Goal: Task Accomplishment & Management: Complete application form

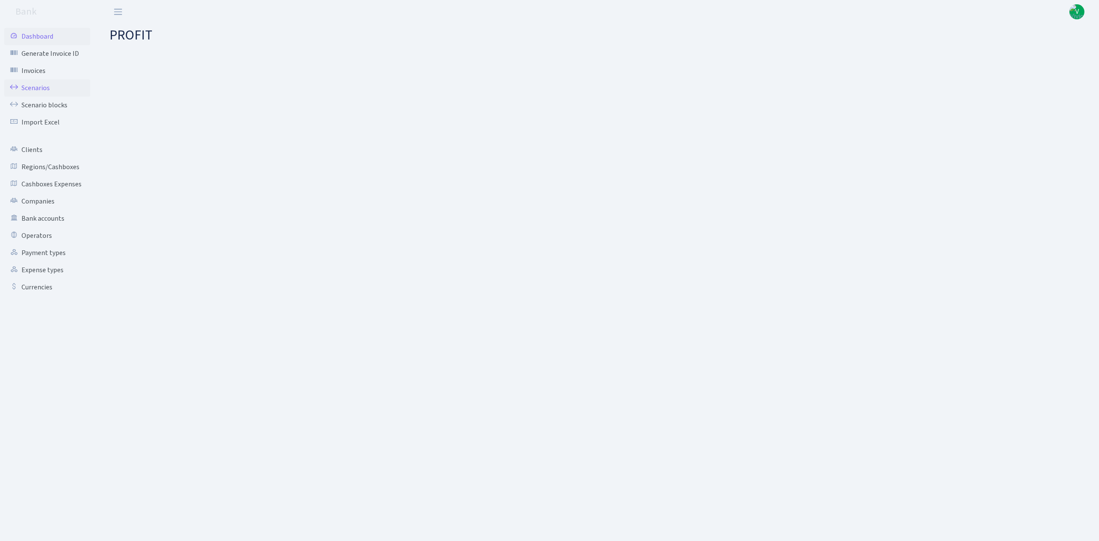
click at [41, 90] on link "Scenarios" at bounding box center [47, 87] width 86 height 17
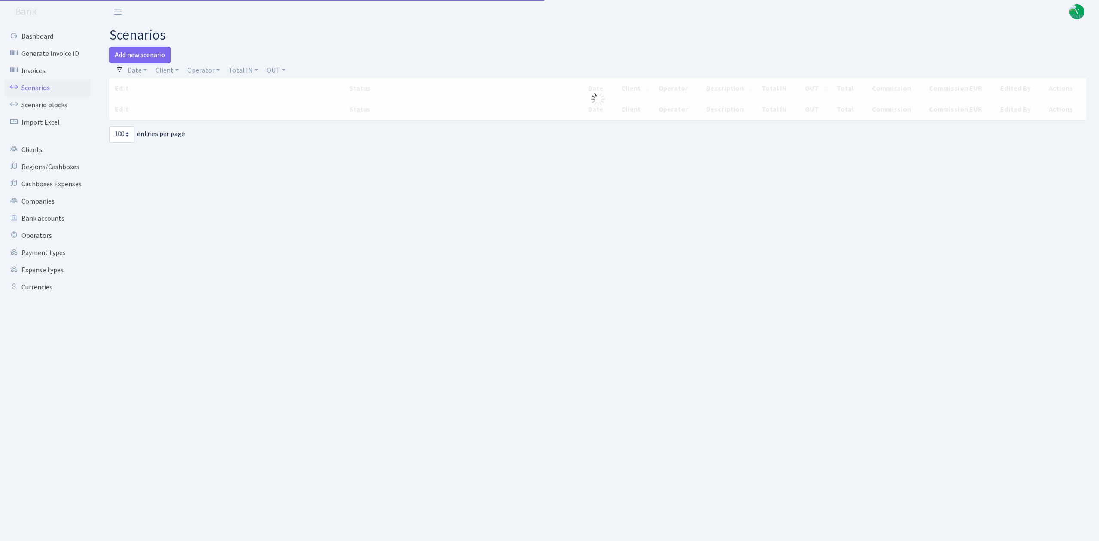
select select "100"
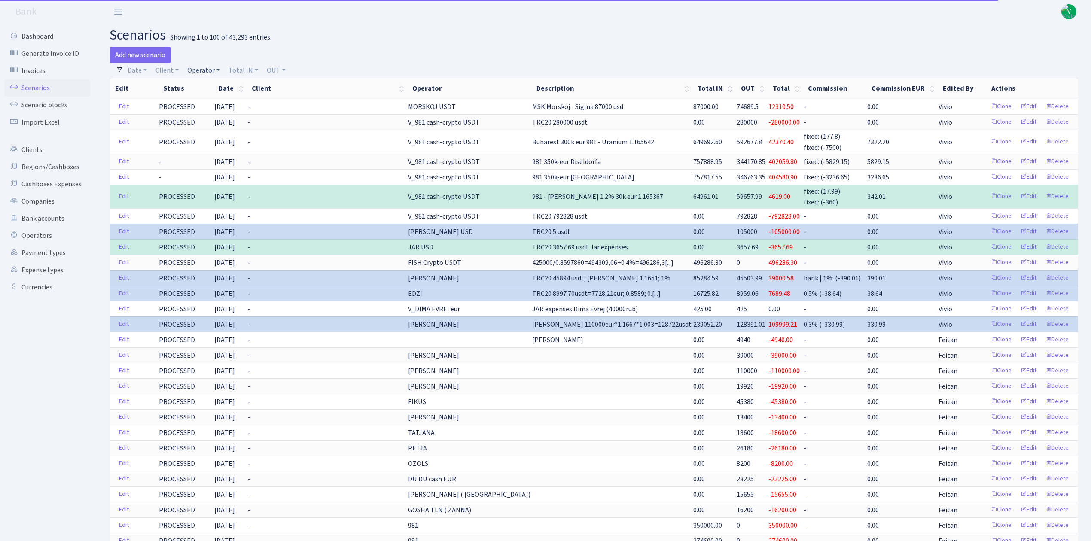
click at [199, 74] on link "Operator" at bounding box center [204, 70] width 40 height 15
click at [213, 102] on input "search" at bounding box center [217, 100] width 63 height 13
type input "gosha"
click at [227, 135] on li "GOSHA TLN USDT" at bounding box center [218, 141] width 65 height 15
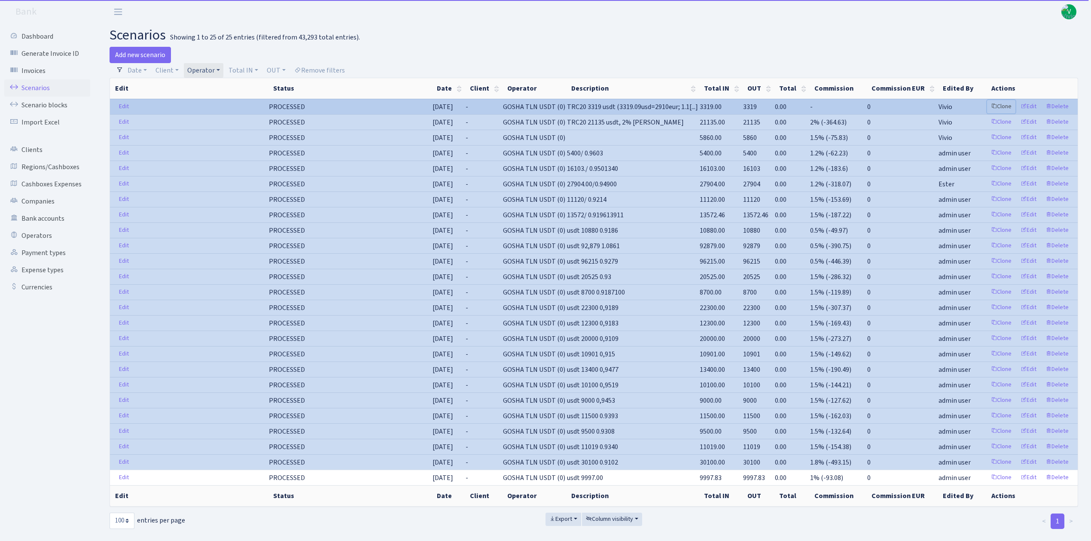
click at [1002, 105] on link "Clone" at bounding box center [1001, 106] width 28 height 13
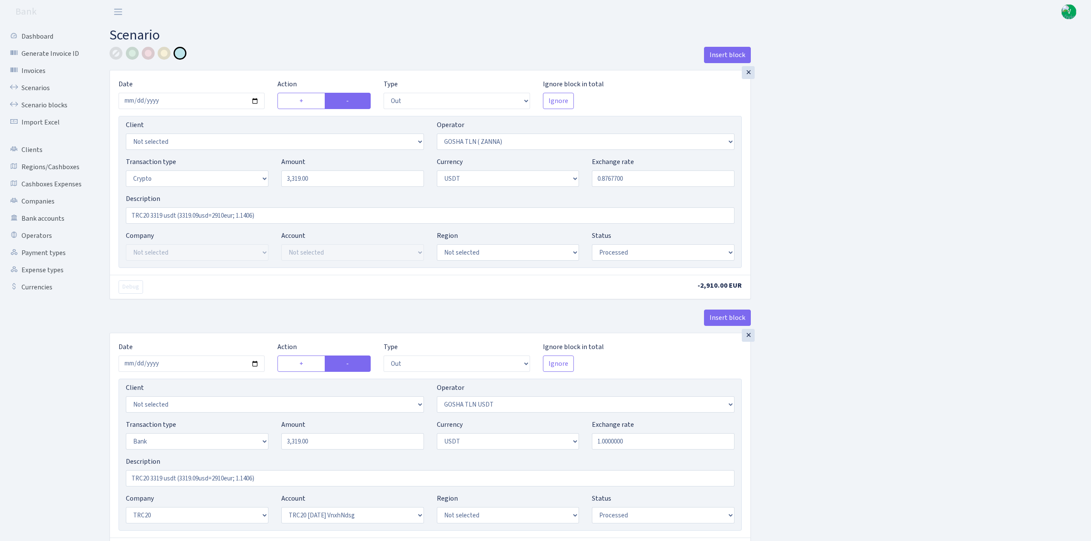
select select "out"
select select "134"
select select "3"
select select "6"
select select "processed"
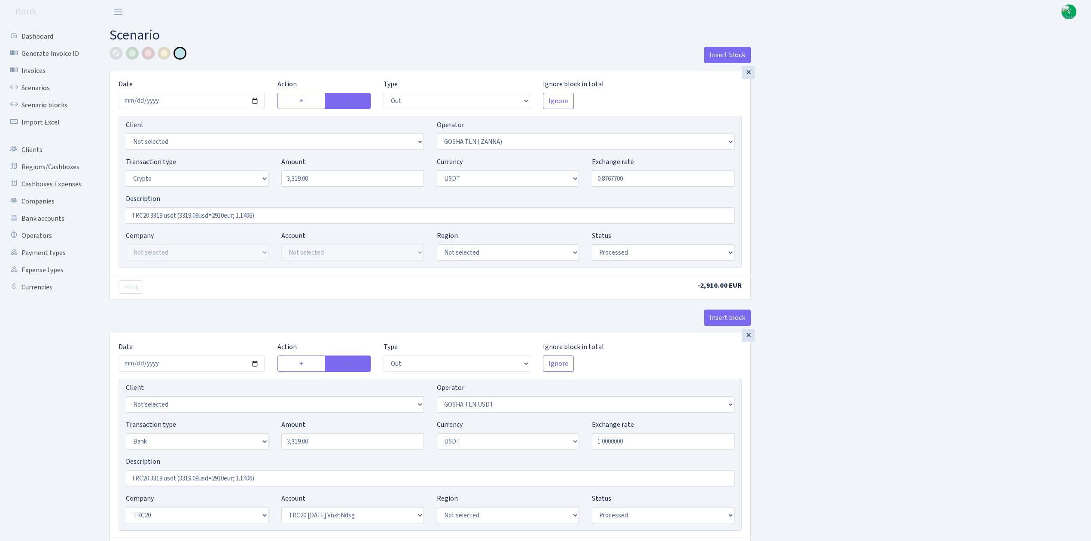
select select "out"
select select "317"
select select "2"
select select "6"
select select "20"
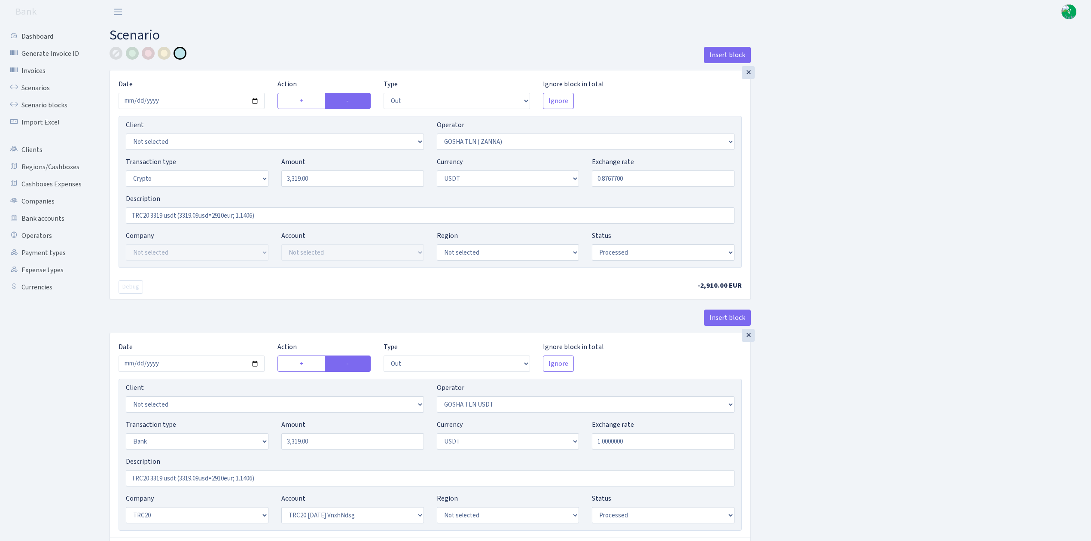
select select "66"
select select "processed"
select select "in"
select select "317"
select select "15"
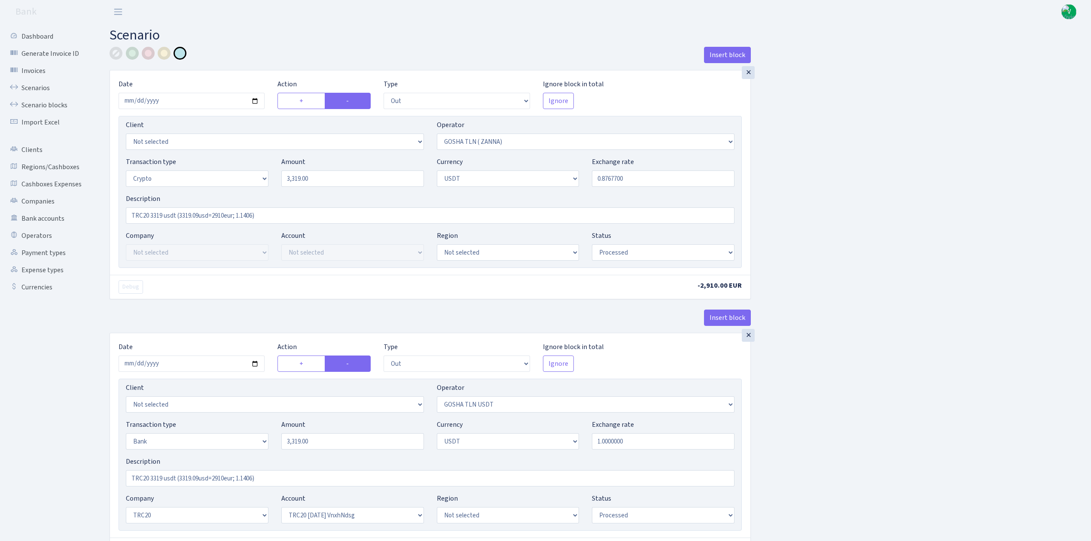
select select "6"
select select "processed"
click at [255, 100] on input "[DATE]" at bounding box center [192, 101] width 146 height 16
type input "2024-08-21"
drag, startPoint x: 321, startPoint y: 182, endPoint x: 219, endPoint y: 174, distance: 102.6
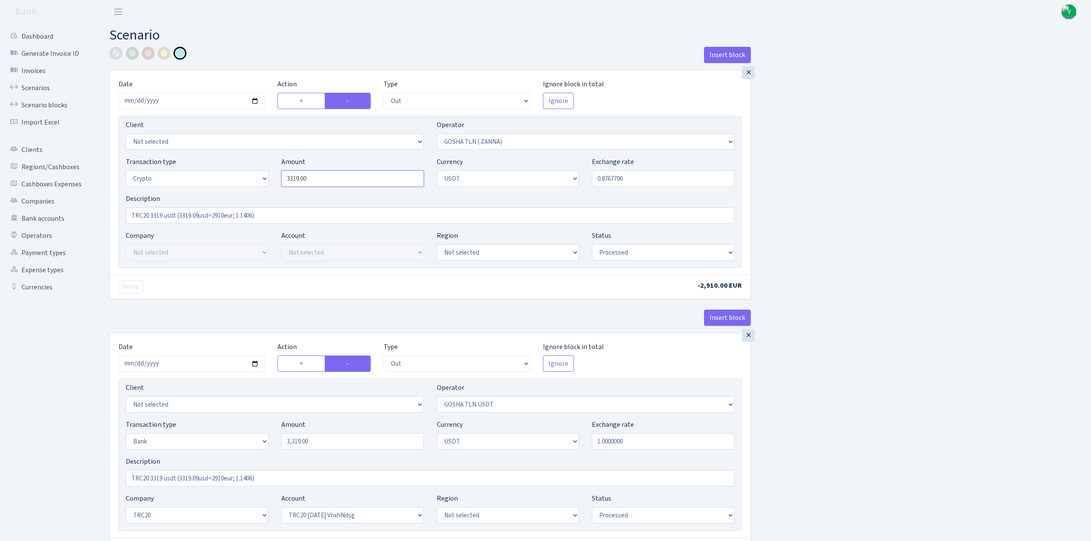
click at [219, 174] on div "Transaction type Not selected 981 ELF FISH crypto GIRT IVO dekl MM-BALTIC eur U…" at bounding box center [429, 175] width 621 height 37
click at [608, 170] on div "Exchange rate 0.8767700" at bounding box center [663, 172] width 143 height 30
type input "1,201.00"
drag, startPoint x: 606, startPoint y: 179, endPoint x: 674, endPoint y: 184, distance: 68.1
click at [674, 184] on input "0.8767700" at bounding box center [663, 178] width 143 height 16
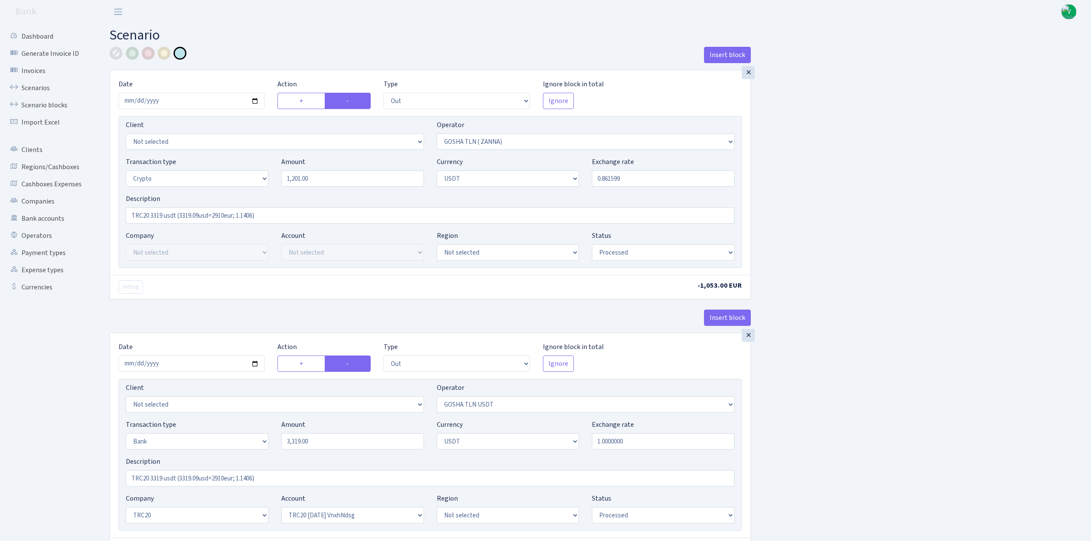
click at [970, 190] on div "Insert block × Date 2024-08-21 Action + - Type --- In Out Commission Field requ…" at bounding box center [593, 472] width 981 height 850
type input "0.8615990"
drag, startPoint x: 151, startPoint y: 214, endPoint x: 163, endPoint y: 216, distance: 12.3
click at [163, 216] on input "TRC20 3319 usdt (3319.09usd=2910eur; 1.1406)" at bounding box center [430, 215] width 609 height 16
click at [176, 219] on input "TRC20 1201 usdt (3319.09usd=2910eur; 1.1406)" at bounding box center [430, 215] width 609 height 16
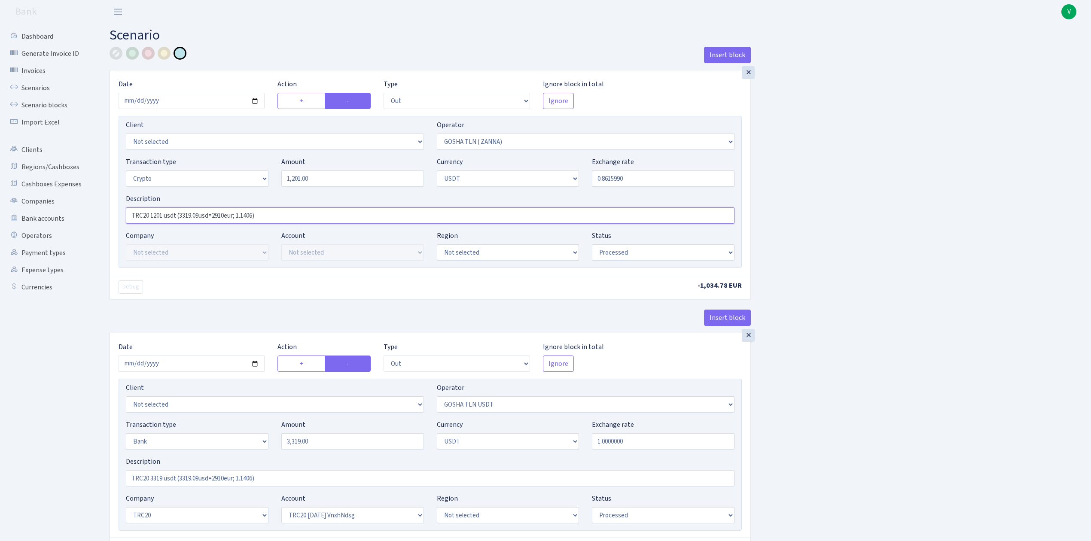
drag, startPoint x: 181, startPoint y: 213, endPoint x: 255, endPoint y: 213, distance: 73.9
click at [255, 213] on input "TRC20 1201 usdt (3319.09usd=2910eur; 1.1406)" at bounding box center [430, 215] width 609 height 16
paste input "1035eur=1201.25usdt; 1.16063; 0,861599"
type input "TRC20 1201 usdt (1035eur=1201.25usdt; 1.16063; 0,861599)"
click at [904, 244] on div "Insert block × Date 2024-08-21 Action + - Type --- In Out Commission Field requ…" at bounding box center [593, 472] width 981 height 850
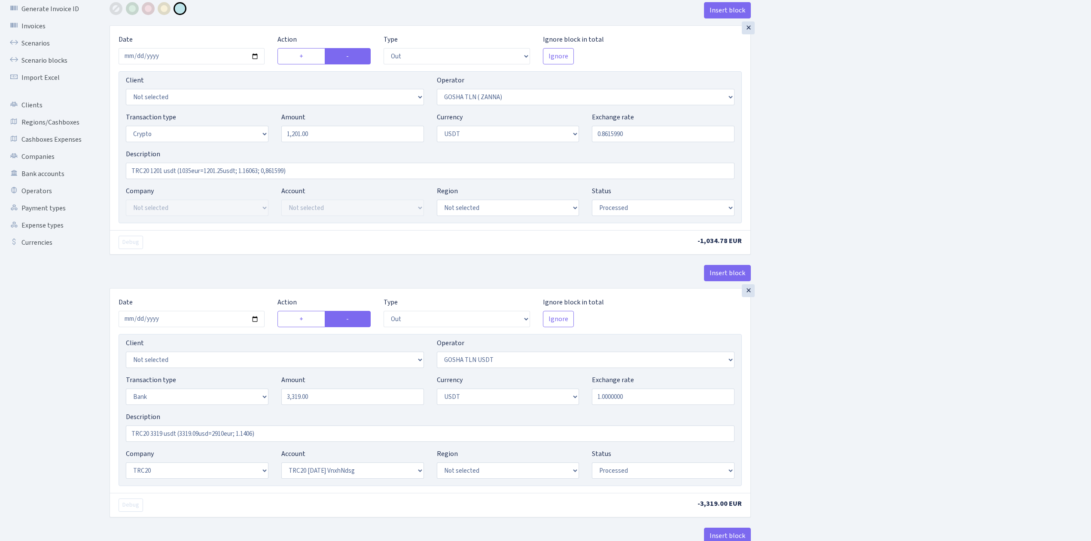
scroll to position [229, 0]
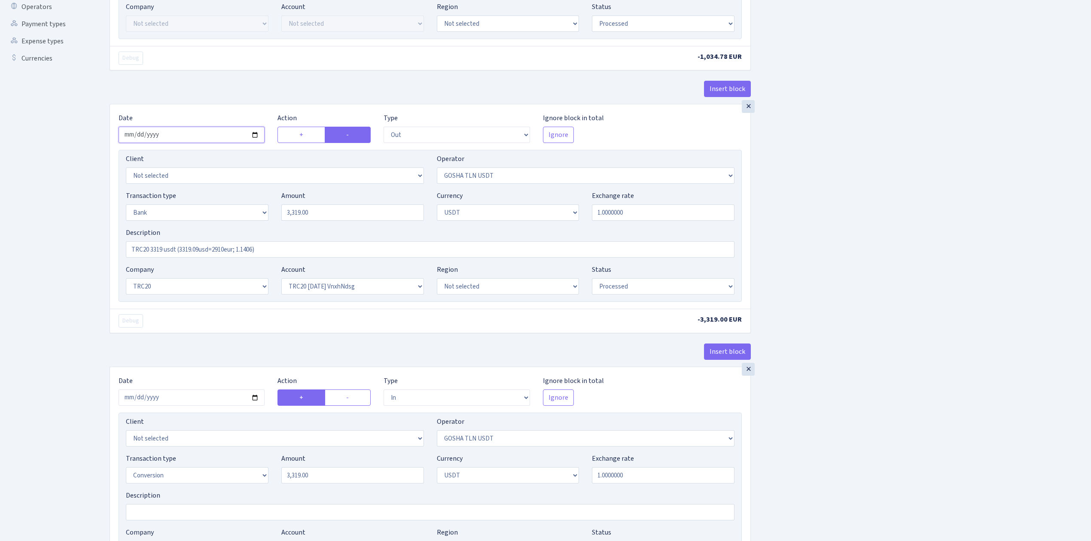
click at [253, 134] on input "[DATE]" at bounding box center [192, 135] width 146 height 16
type input "2025-08-21"
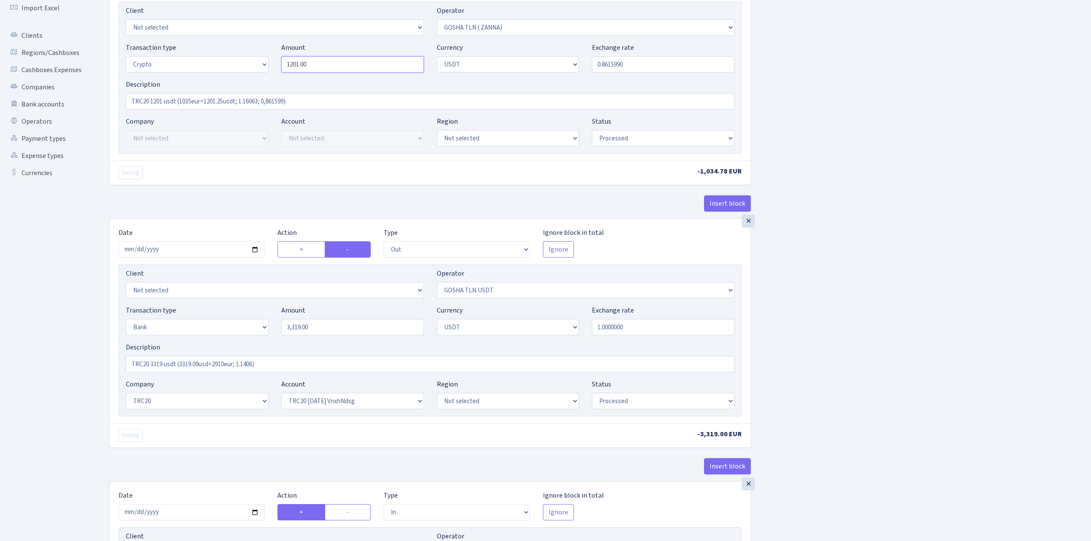
drag, startPoint x: 320, startPoint y: 64, endPoint x: 253, endPoint y: 65, distance: 67.0
click at [253, 65] on div "Transaction type Not selected 981 ELF FISH crypto GIRT IVO dekl MM-BALTIC eur U…" at bounding box center [429, 61] width 621 height 37
click at [311, 334] on input "3,319.00" at bounding box center [352, 327] width 143 height 16
type input "1,201.00"
drag, startPoint x: 340, startPoint y: 329, endPoint x: 272, endPoint y: 328, distance: 68.3
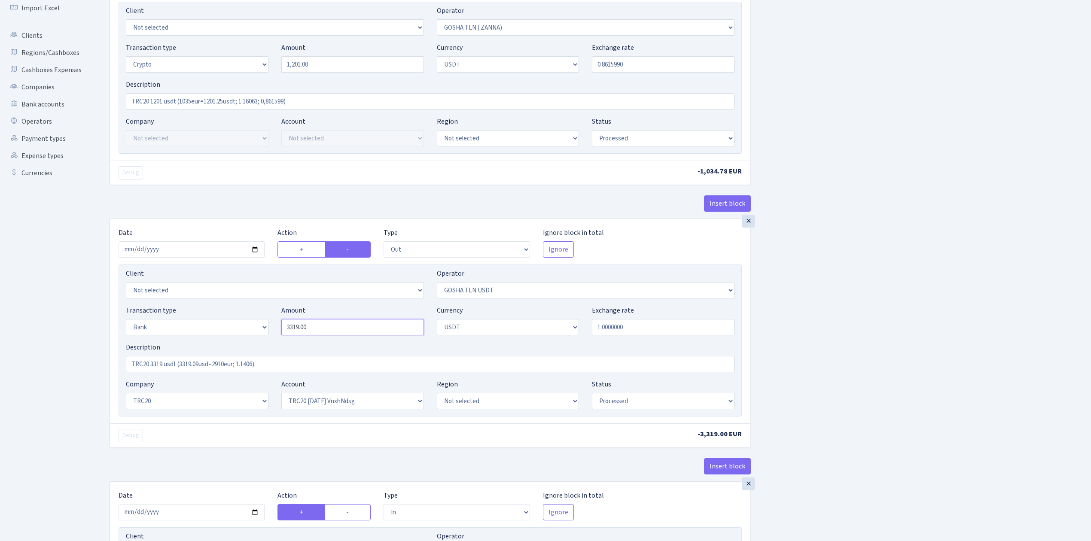
click at [272, 329] on div "Transaction type Not selected 981 ELF FISH crypto GIRT IVO dekl MM-BALTIC eur U…" at bounding box center [429, 323] width 621 height 37
paste input "1201"
click at [874, 313] on div "Insert block × Date 2024-08-21 Action + - Type --- In Out Commission Field requ…" at bounding box center [593, 358] width 981 height 850
type input "1,201.00"
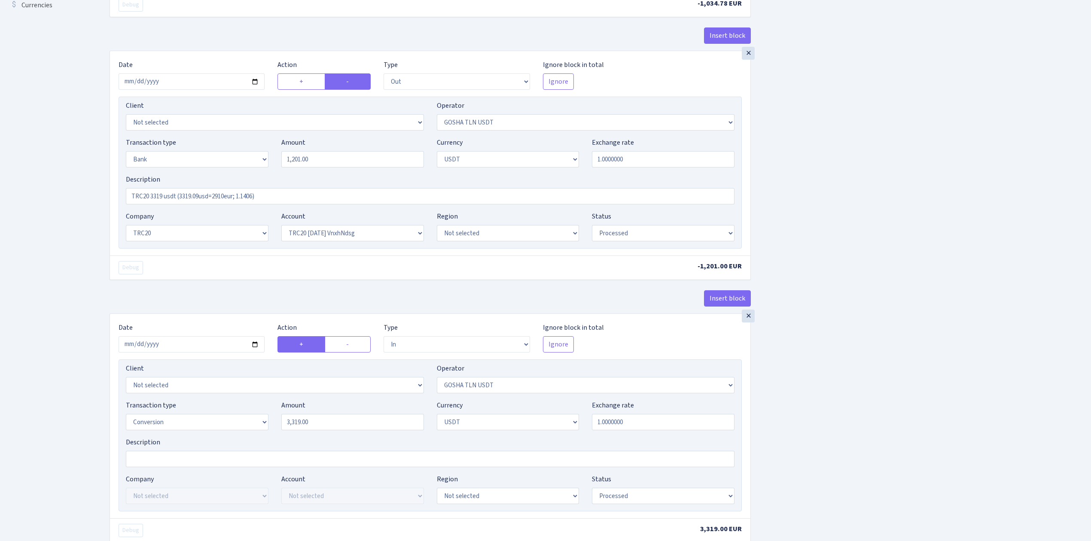
scroll to position [344, 0]
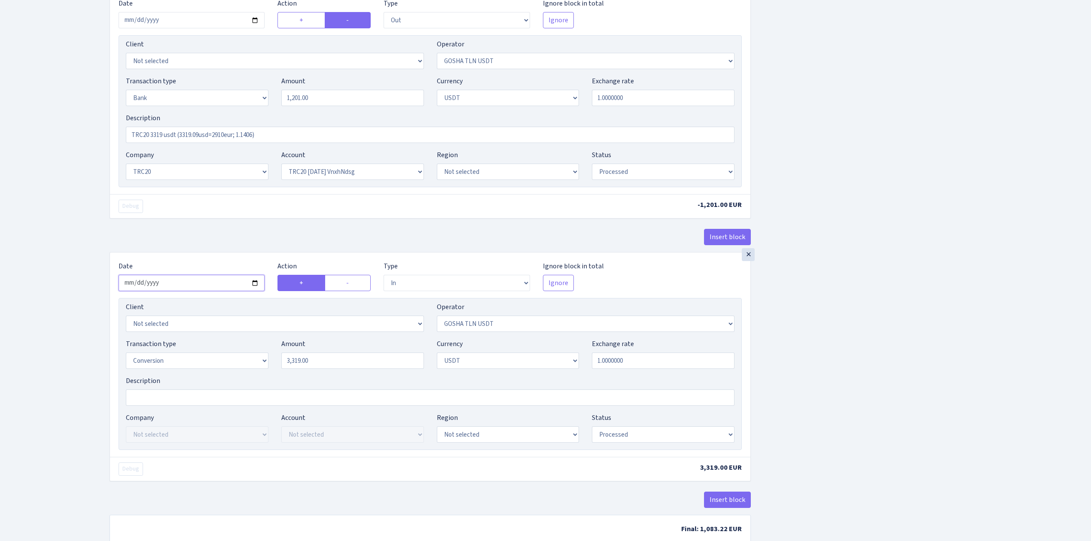
click at [255, 287] on input "[DATE]" at bounding box center [192, 283] width 146 height 16
type input "2025-08-21"
drag, startPoint x: 277, startPoint y: 364, endPoint x: 245, endPoint y: 364, distance: 31.8
click at [246, 363] on div "Transaction type Not selected 981 ELF FISH crypto GIRT IVO dekl MM-BALTIC eur U…" at bounding box center [429, 357] width 621 height 37
paste input "1201"
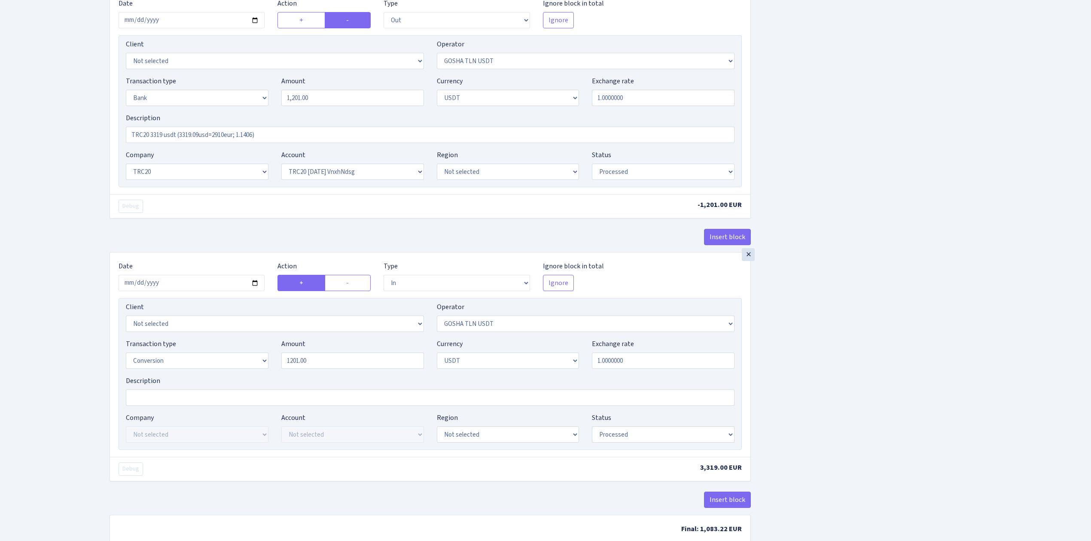
click at [947, 351] on div "Insert block × Date 2024-08-21 Action + - Type --- In Out Commission Field requ…" at bounding box center [593, 128] width 981 height 850
type input "1,201.00"
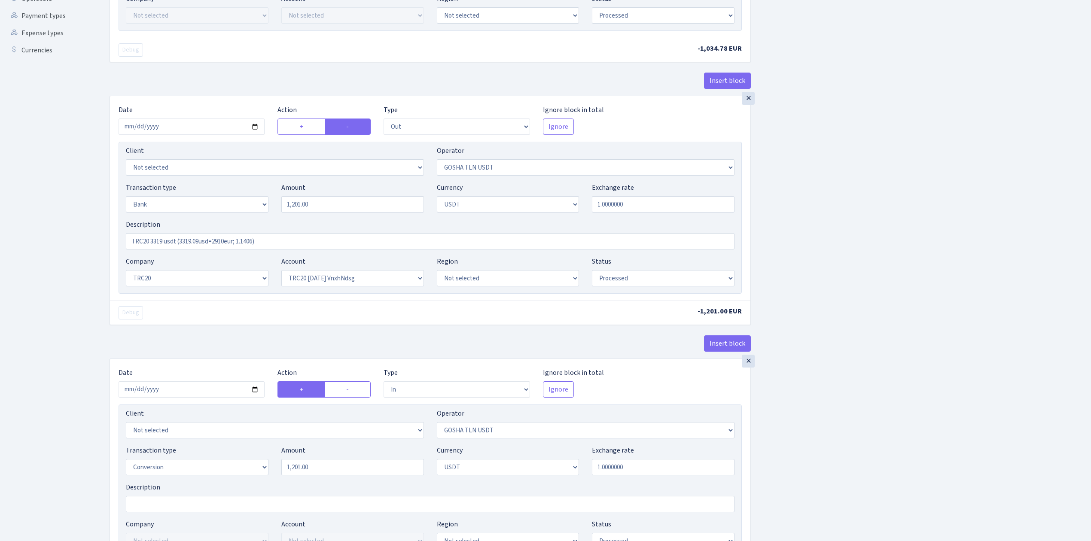
scroll to position [56, 0]
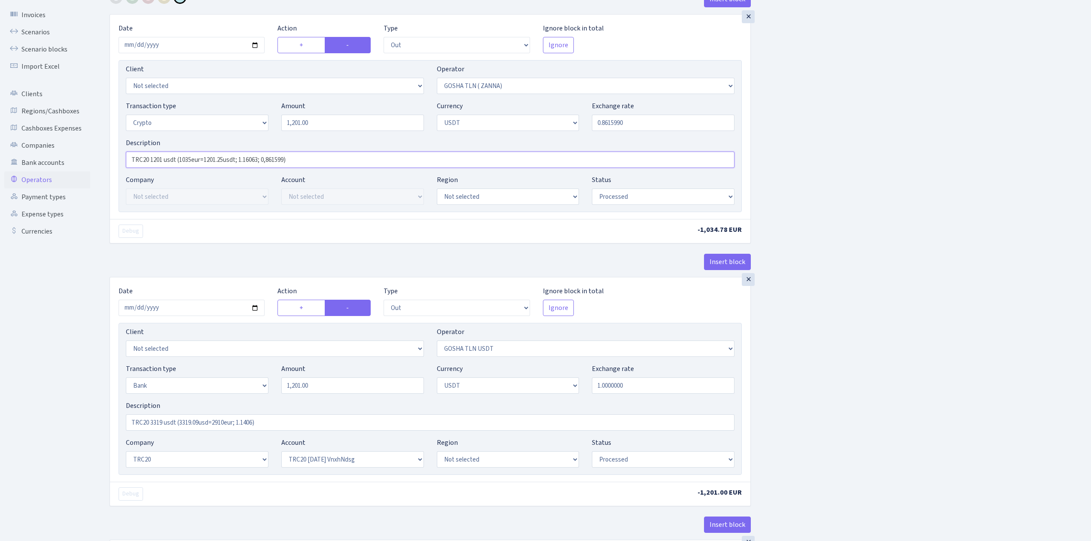
drag, startPoint x: 322, startPoint y: 161, endPoint x: 89, endPoint y: 171, distance: 233.0
click at [89, 171] on div "Dashboard Generate Invoice ID Invoices Scenarios Scenario blocks Import Excel C…" at bounding box center [545, 413] width 1091 height 890
click at [219, 420] on input "TRC20 3319 usdt (3319.09usd=2910eur; 1.1406)" at bounding box center [430, 422] width 609 height 16
drag, startPoint x: 310, startPoint y: 430, endPoint x: 98, endPoint y: 428, distance: 211.3
click at [98, 428] on div "Insert block × Date 2024-08-21 Action + - Type --- In Out Commission Field requ…" at bounding box center [594, 424] width 994 height 867
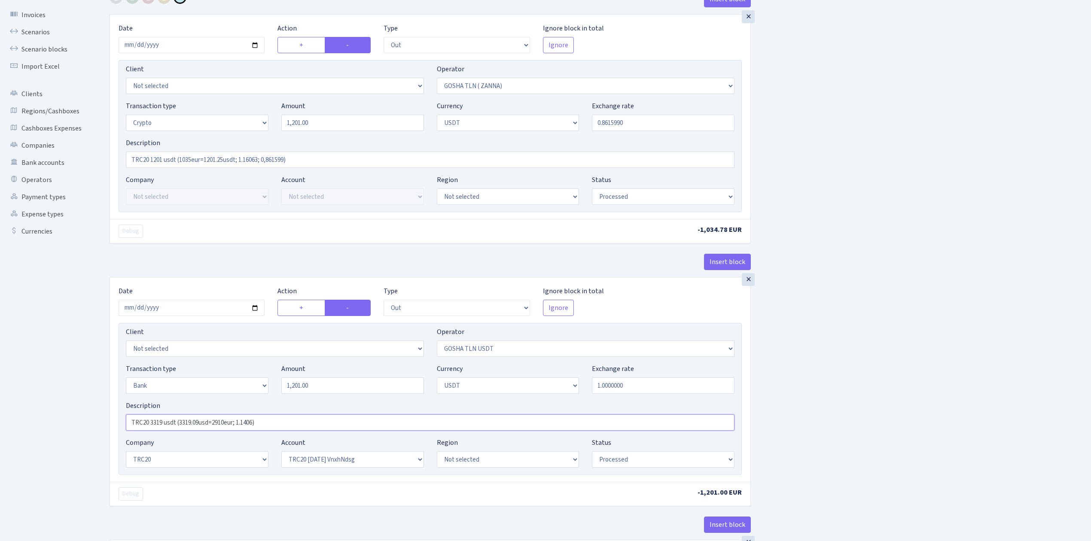
paste input "1201 usdt (1035eur=1201.25usdt; 1.16063; 0,861599"
type input "TRC20 1201 usdt (1035eur=1201.25usdt; 1.16063; 0,861599)"
click at [960, 354] on div "Insert block × Date 2024-08-21 Action + - Type --- In Out Commission Field requ…" at bounding box center [593, 416] width 981 height 850
click at [936, 385] on div "Insert block × Date 2024-08-21 Action + - Type --- In Out Commission Field requ…" at bounding box center [593, 416] width 981 height 850
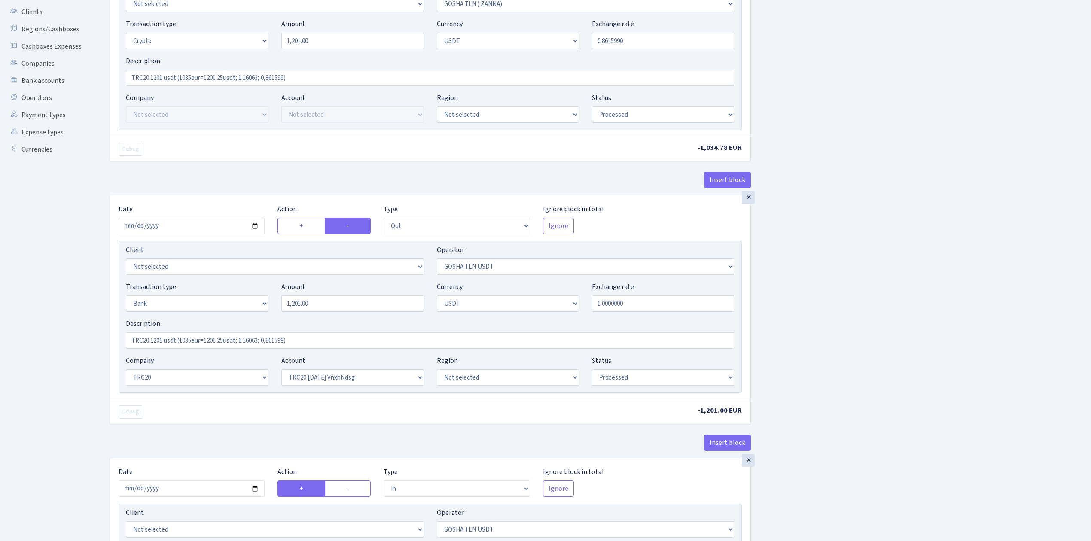
scroll to position [399, 0]
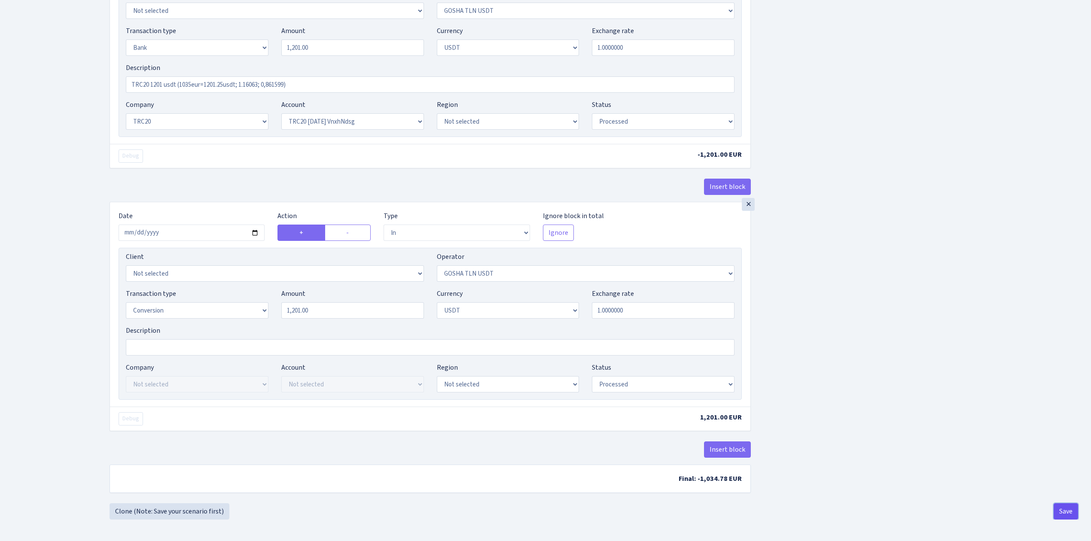
click at [1068, 506] on button "Save" at bounding box center [1065, 511] width 24 height 16
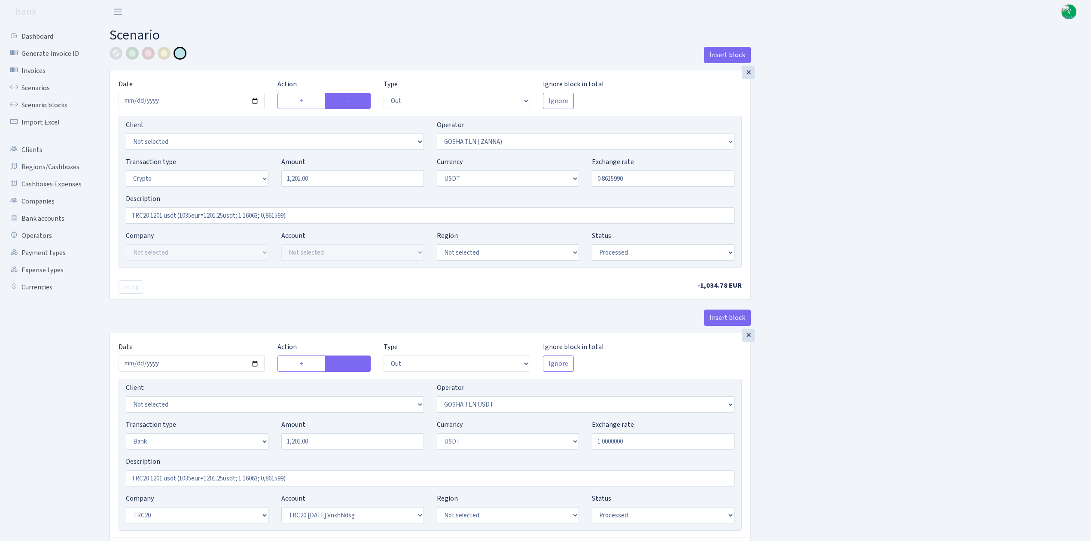
select select "out"
select select "134"
select select "3"
select select "6"
select select "processed"
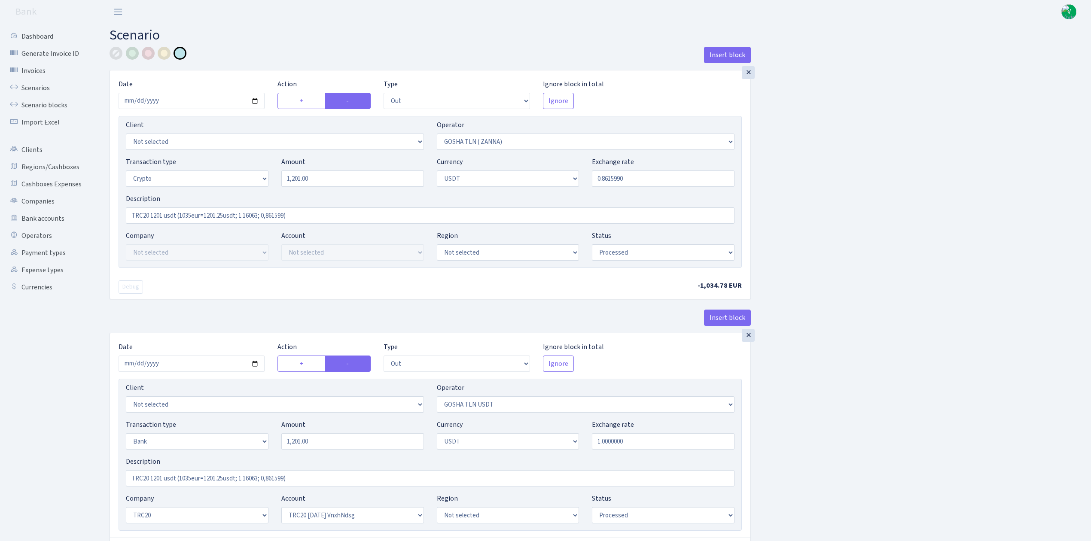
select select "out"
select select "317"
select select "2"
select select "6"
select select "20"
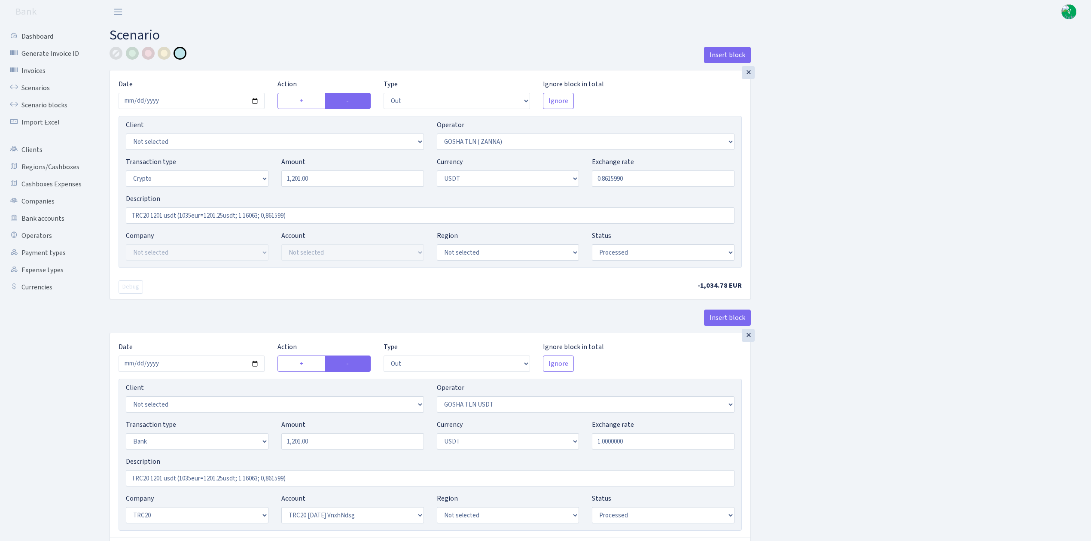
select select "66"
select select "processed"
select select "in"
select select "317"
select select "15"
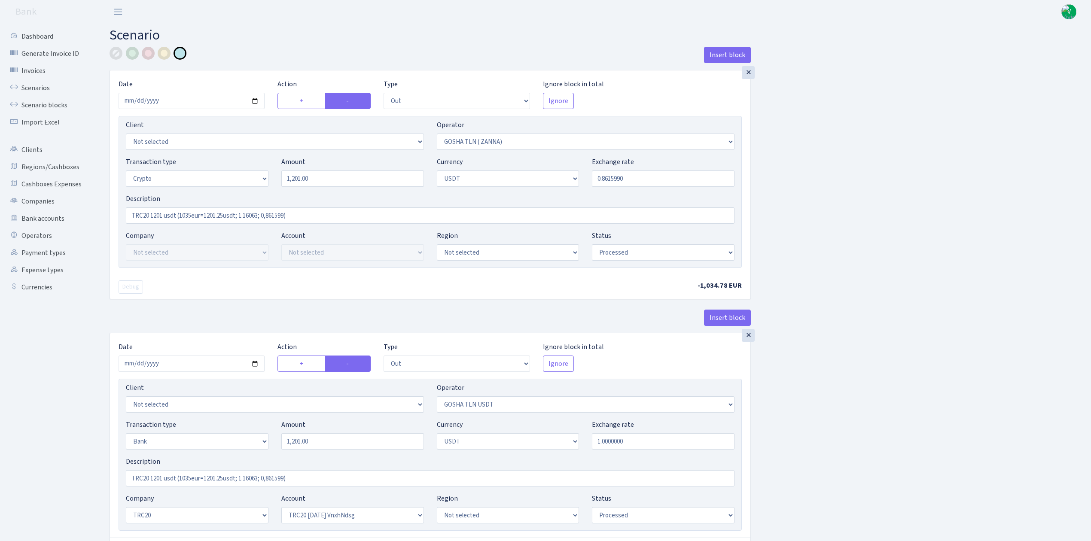
select select "6"
select select "processed"
click at [37, 85] on link "Scenarios" at bounding box center [47, 87] width 86 height 17
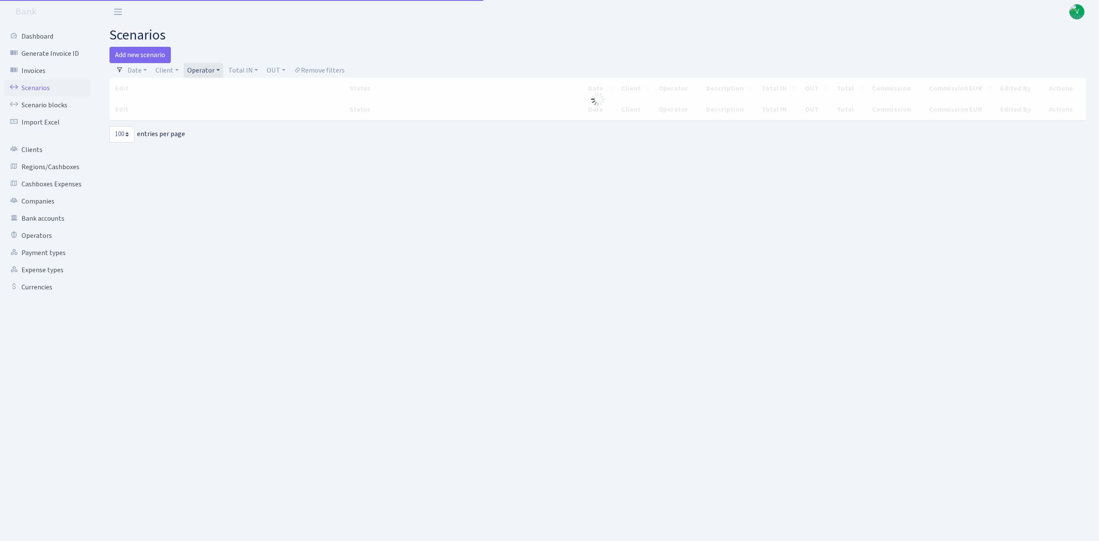
select select "100"
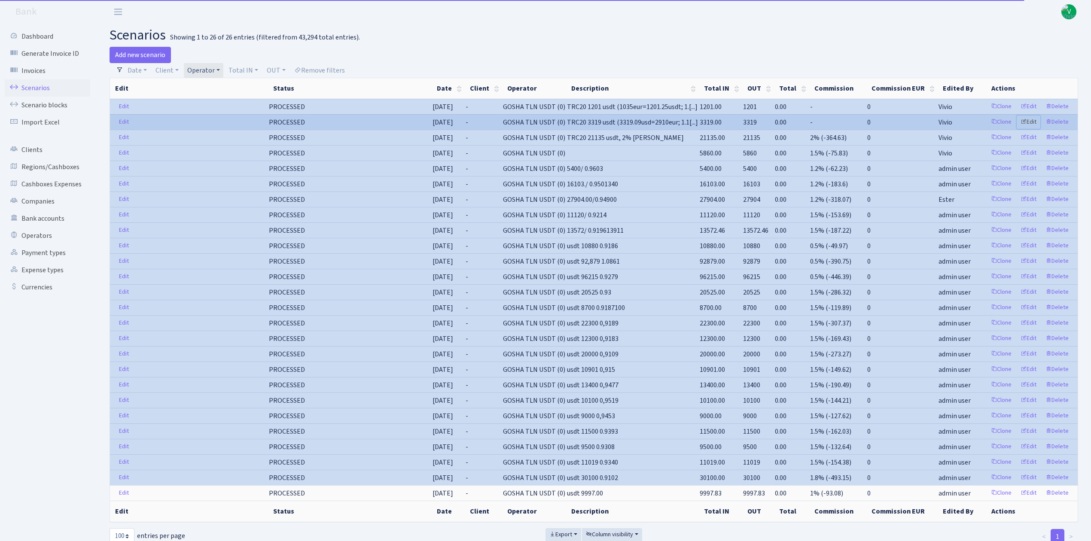
click at [1031, 121] on link "Edit" at bounding box center [1029, 122] width 24 height 13
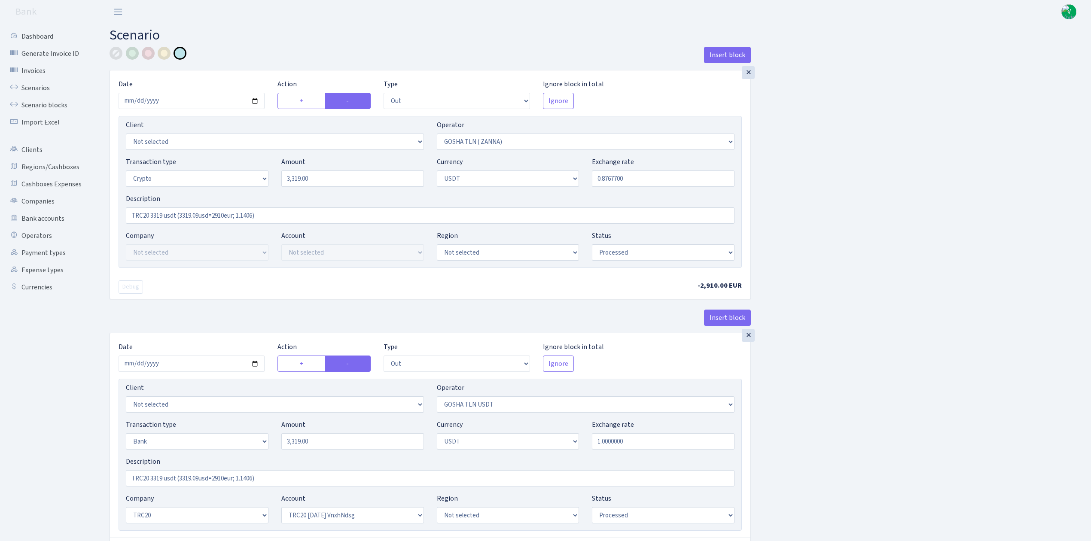
select select "out"
select select "134"
select select "3"
select select "6"
select select "processed"
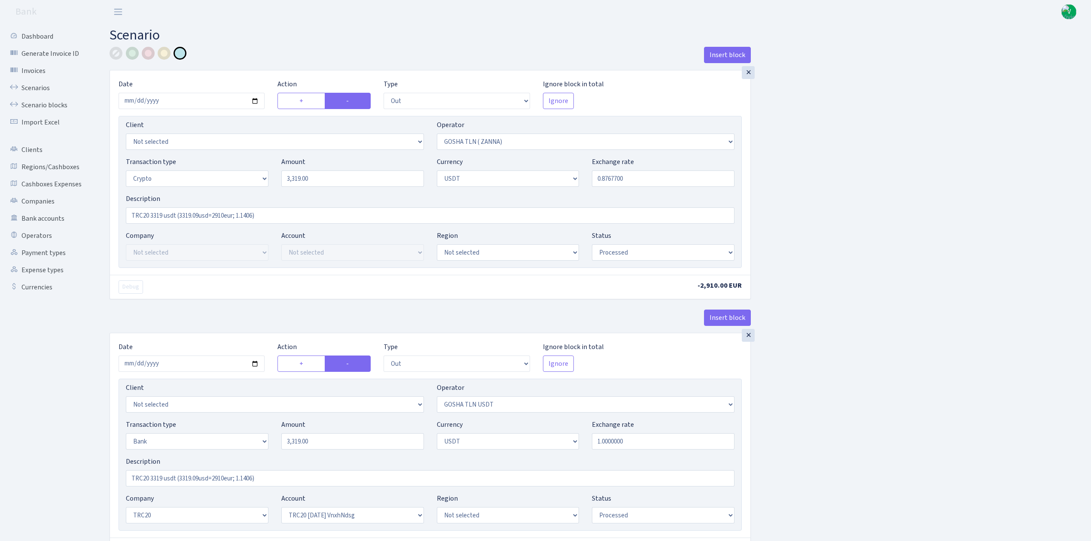
select select "out"
select select "317"
select select "2"
select select "6"
select select "20"
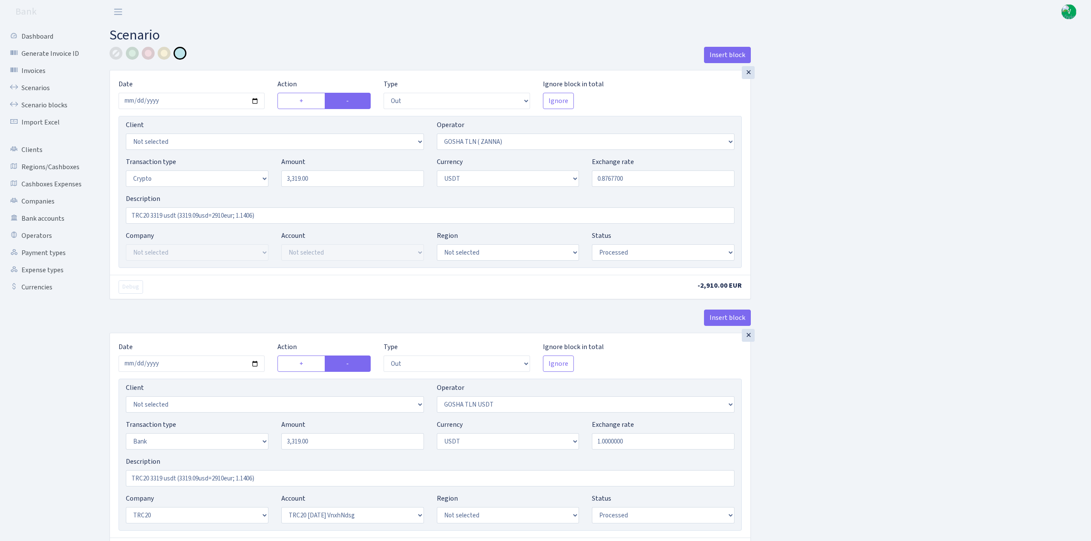
select select "66"
select select "processed"
select select "in"
select select "317"
select select "15"
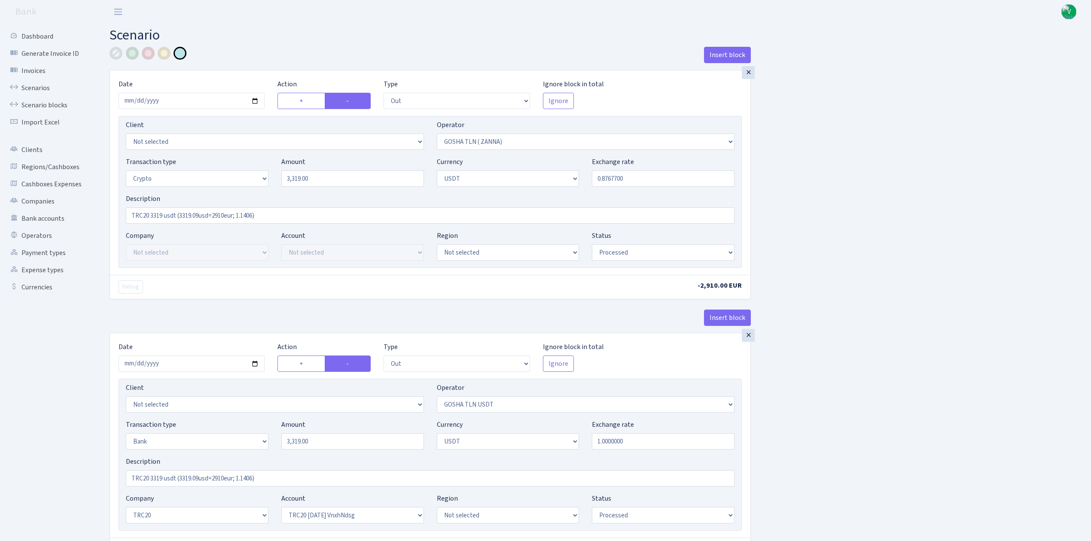
select select "6"
select select "processed"
click at [152, 102] on input "2024-08-01" at bounding box center [192, 101] width 146 height 16
type input "[DATE]"
click at [849, 259] on div "Insert block × Date 2025-08-01 Action + - Type --- In Out Commission Field requ…" at bounding box center [593, 472] width 981 height 850
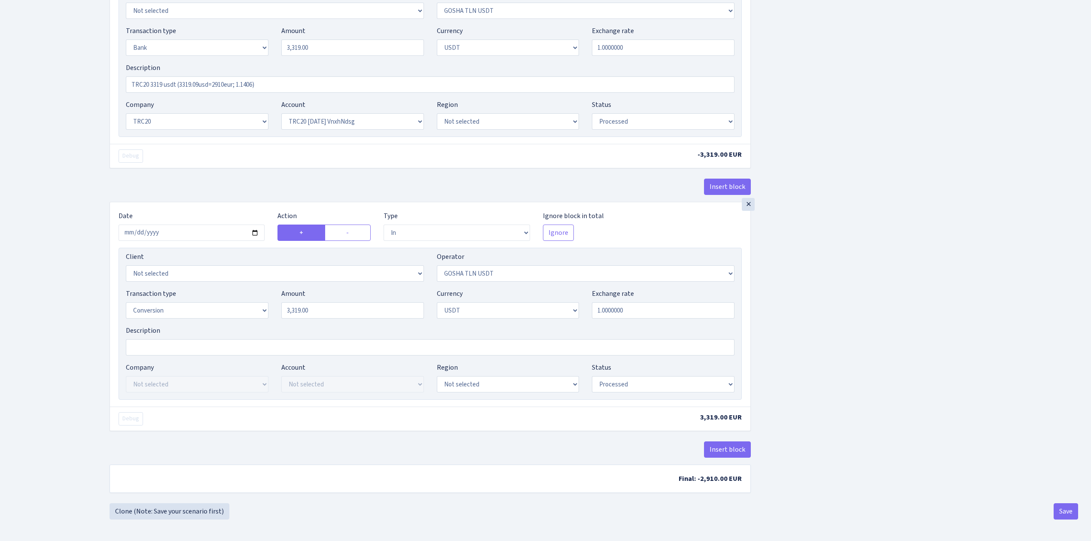
scroll to position [399, 0]
click at [1065, 509] on button "Save" at bounding box center [1065, 511] width 24 height 16
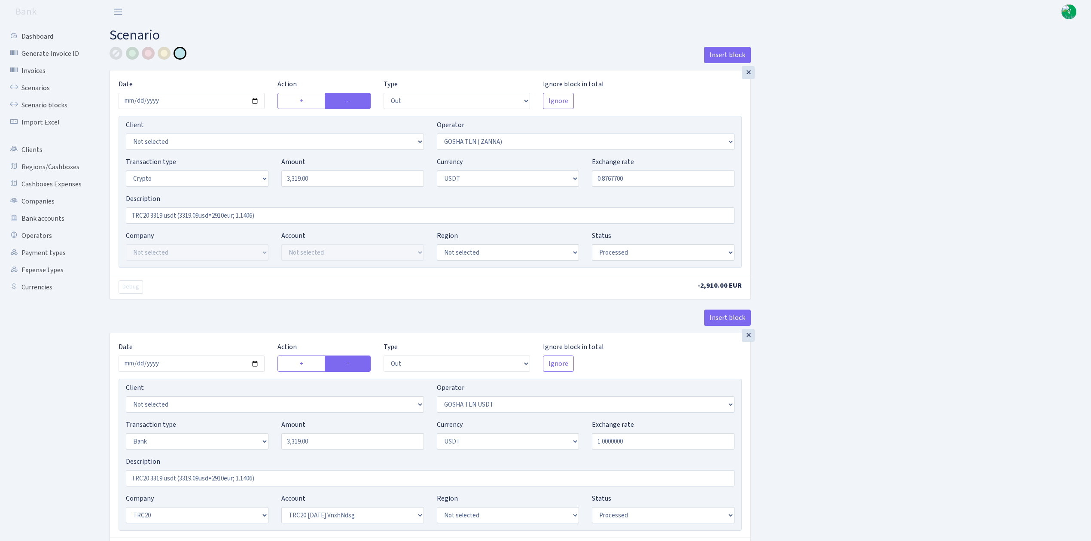
select select "out"
select select "134"
select select "3"
select select "6"
select select "processed"
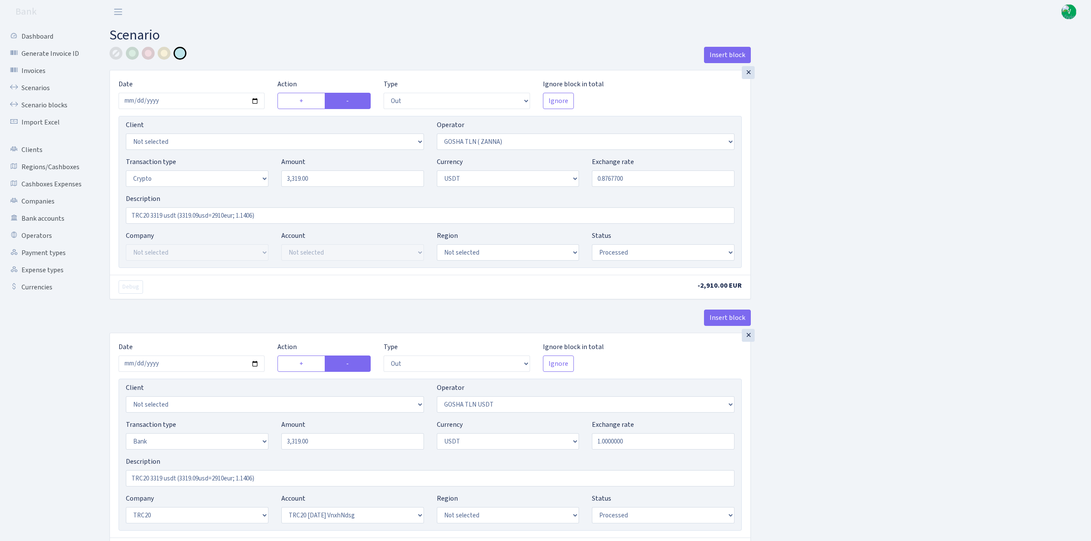
select select "out"
select select "317"
select select "2"
select select "6"
select select "20"
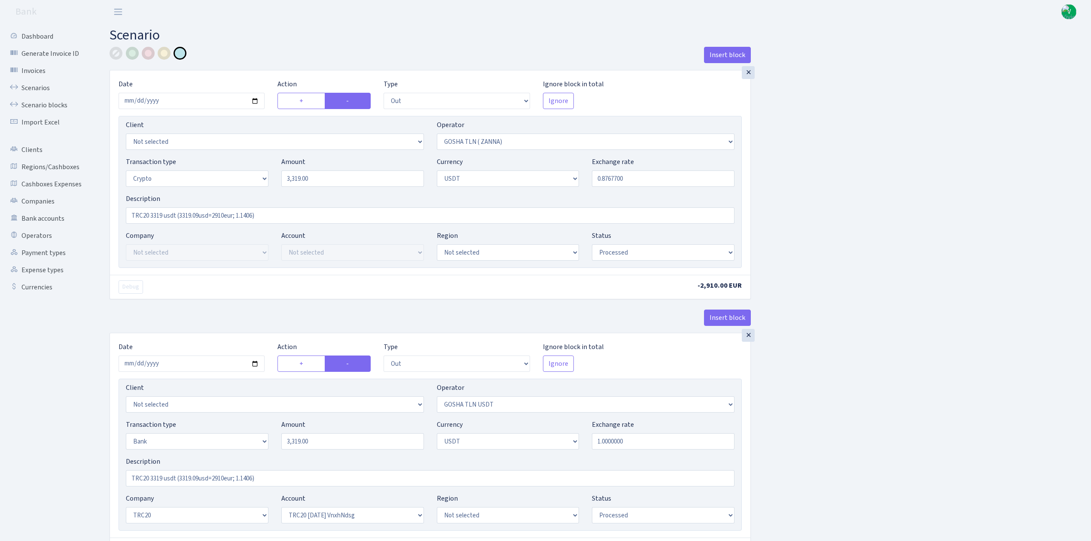
select select "66"
select select "processed"
select select "in"
select select "317"
select select "15"
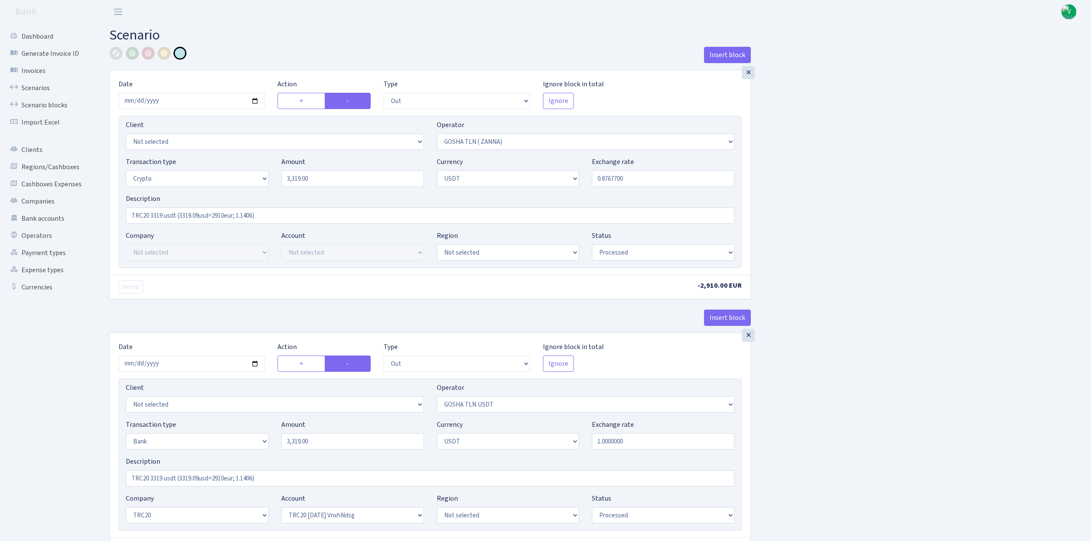
select select "6"
select select "processed"
click at [33, 88] on link "Scenarios" at bounding box center [47, 87] width 86 height 17
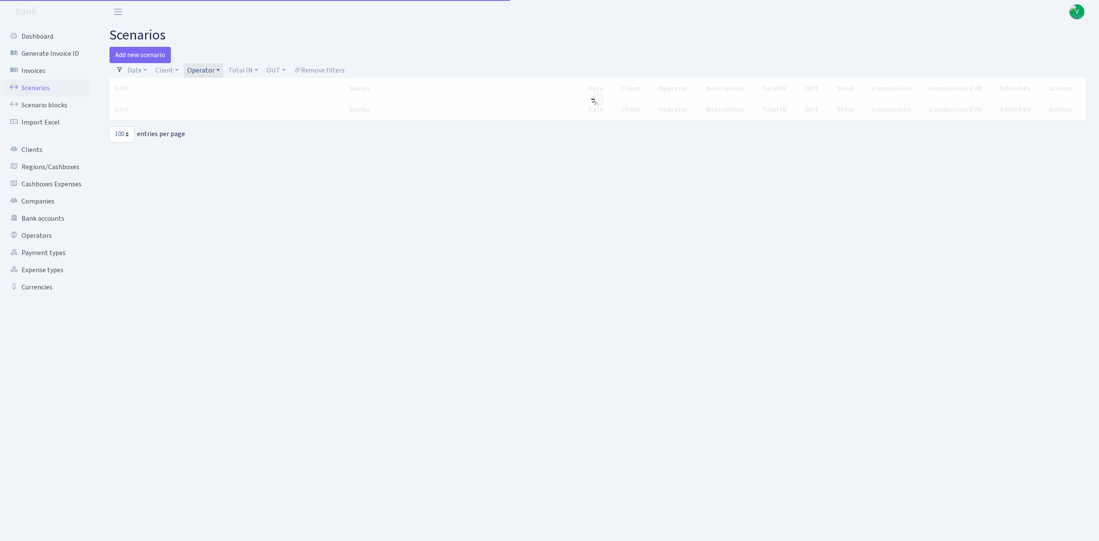
select select "100"
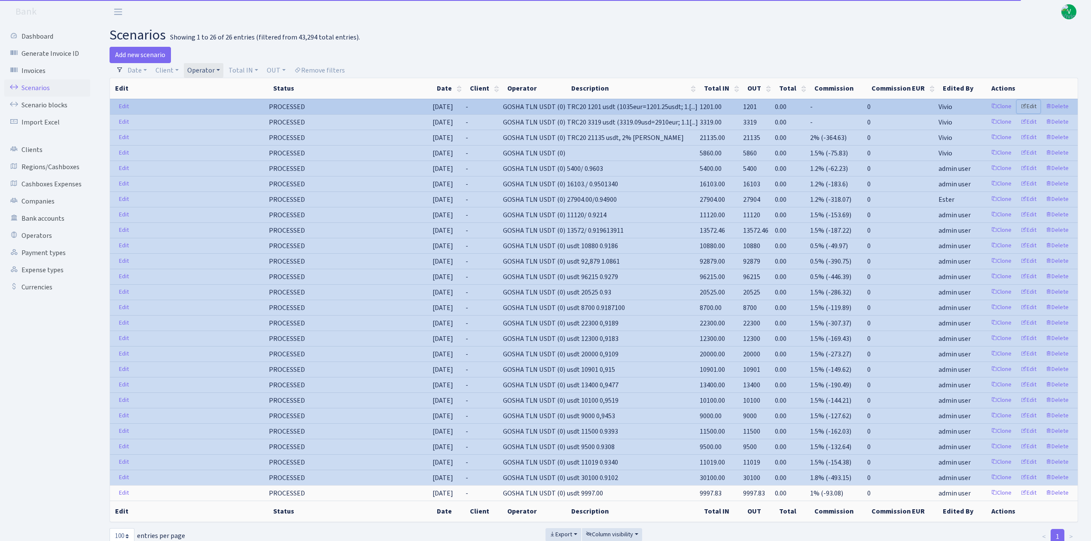
click at [1034, 111] on link "Edit" at bounding box center [1029, 106] width 24 height 13
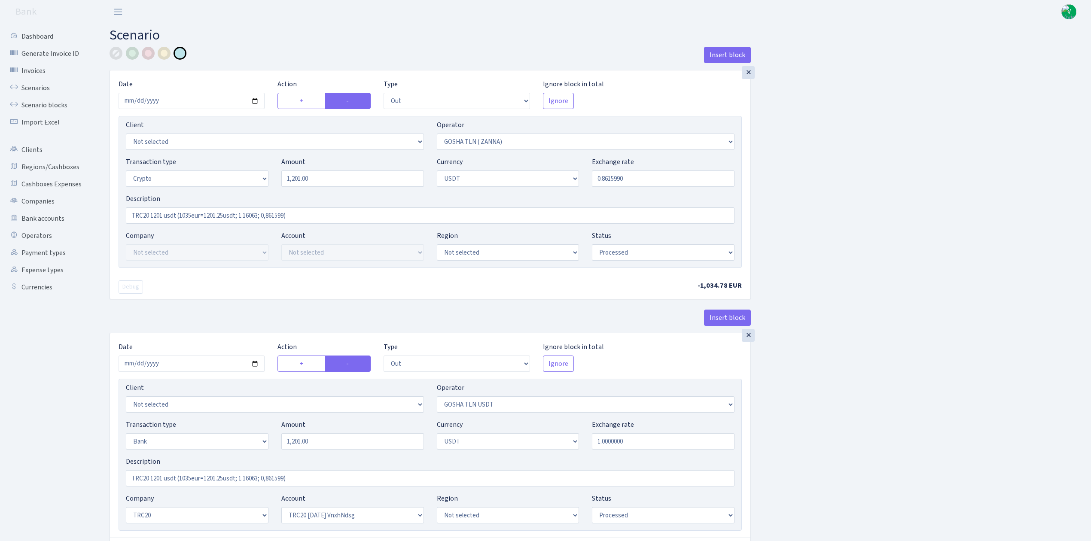
select select "out"
select select "134"
select select "3"
select select "6"
select select "processed"
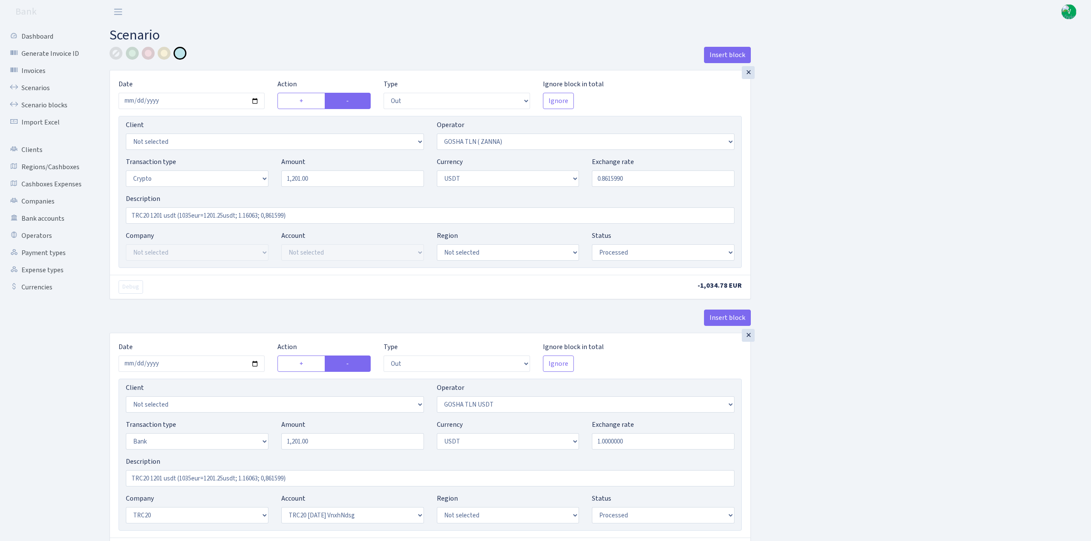
select select "out"
select select "317"
select select "2"
select select "6"
select select "20"
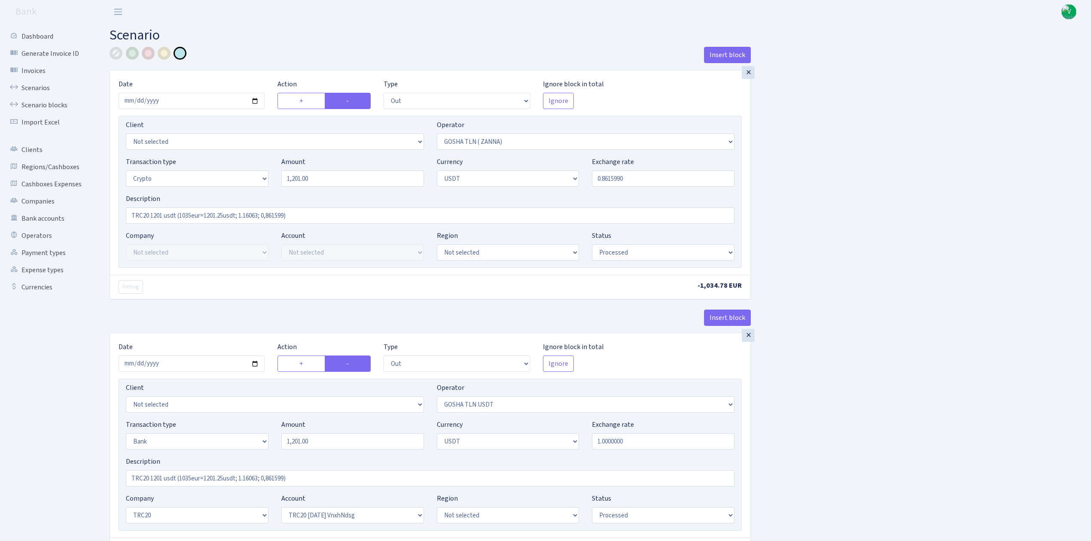
select select "66"
select select "processed"
select select "in"
select select "317"
select select "15"
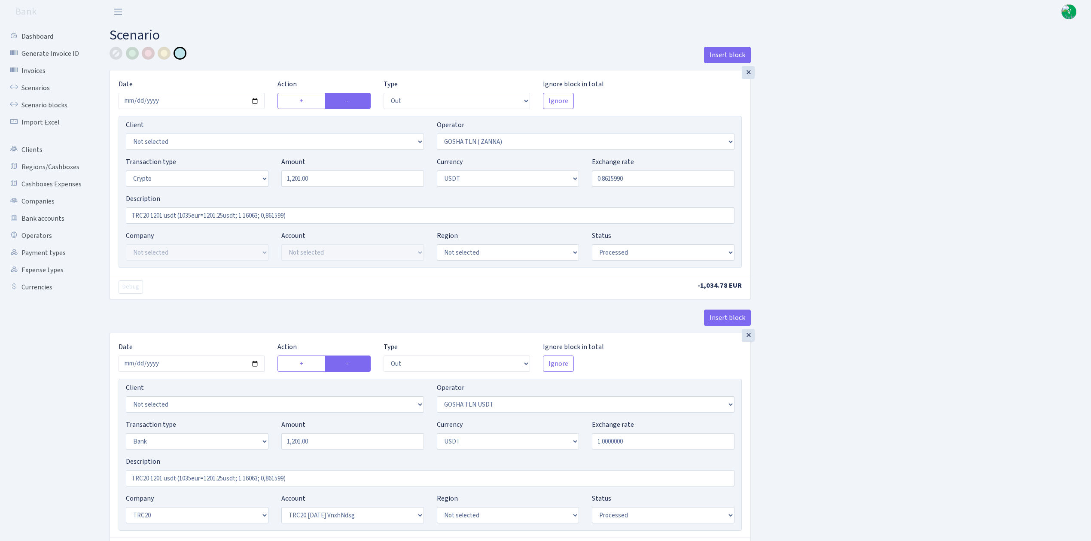
select select "6"
select select "processed"
click at [150, 102] on input "2024-08-21" at bounding box center [192, 101] width 146 height 16
type input "[DATE]"
click at [850, 200] on div "Insert block × Date 2025-08-21 Action + - Type --- In Out Commission Field requ…" at bounding box center [593, 472] width 981 height 850
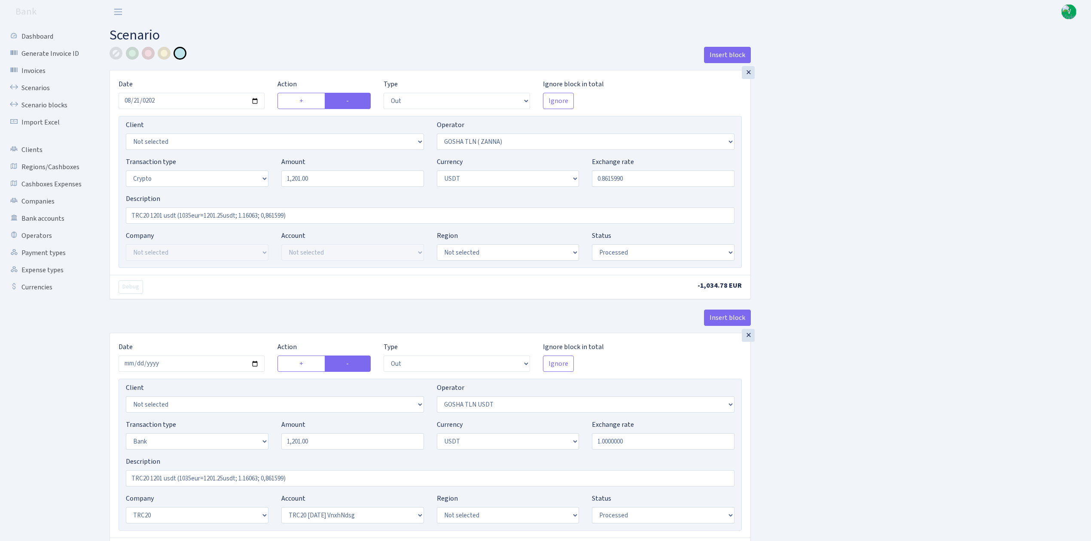
click at [842, 262] on div "Insert block × Date 2025-08-21 Action + - Type --- In Out Commission Field requ…" at bounding box center [593, 472] width 981 height 850
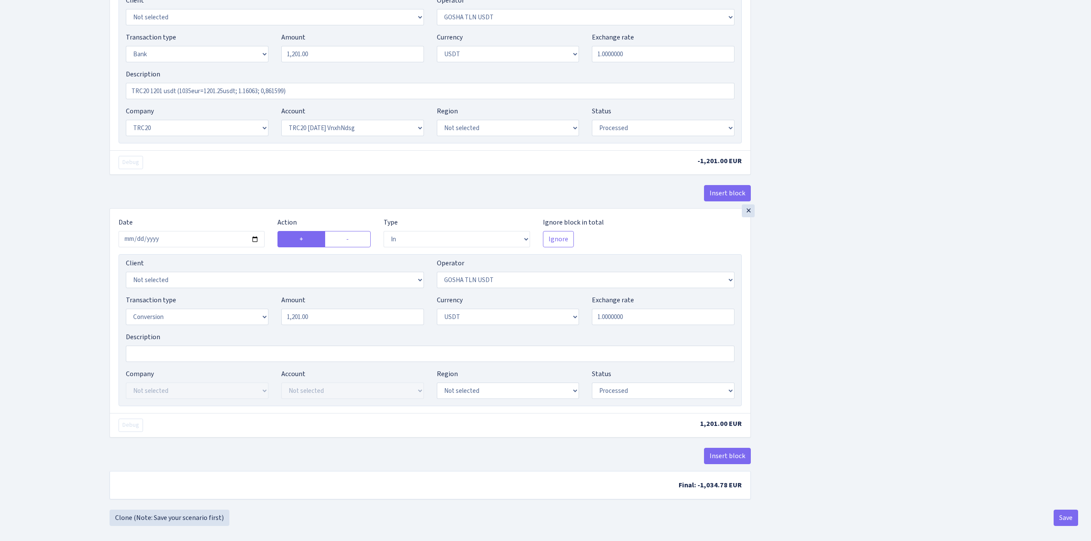
scroll to position [399, 0]
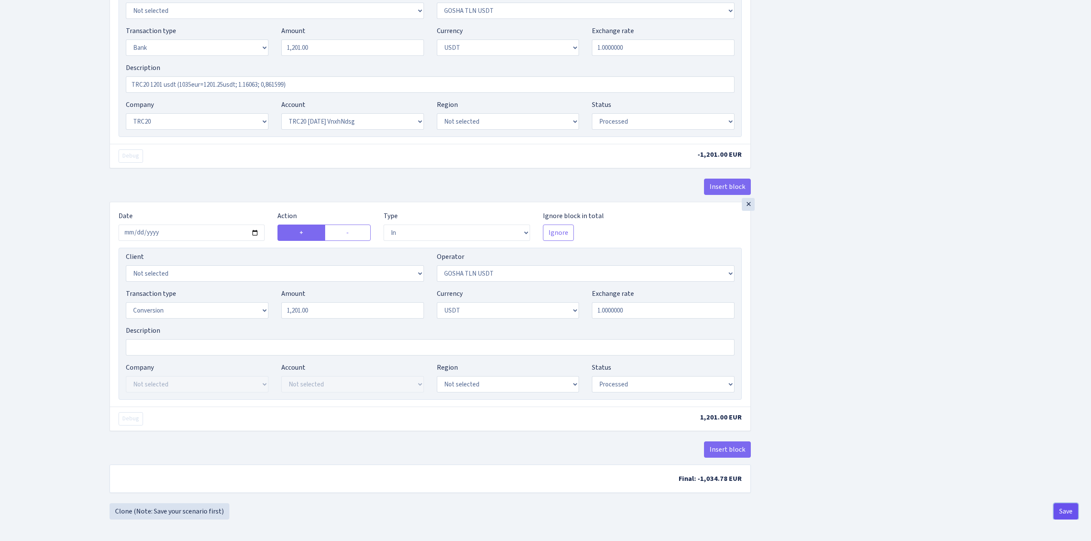
click at [1062, 507] on button "Save" at bounding box center [1065, 511] width 24 height 16
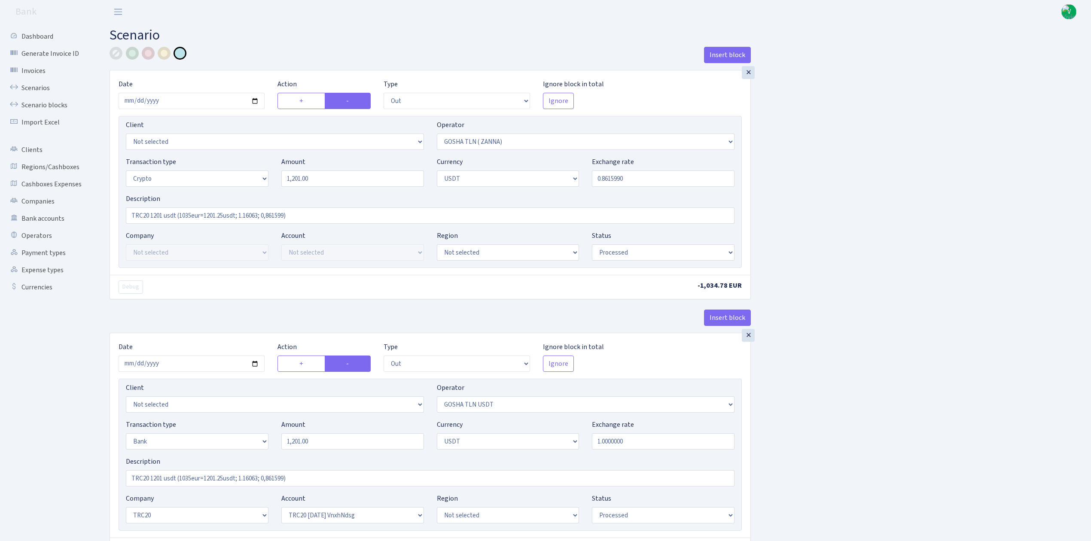
select select "out"
select select "134"
select select "3"
select select "6"
select select "processed"
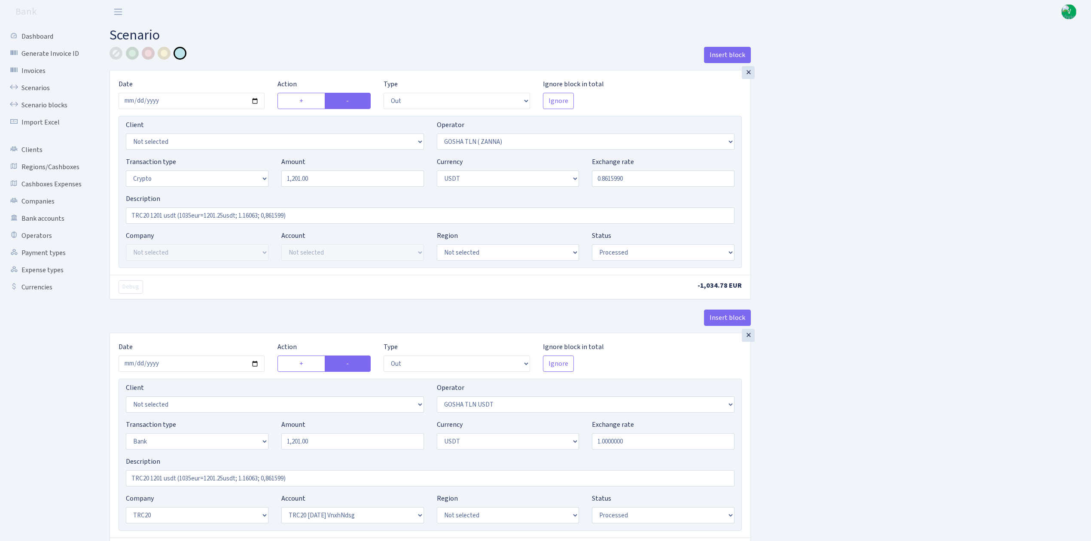
select select "out"
select select "317"
select select "2"
select select "6"
select select "20"
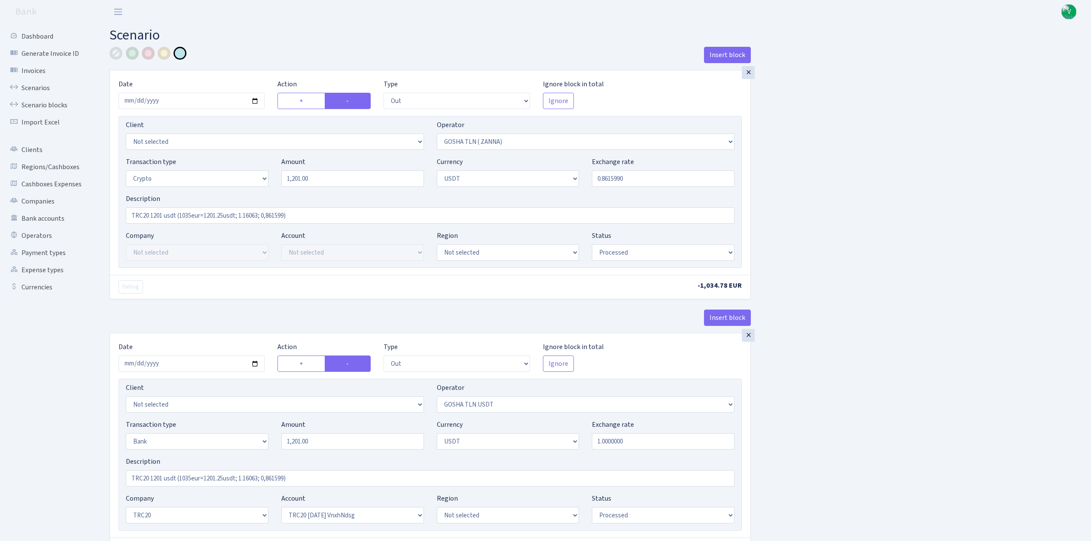
select select "66"
select select "processed"
select select "in"
select select "317"
select select "15"
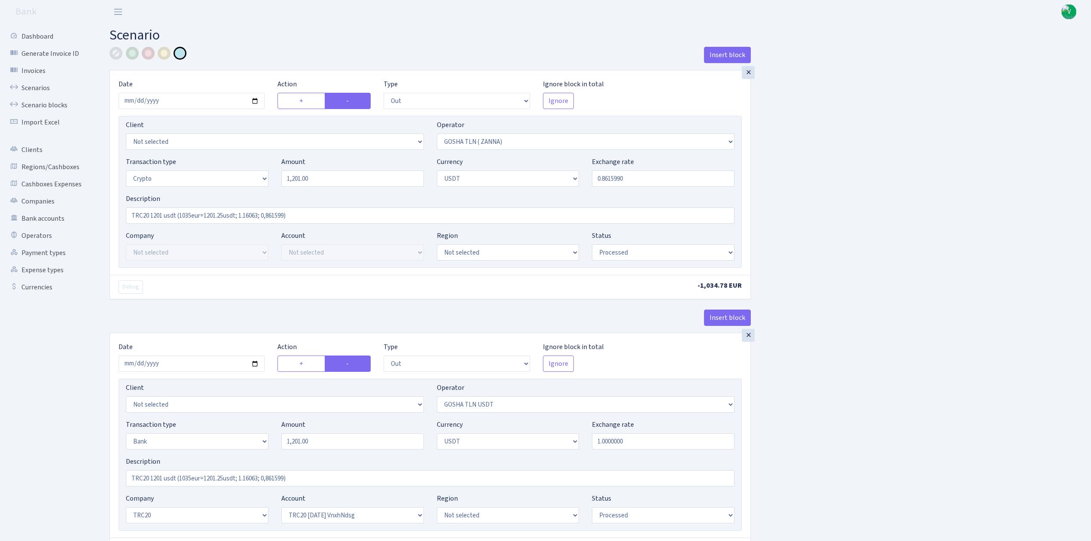
select select "6"
select select "processed"
click at [36, 83] on link "Scenarios" at bounding box center [47, 87] width 86 height 17
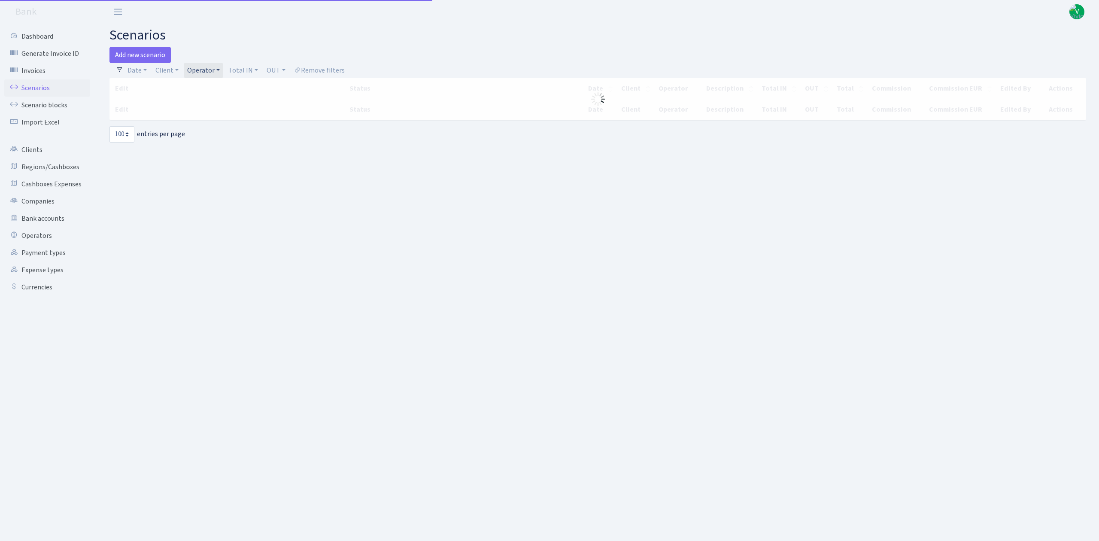
select select "100"
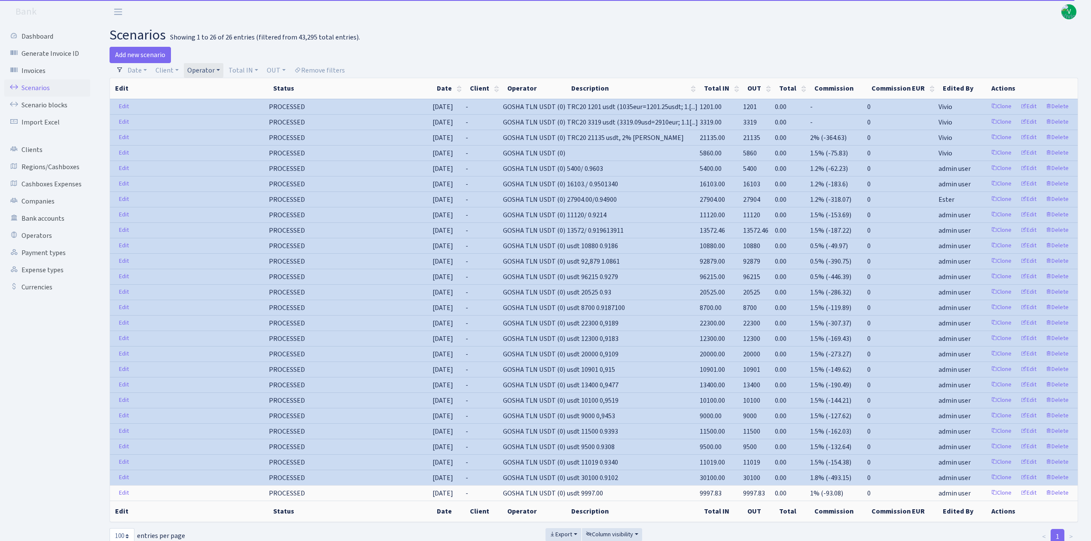
click at [192, 74] on link "Operator" at bounding box center [204, 70] width 40 height 15
drag, startPoint x: 222, startPoint y: 143, endPoint x: 234, endPoint y: 134, distance: 14.5
click at [222, 143] on li "GOSHA TLN ( ZANNA)" at bounding box center [218, 137] width 65 height 24
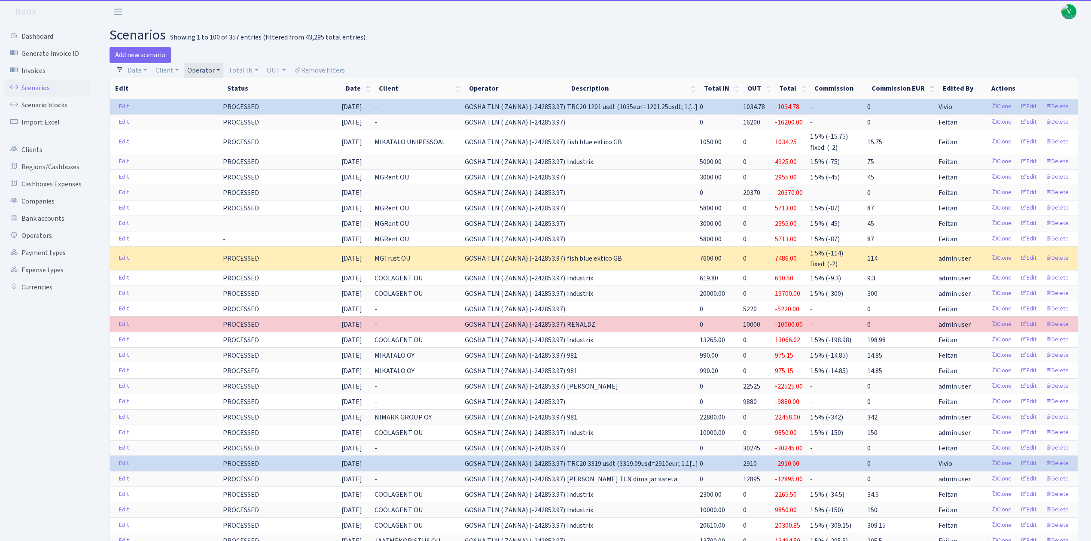
click at [204, 73] on link "Operator" at bounding box center [204, 70] width 40 height 15
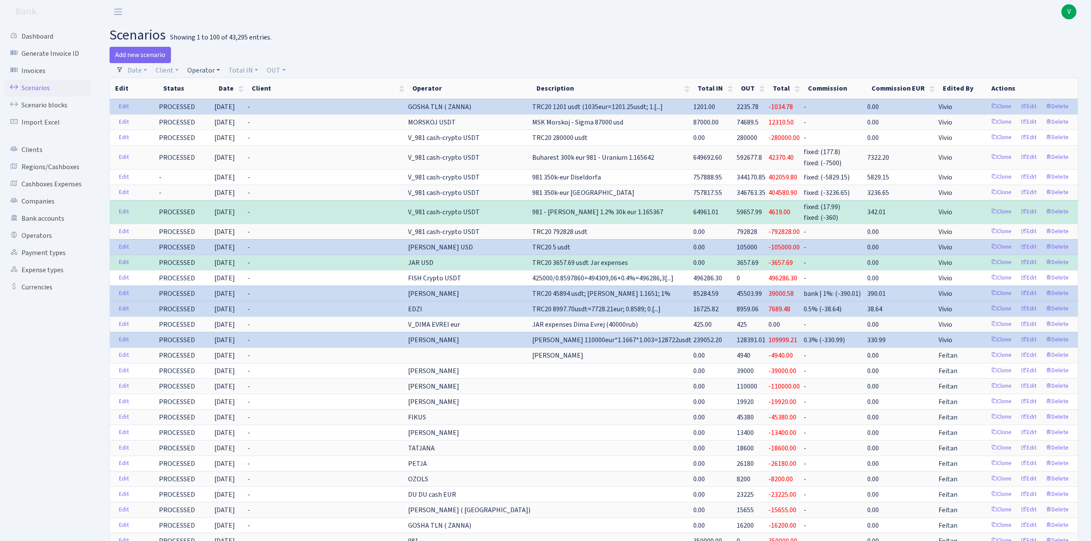
click at [209, 69] on link "Operator" at bounding box center [204, 70] width 40 height 15
click at [218, 98] on input "search" at bounding box center [217, 100] width 63 height 13
type input "du"
click at [234, 169] on li "DU DU cash EUR" at bounding box center [218, 161] width 65 height 15
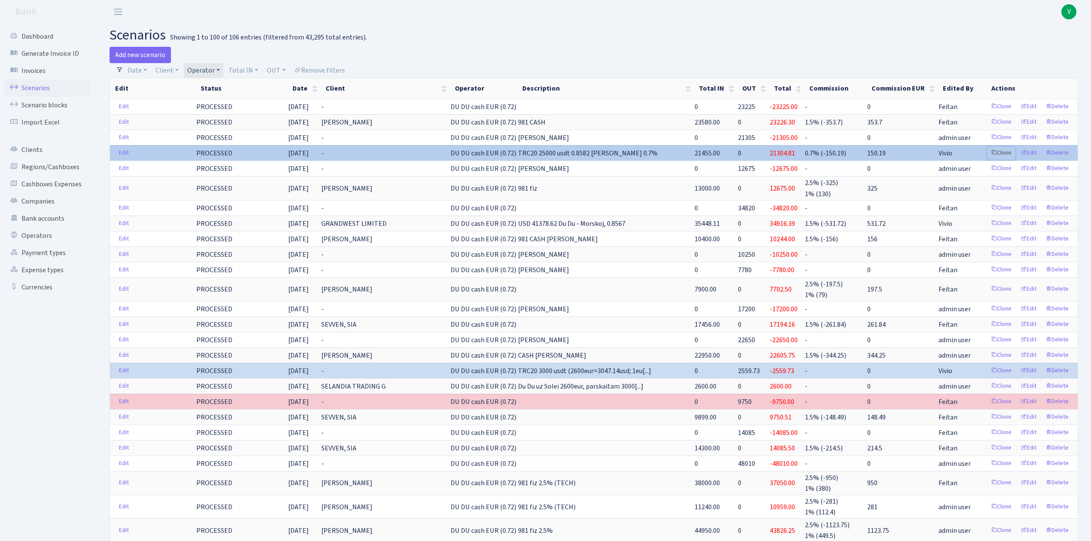
click at [998, 152] on link "Clone" at bounding box center [1001, 152] width 28 height 13
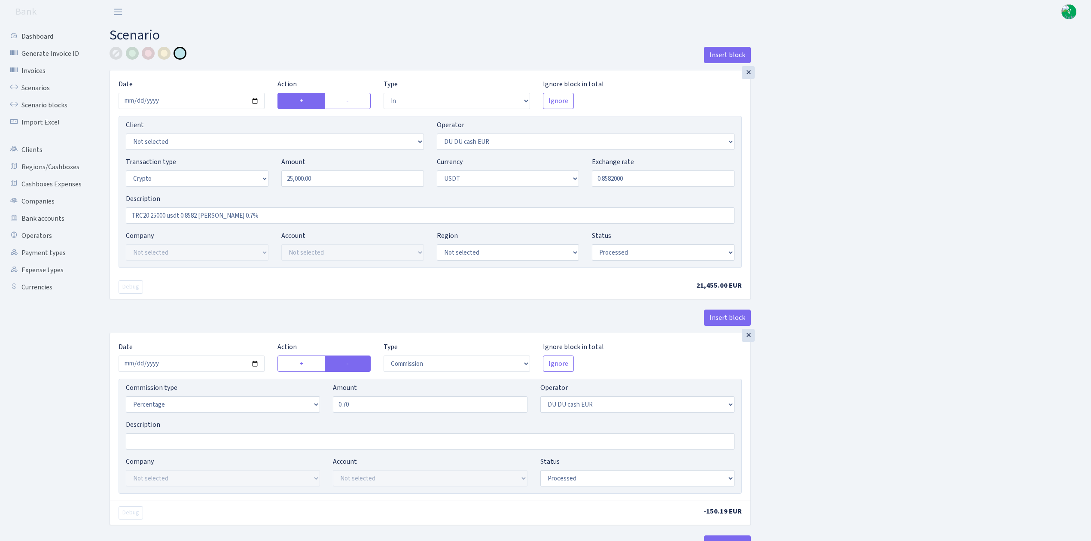
select select "in"
select select "419"
select select "3"
select select "6"
select select "processed"
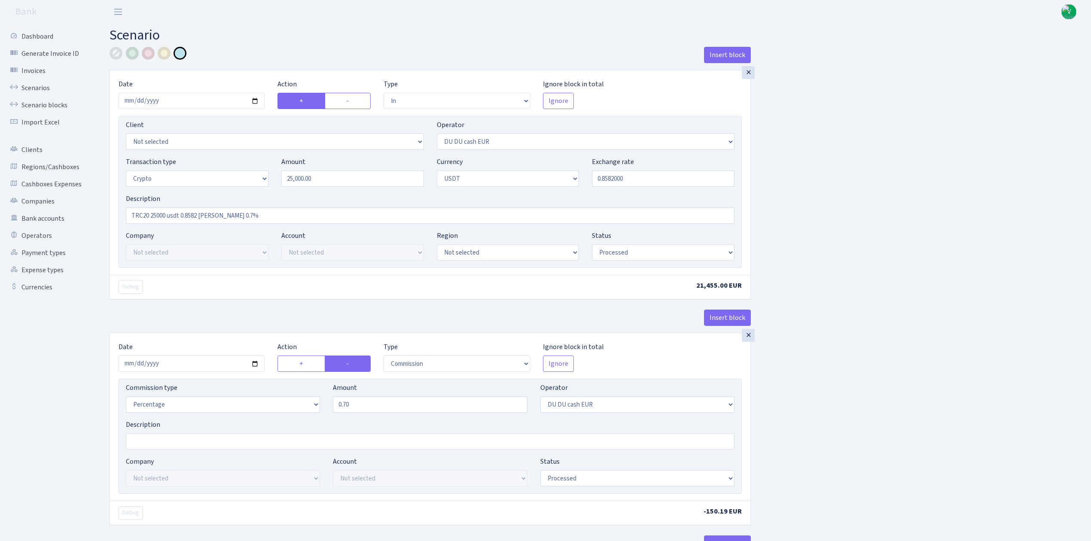
select select "commission"
select select "419"
select select "processed"
select select "in"
select select "417"
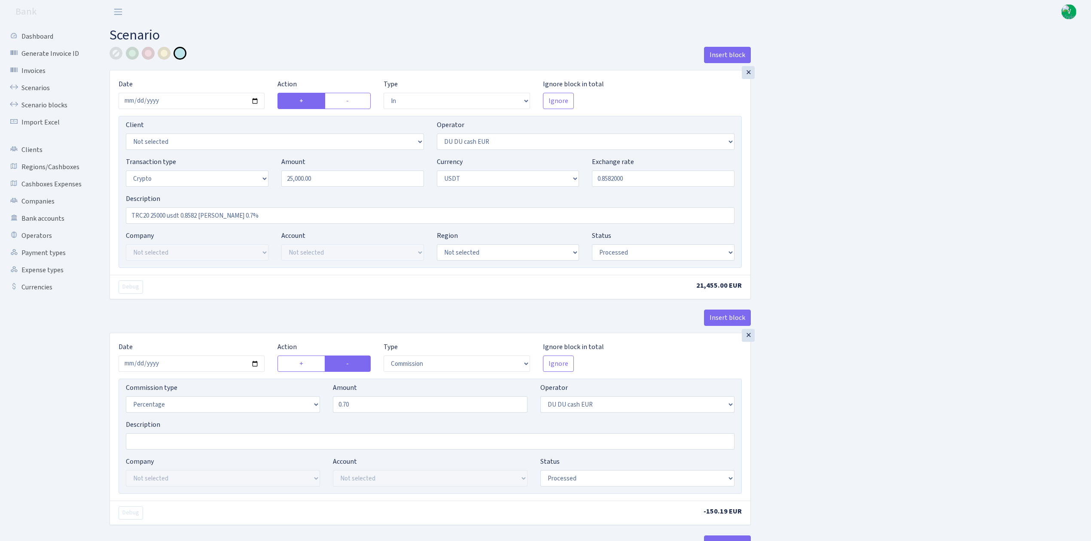
select select "2"
select select "6"
select select "20"
select select "61"
select select "processed"
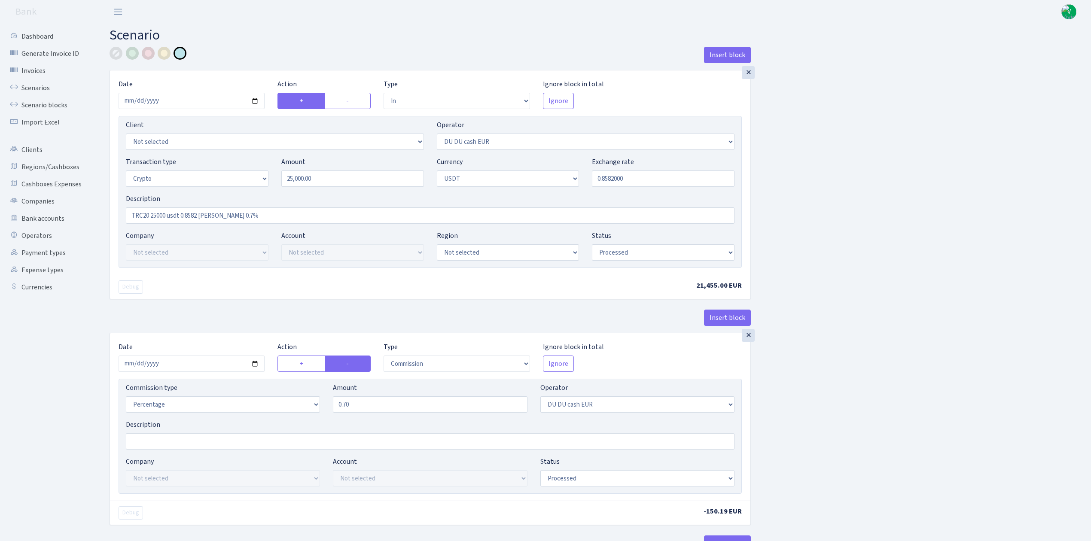
select select "out"
select select "417"
select select "15"
select select "6"
select select "processed"
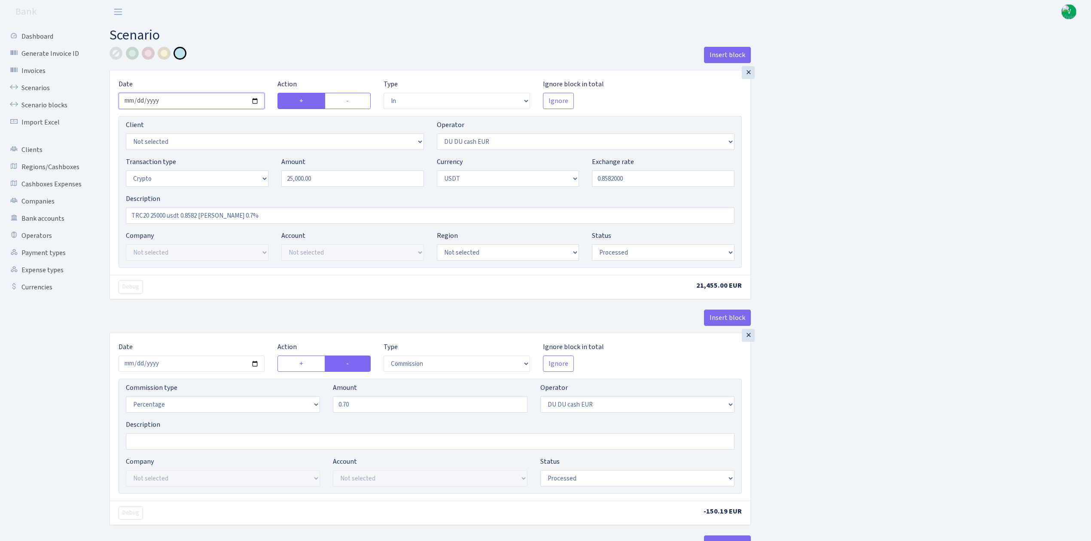
click at [254, 101] on input "2025-08-14" at bounding box center [192, 101] width 146 height 16
type input "[DATE]"
drag, startPoint x: 352, startPoint y: 181, endPoint x: 253, endPoint y: 174, distance: 99.9
click at [253, 174] on div "Transaction type Not selected 981 ELF FISH crypto GIRT IVO dekl MM-BALTIC eur U…" at bounding box center [429, 175] width 621 height 37
click at [612, 183] on input "0.8582000" at bounding box center [663, 178] width 143 height 16
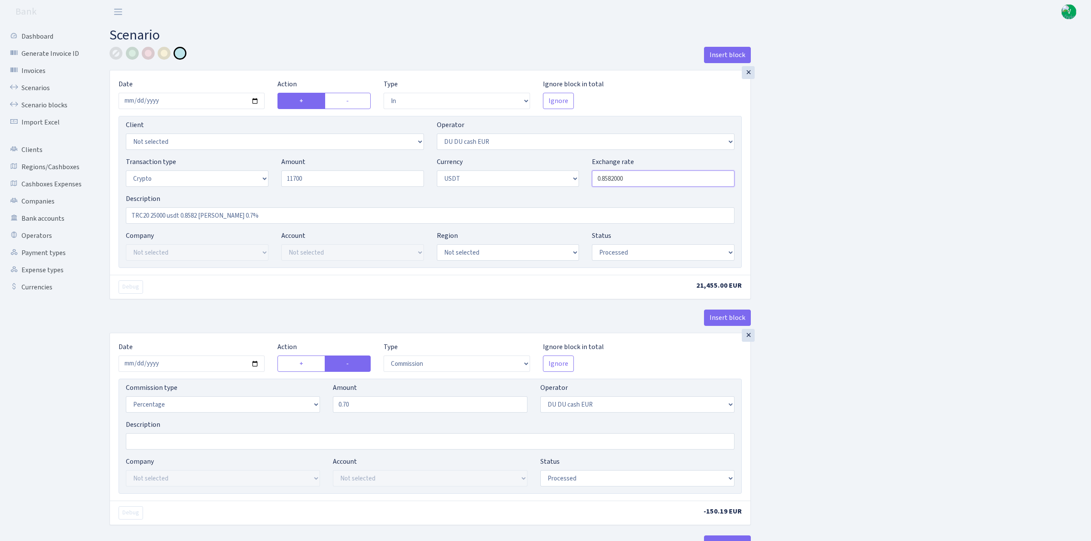
type input "11,700.00"
drag, startPoint x: 612, startPoint y: 178, endPoint x: 670, endPoint y: 178, distance: 58.4
click at [670, 178] on input "0.8582000" at bounding box center [663, 178] width 143 height 16
type input "0.8618000"
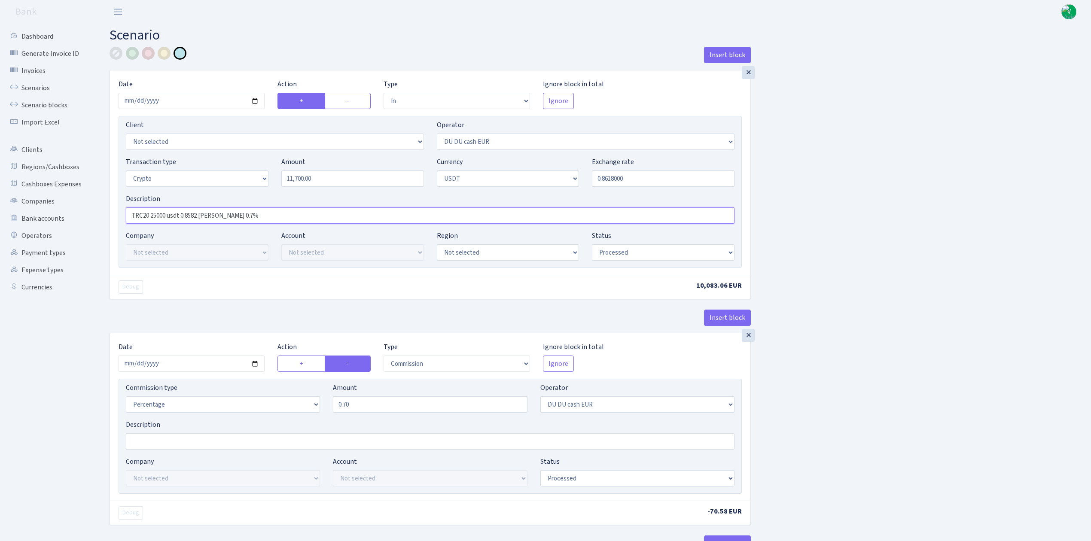
click at [174, 216] on input "TRC20 25000 usdt 0.8582 RIX 0.7%" at bounding box center [430, 215] width 609 height 16
drag, startPoint x: 151, startPoint y: 216, endPoint x: 261, endPoint y: 217, distance: 109.9
click at [261, 217] on input "TRC20 25000 usdt 0.8582 RIX 0.7%" at bounding box center [430, 215] width 609 height 16
paste input "11700usdt=10083.29eur; 0.8618; 0.7% RIX"
type input "TRC20 11700usdt=10083.29eur; 0.8618; 0.7% [PERSON_NAME]"
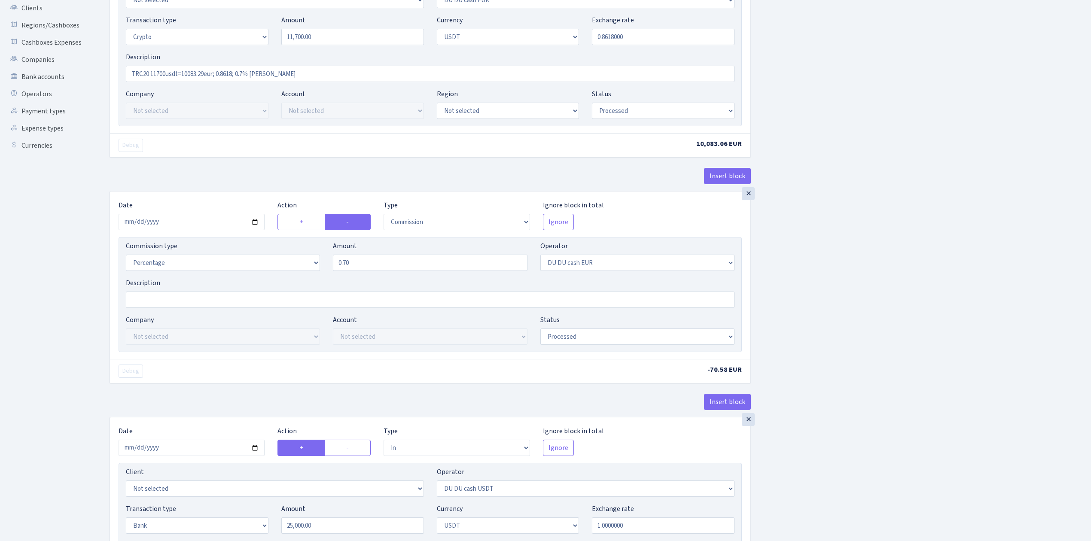
scroll to position [172, 0]
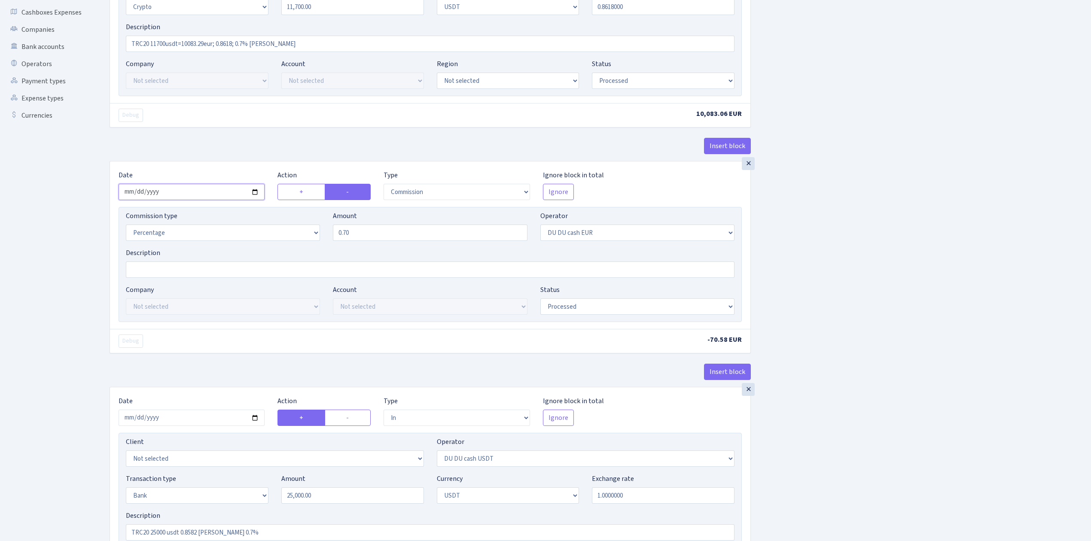
click at [255, 193] on input "2025-08-14" at bounding box center [192, 192] width 146 height 16
type input "[DATE]"
click at [823, 340] on div "Insert block × Date 2025-08-21 Action + - Type --- In Out Commission Field requ…" at bounding box center [593, 413] width 981 height 1076
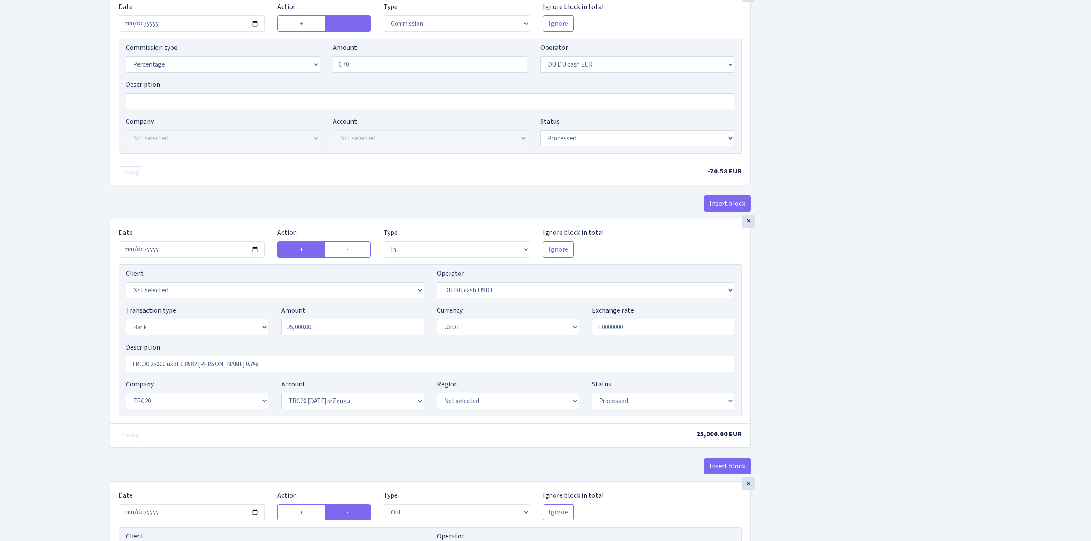
scroll to position [344, 0]
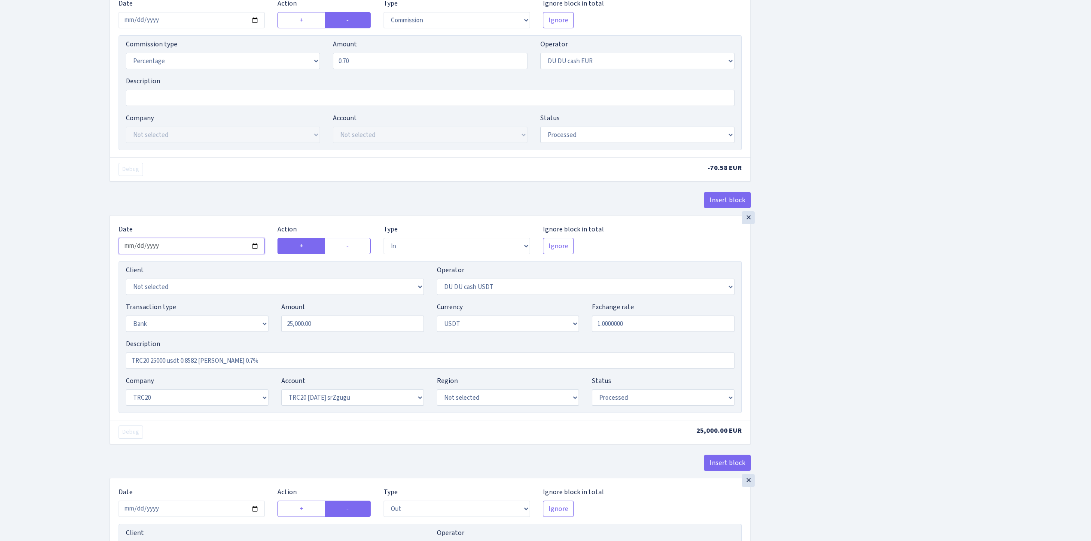
click at [254, 248] on input "2025-08-14" at bounding box center [192, 246] width 146 height 16
type input "2025-08-21"
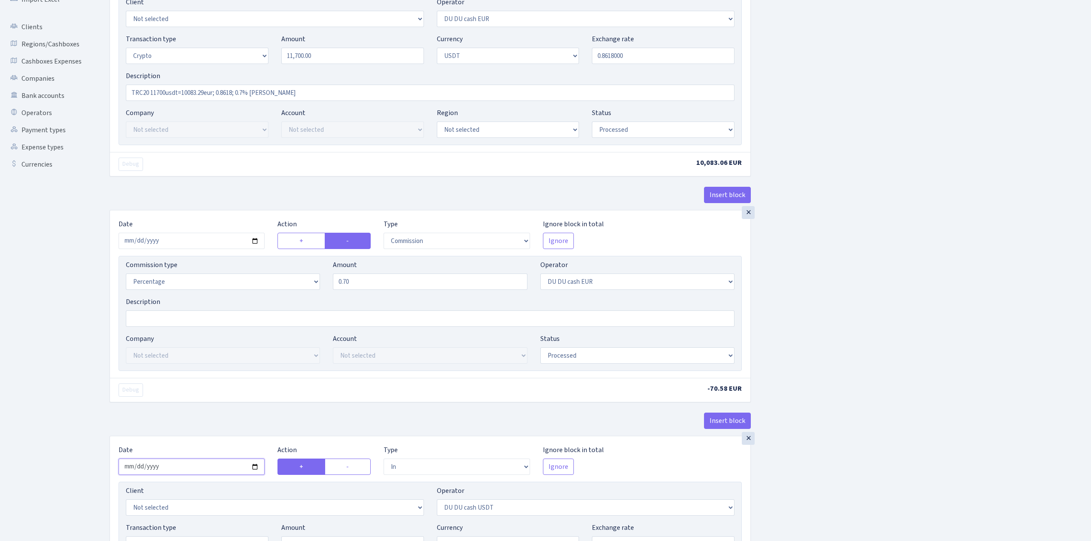
scroll to position [114, 0]
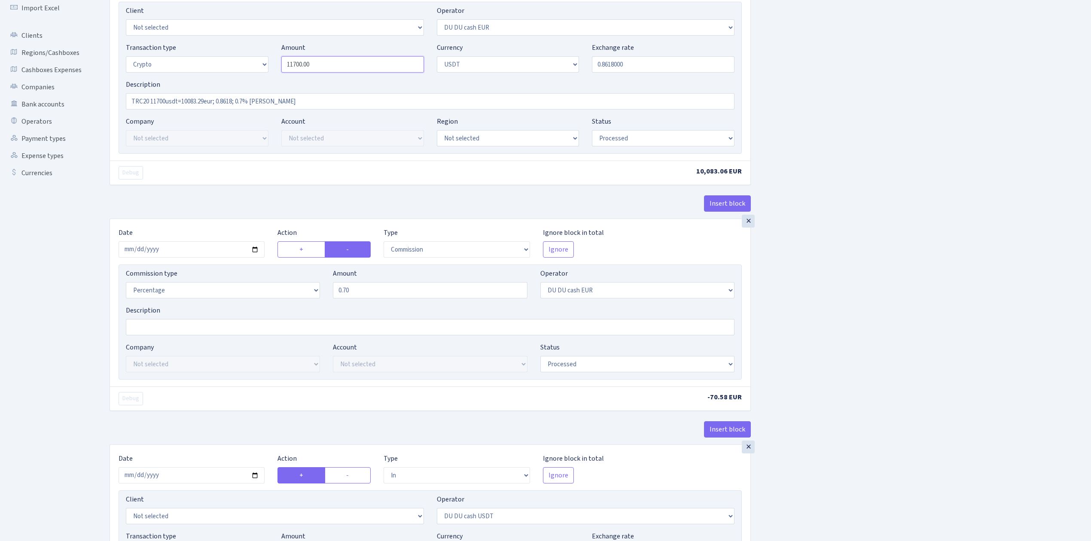
drag, startPoint x: 313, startPoint y: 70, endPoint x: 256, endPoint y: 64, distance: 56.6
click at [256, 64] on div "Transaction type Not selected 981 ELF FISH crypto GIRT IVO dekl MM-BALTIC eur U…" at bounding box center [429, 61] width 621 height 37
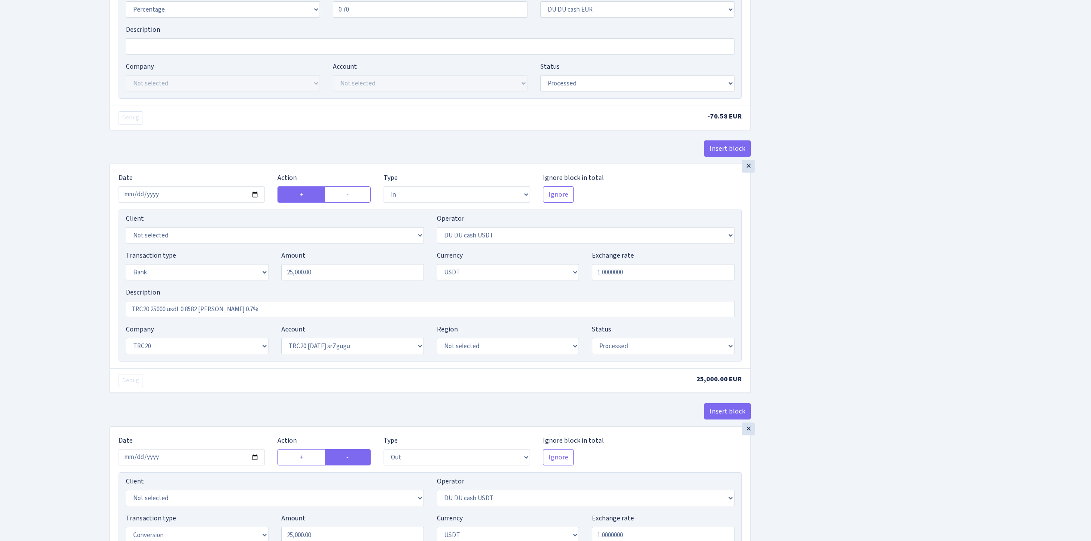
scroll to position [401, 0]
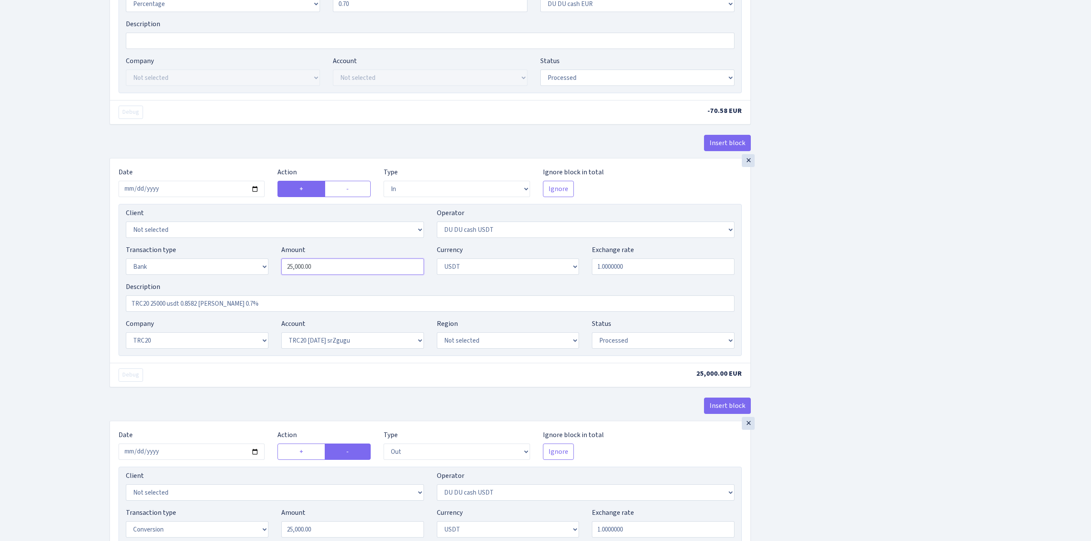
type input "11,700.00"
click at [248, 269] on div "Transaction type Not selected 981 ELF FISH crypto GIRT IVO dekl MM-BALTIC eur U…" at bounding box center [429, 263] width 621 height 37
paste input "117"
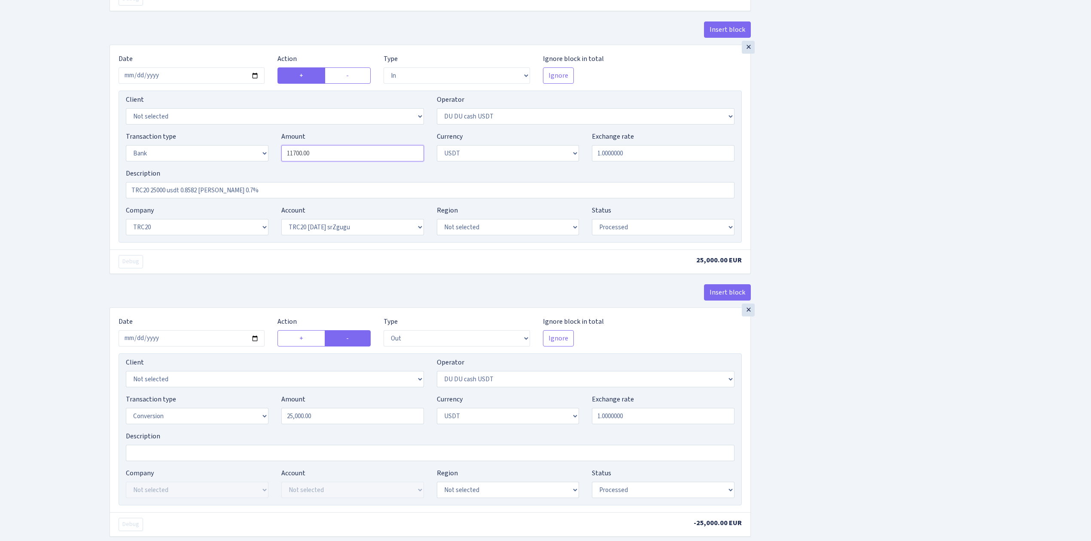
scroll to position [515, 0]
type input "11,700.00"
click at [242, 415] on div "Transaction type Not selected 981 ELF FISH crypto GIRT IVO dekl MM-BALTIC eur U…" at bounding box center [429, 411] width 621 height 37
paste input "117"
click at [255, 344] on input "2025-08-14" at bounding box center [192, 337] width 146 height 16
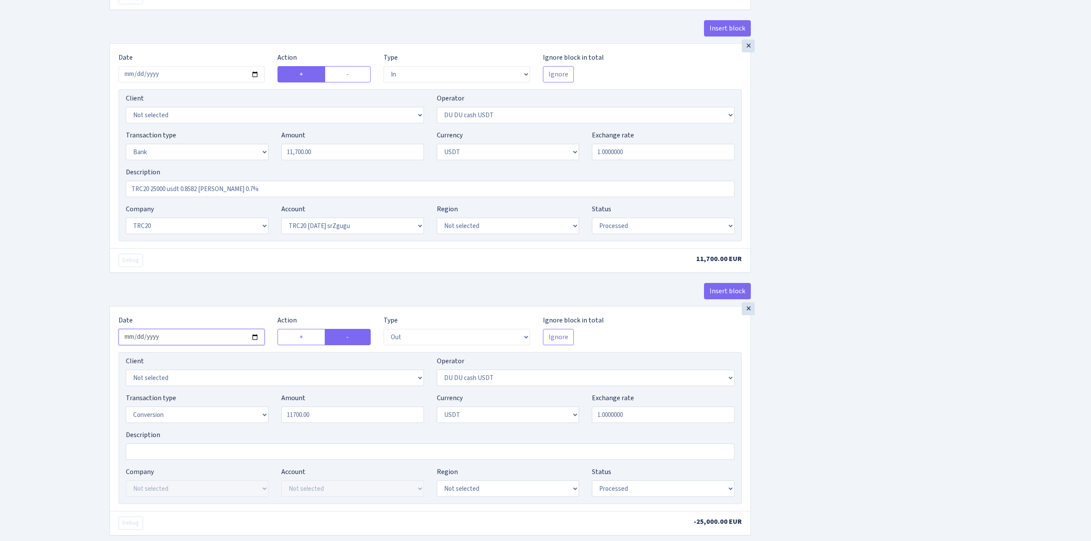
type input "11,700.00"
type input "2025-08-21"
click at [936, 370] on div "Insert block × Date 2025-08-21 Action + - Type --- In Out Commission Field requ…" at bounding box center [593, 69] width 981 height 1076
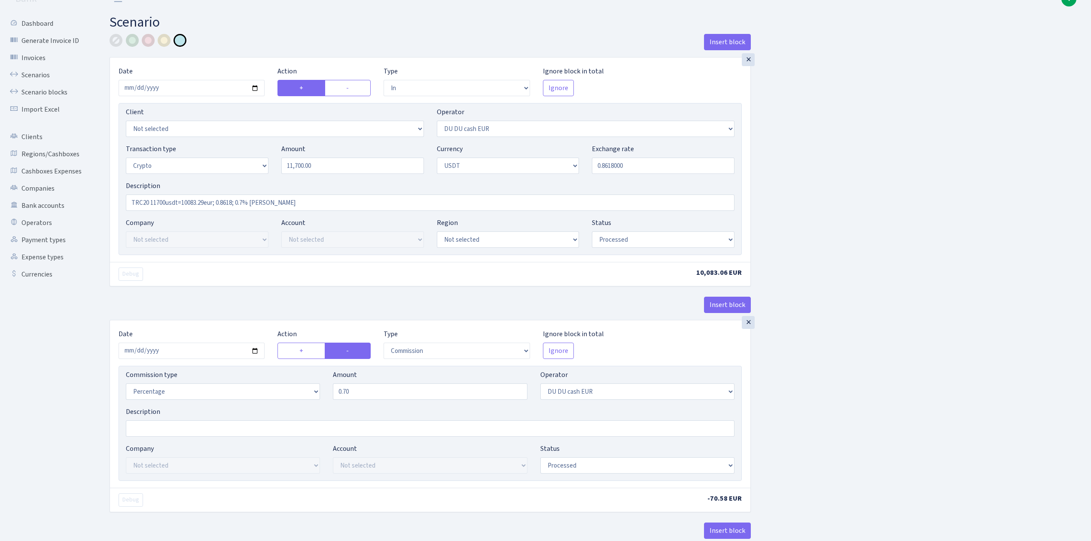
scroll to position [0, 0]
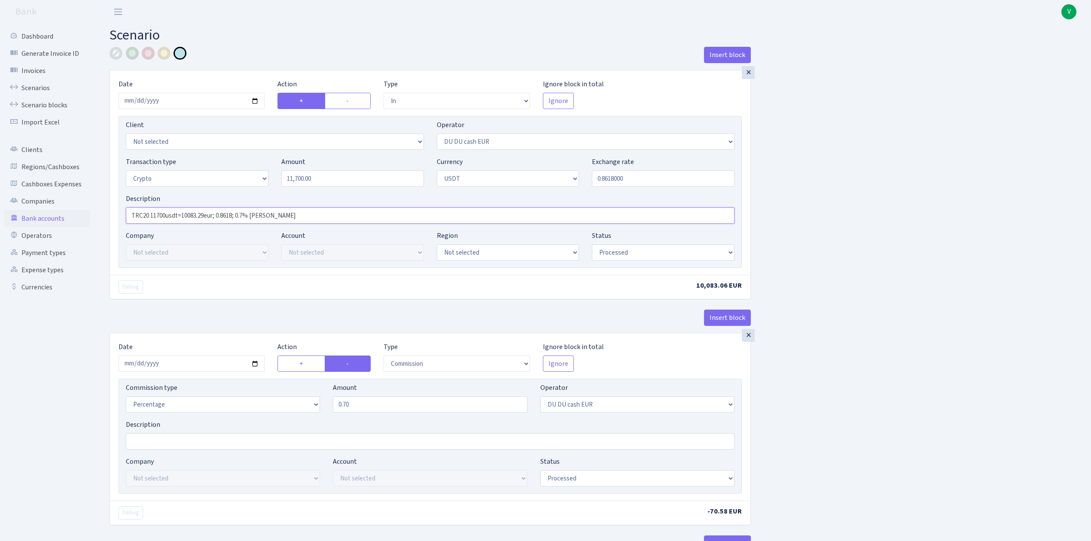
drag, startPoint x: 299, startPoint y: 216, endPoint x: 89, endPoint y: 210, distance: 210.1
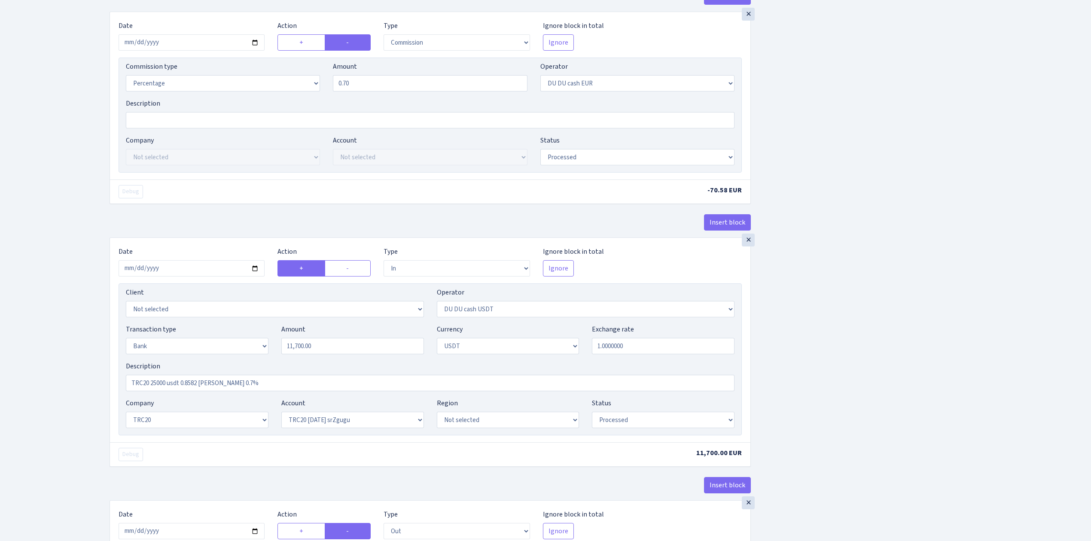
scroll to position [344, 0]
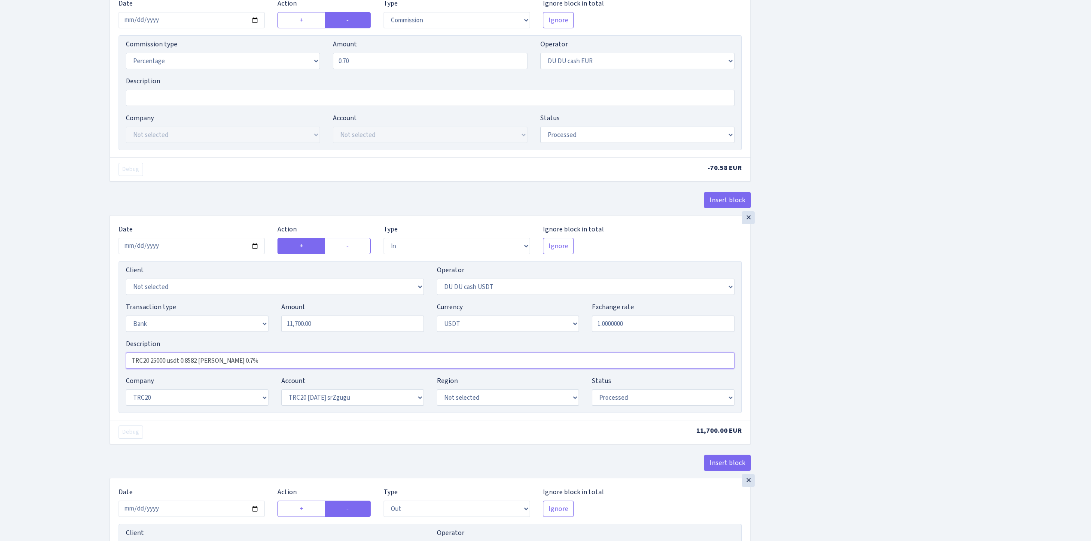
drag, startPoint x: 242, startPoint y: 364, endPoint x: 90, endPoint y: 362, distance: 152.1
click at [90, 362] on div "Dashboard Generate Invoice ID Invoices Scenarios Scenario blocks Import Excel C…" at bounding box center [545, 238] width 1091 height 1116
paste input "11700usdt=10083.29eur; 0.8618; 0.7% RIX"
type input "TRC20 11700usdt=10083.29eur; 0.8618; 0.7% RIX"
click at [950, 363] on div "Insert block × Date 2025-08-21 Action + - Type --- In Out Commission Field requ…" at bounding box center [593, 241] width 981 height 1076
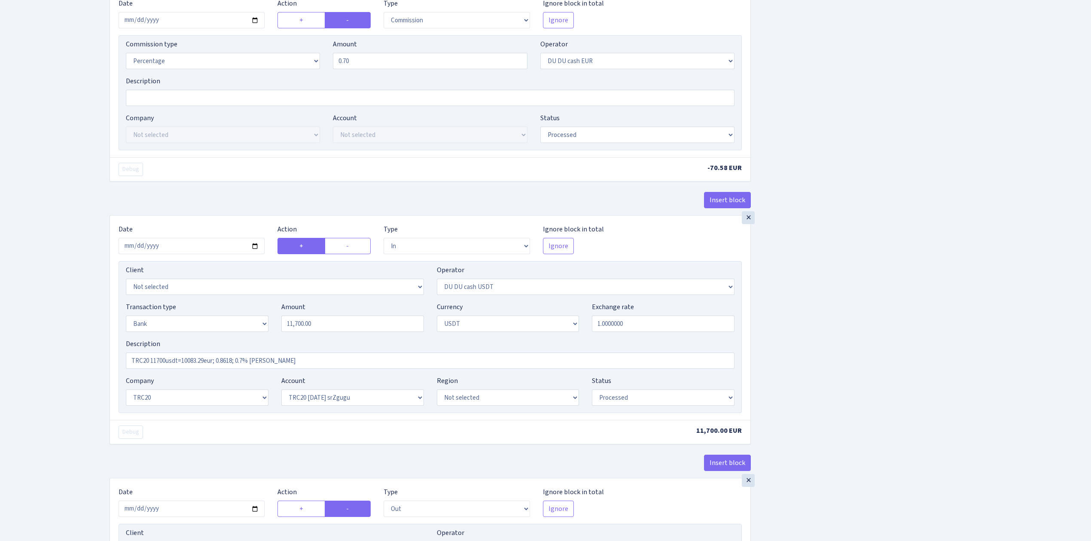
click at [901, 389] on div "Insert block × Date 2025-08-21 Action + - Type --- In Out Commission Field requ…" at bounding box center [593, 241] width 981 height 1076
click at [832, 335] on div "Insert block × Date 2025-08-21 Action + - Type --- In Out Commission Field requ…" at bounding box center [593, 241] width 981 height 1076
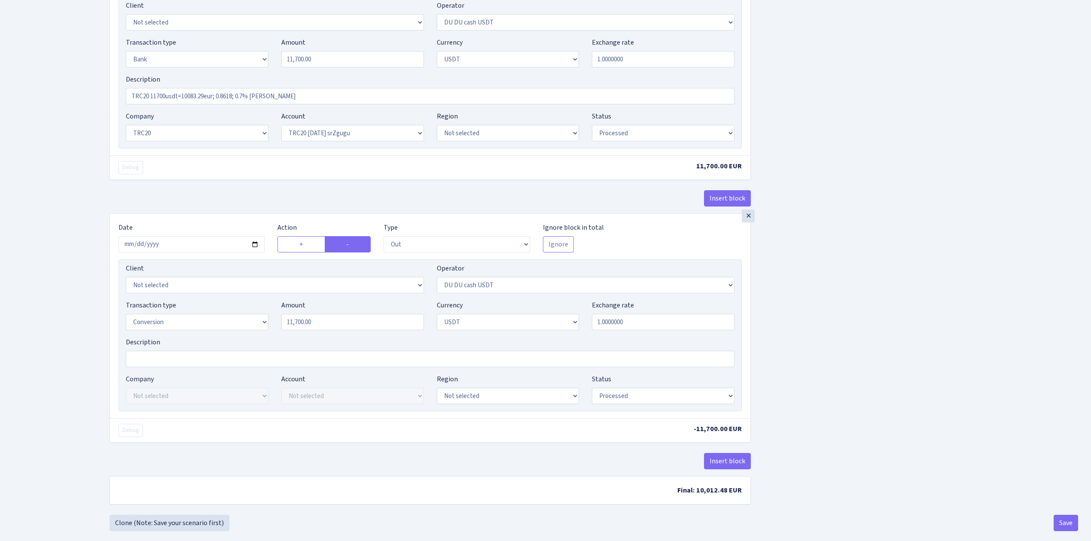
scroll to position [627, 0]
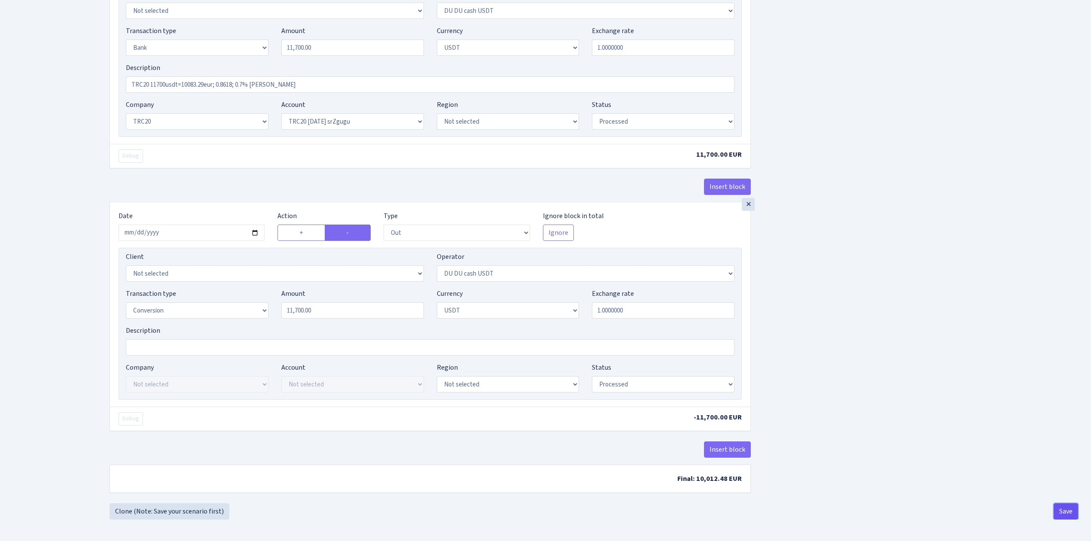
click at [1065, 509] on button "Save" at bounding box center [1065, 511] width 24 height 16
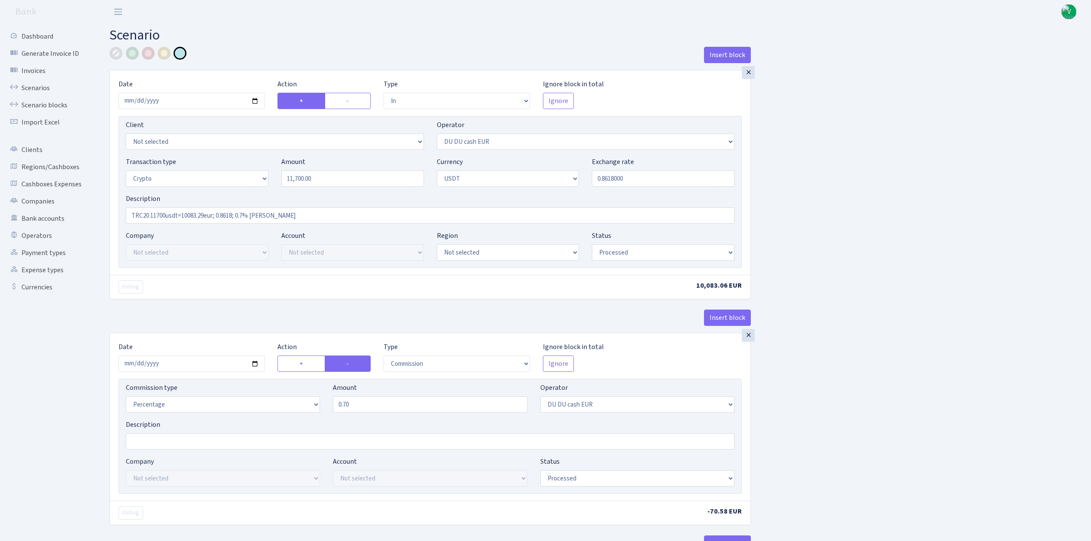
select select "in"
select select "419"
select select "3"
select select "6"
select select "processed"
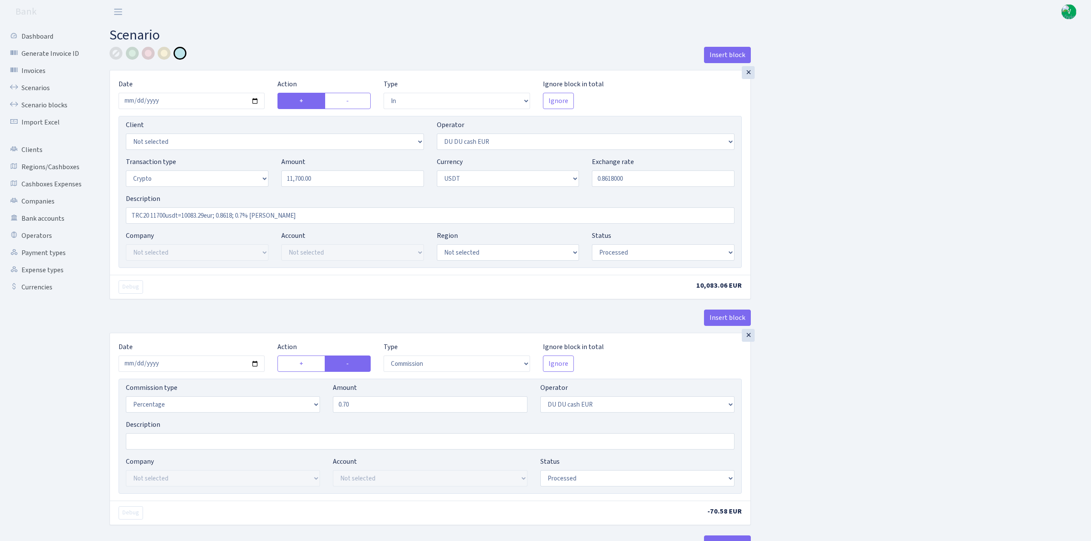
select select "commission"
select select "419"
select select "processed"
select select "in"
select select "417"
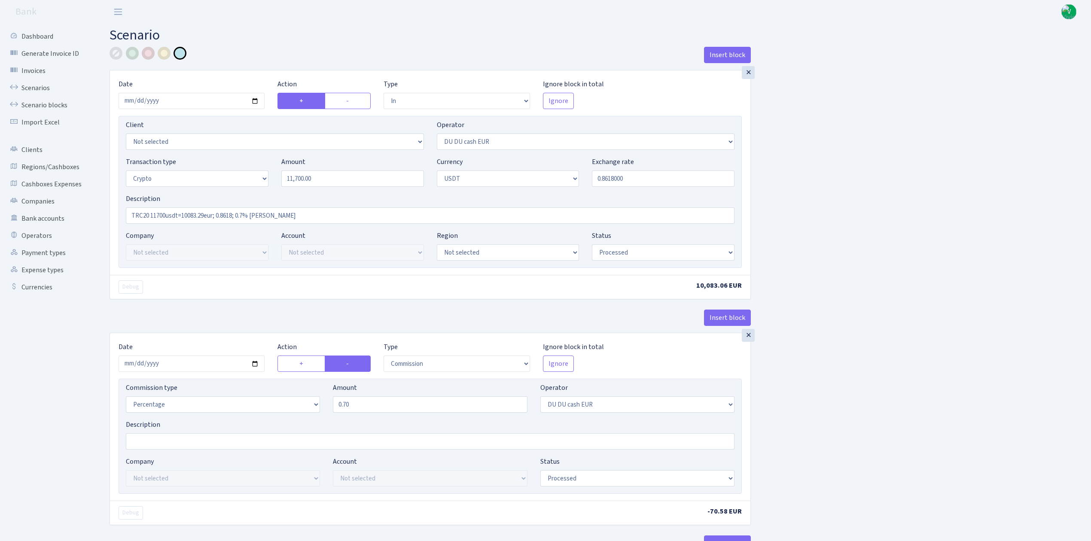
select select "2"
select select "6"
select select "20"
select select "61"
select select "processed"
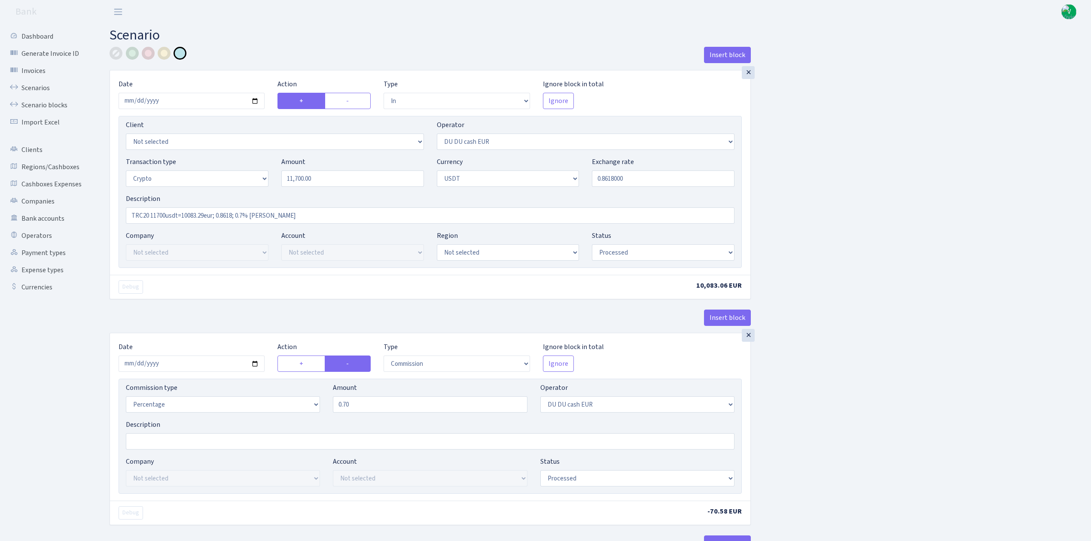
select select "out"
select select "417"
select select "15"
select select "6"
select select "processed"
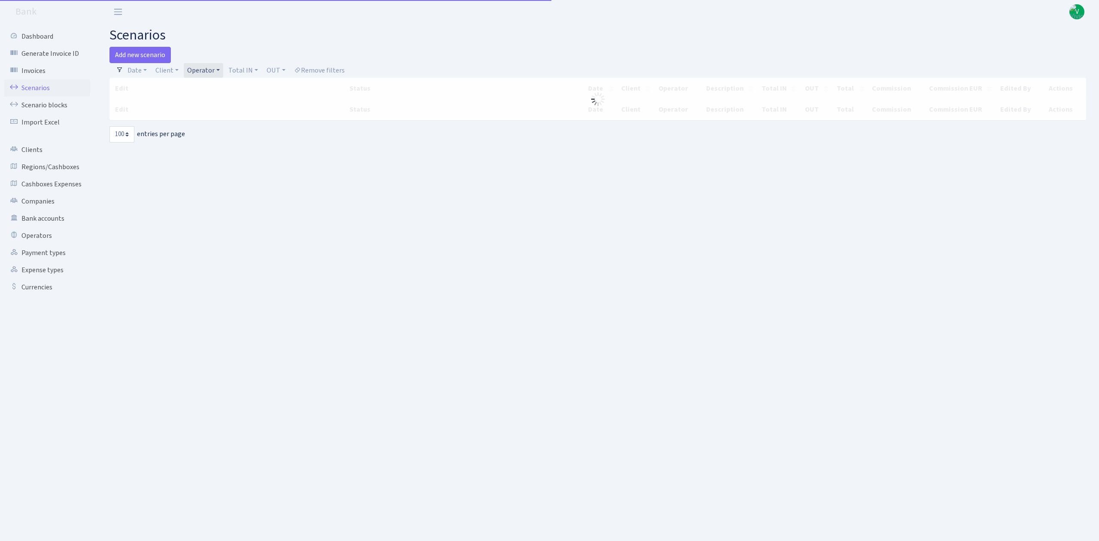
select select "100"
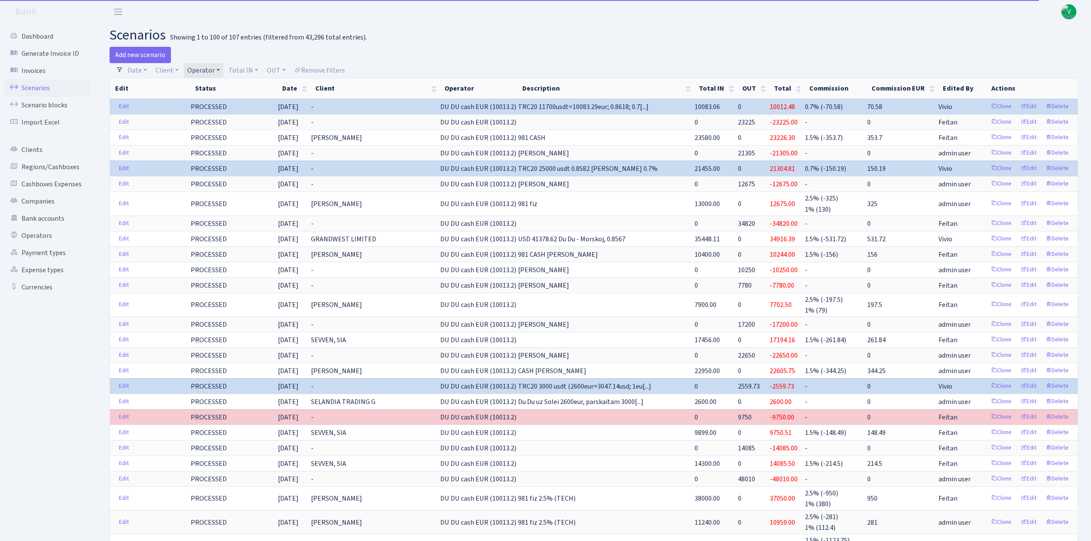
click at [203, 69] on link "Operator" at bounding box center [204, 70] width 40 height 15
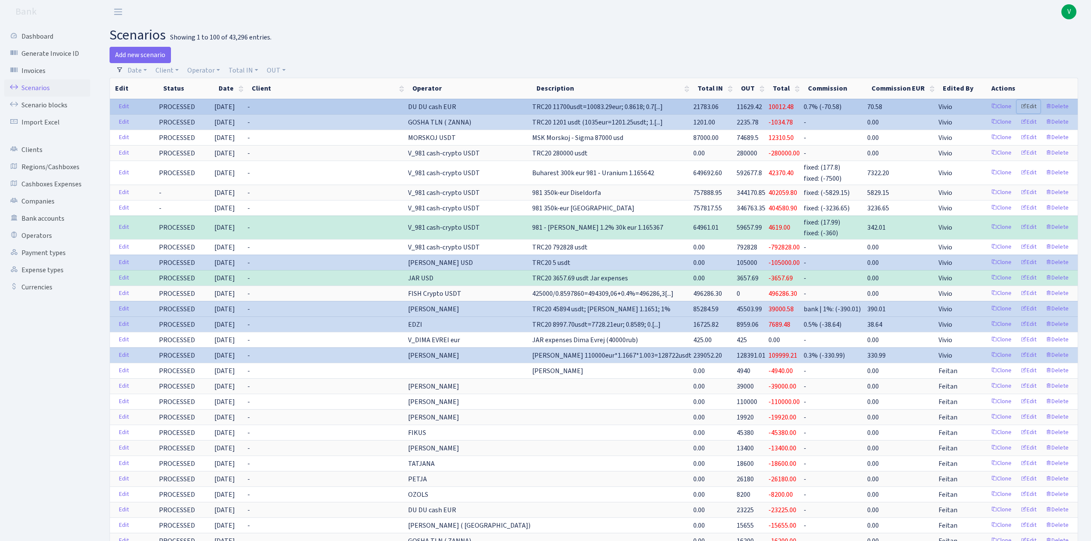
click at [1029, 105] on link "Edit" at bounding box center [1029, 106] width 24 height 13
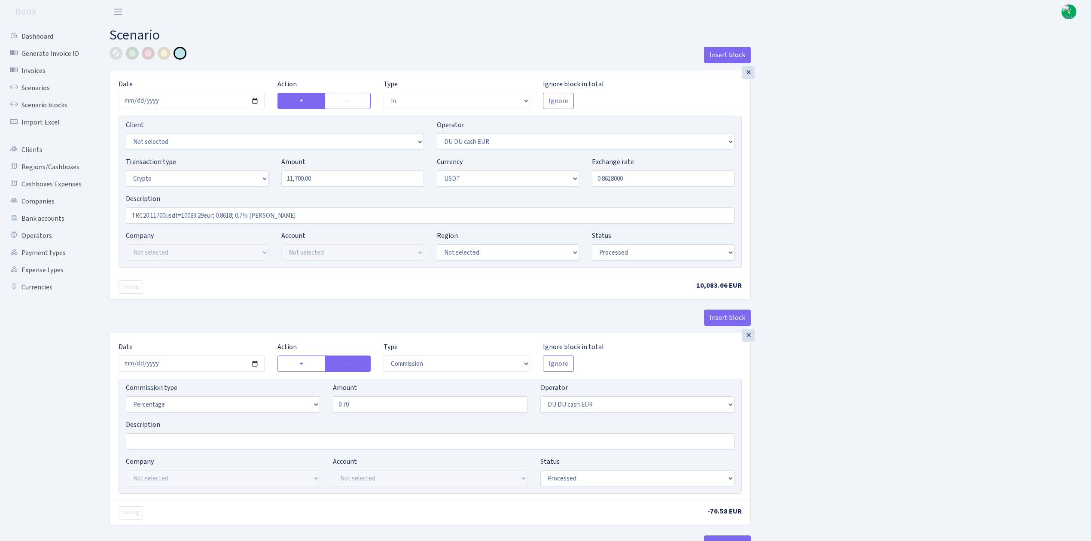
select select "in"
select select "419"
select select "3"
select select "6"
select select "processed"
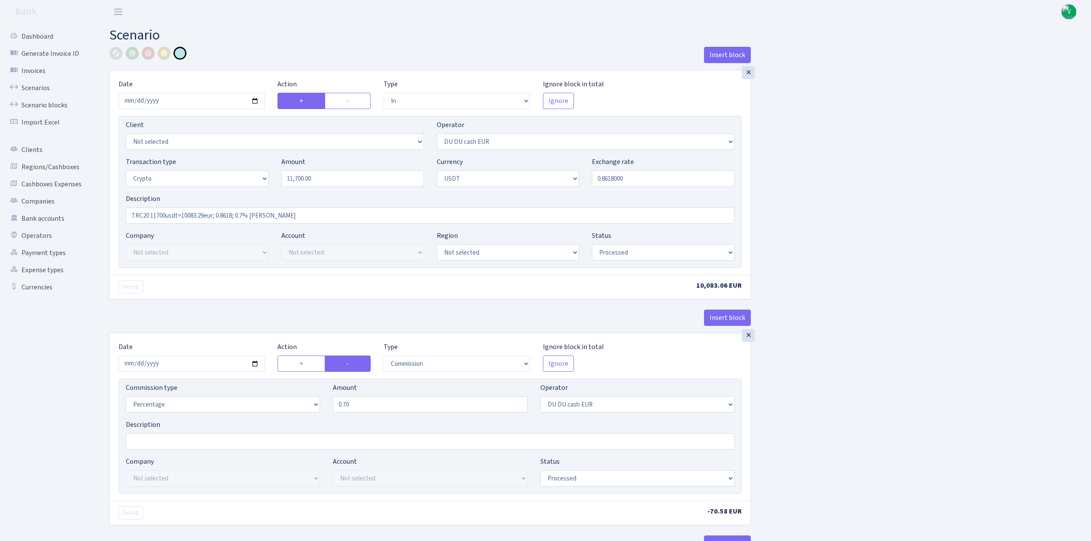
select select "commission"
select select "419"
select select "processed"
select select "in"
select select "417"
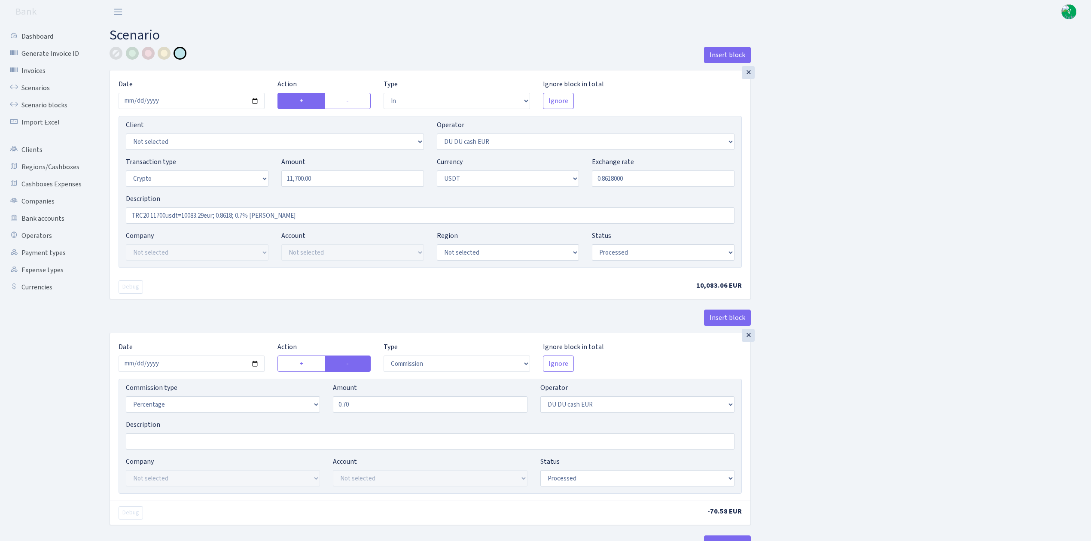
select select "2"
select select "6"
select select "20"
select select "61"
select select "processed"
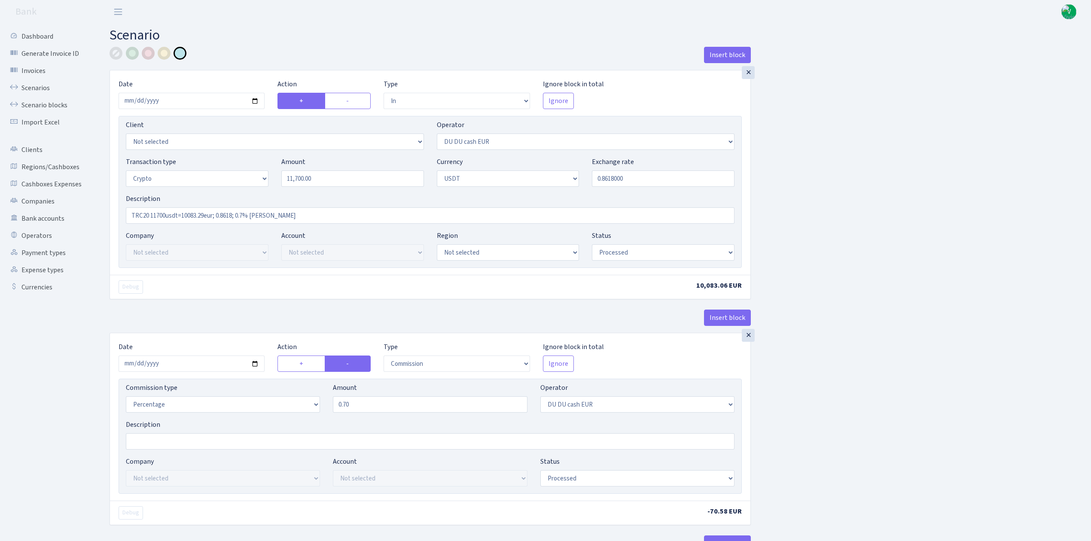
select select "out"
select select "417"
select select "15"
select select "6"
select select "processed"
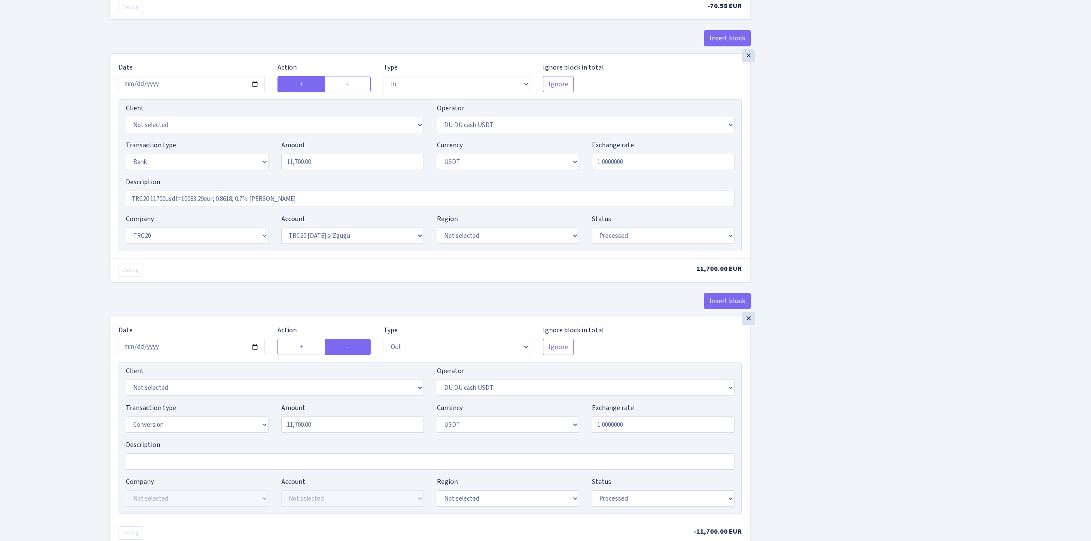
scroll to position [515, 0]
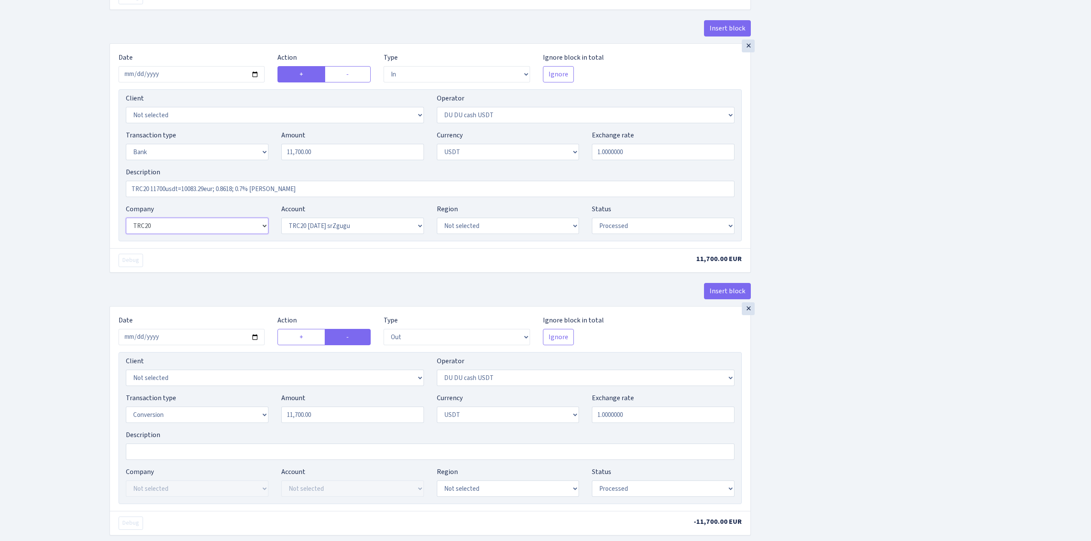
click at [167, 230] on select "Not selected ALFASTAR ATARA COMMERCE LTD CONTROL BASE CRYPTO TOMASS CRYPTO wall…" at bounding box center [197, 226] width 143 height 16
select select "21"
click at [126, 222] on select "Not selected ALFASTAR ATARA COMMERCE LTD CONTROL BASE CRYPTO TOMASS CRYPTO wall…" at bounding box center [197, 226] width 143 height 16
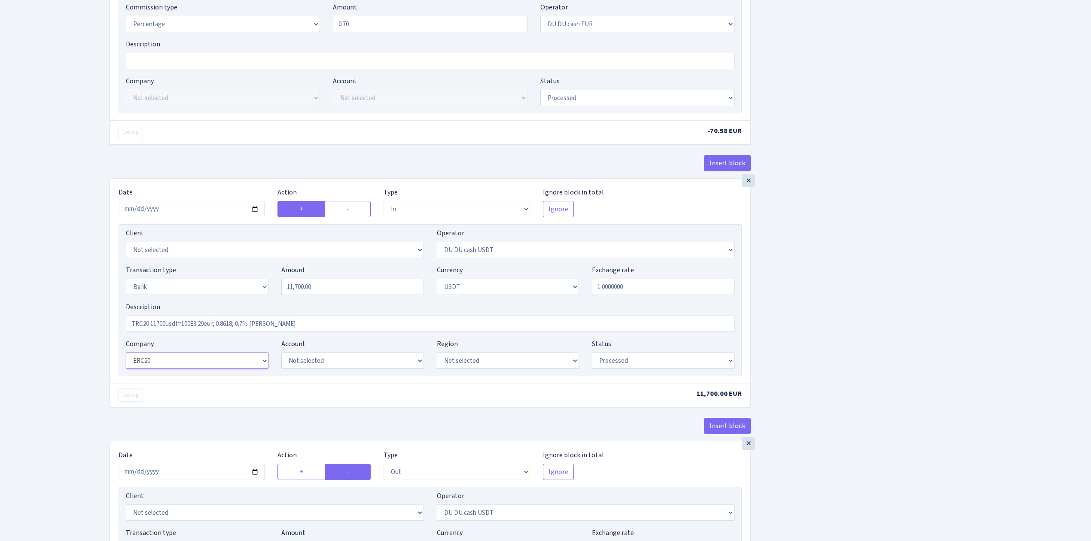
scroll to position [401, 0]
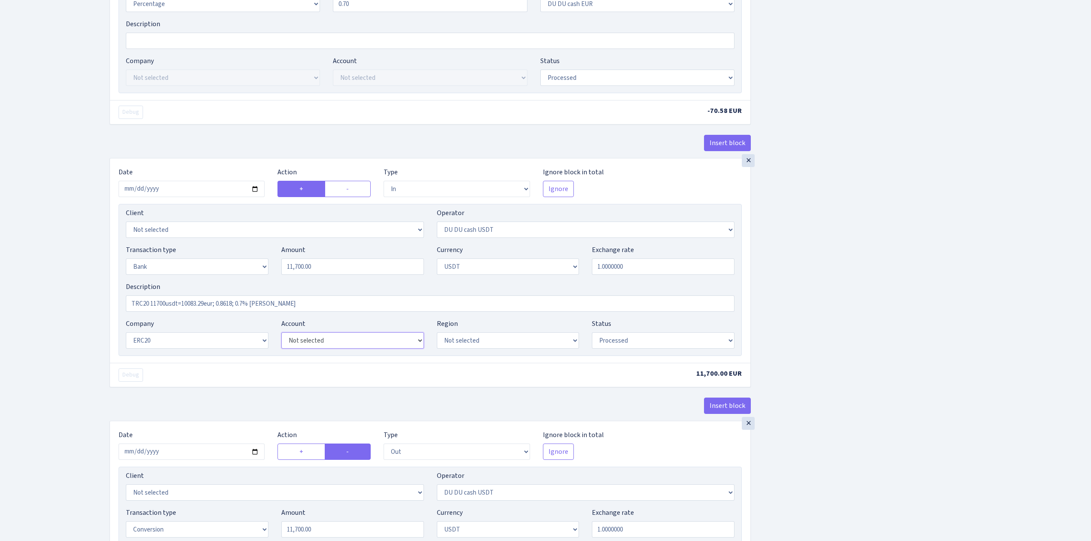
click at [372, 349] on select "Not selected Closed ERC20 2024.08.01-2024.09.15 F83207D Closed ERC20 2024.09.12…" at bounding box center [352, 340] width 143 height 16
select select "62"
click at [281, 336] on select "Not selected Closed ERC20 2024.08.01-2024.09.15 F83207D Closed ERC20 2024.09.12…" at bounding box center [352, 340] width 143 height 16
click at [378, 397] on div "× Date 2025-08-21 Action + - Type --- In Out Commission Field required. Ignore …" at bounding box center [430, 289] width 641 height 263
click at [940, 459] on div "Insert block × Date 2025-08-21 Action + - Type --- In Out Commission Field requ…" at bounding box center [593, 184] width 981 height 1076
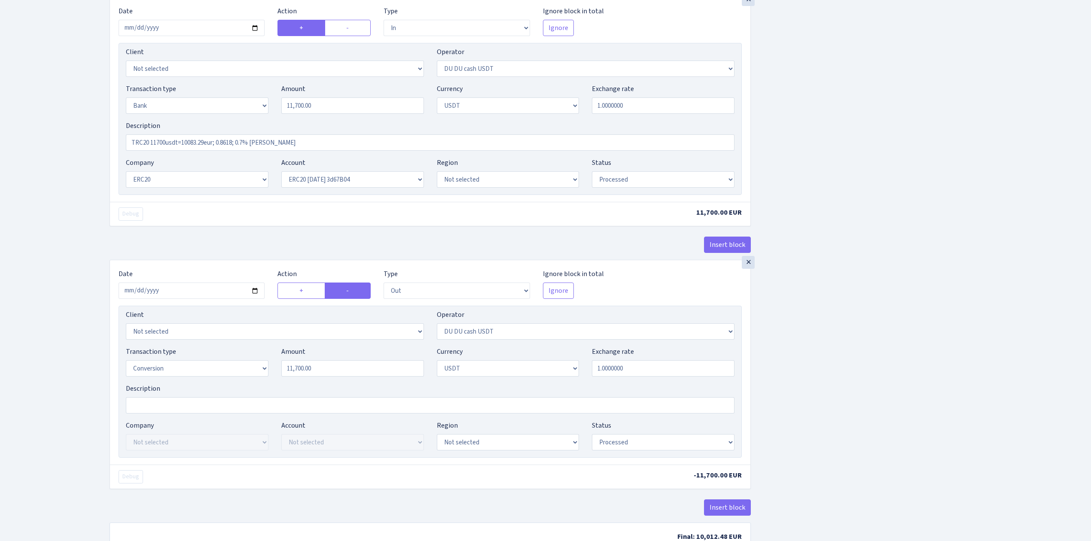
scroll to position [627, 0]
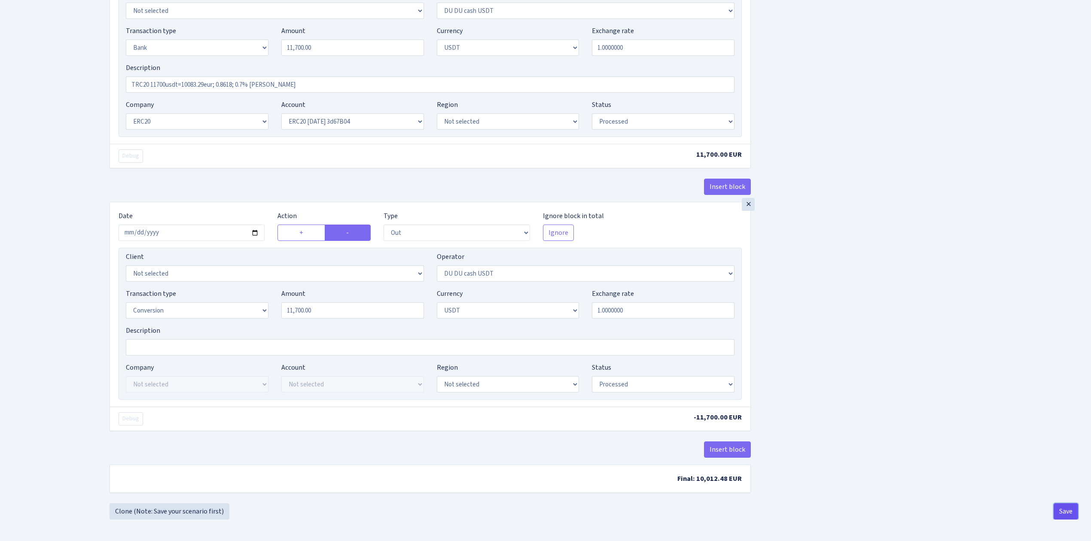
click at [1074, 507] on button "Save" at bounding box center [1065, 511] width 24 height 16
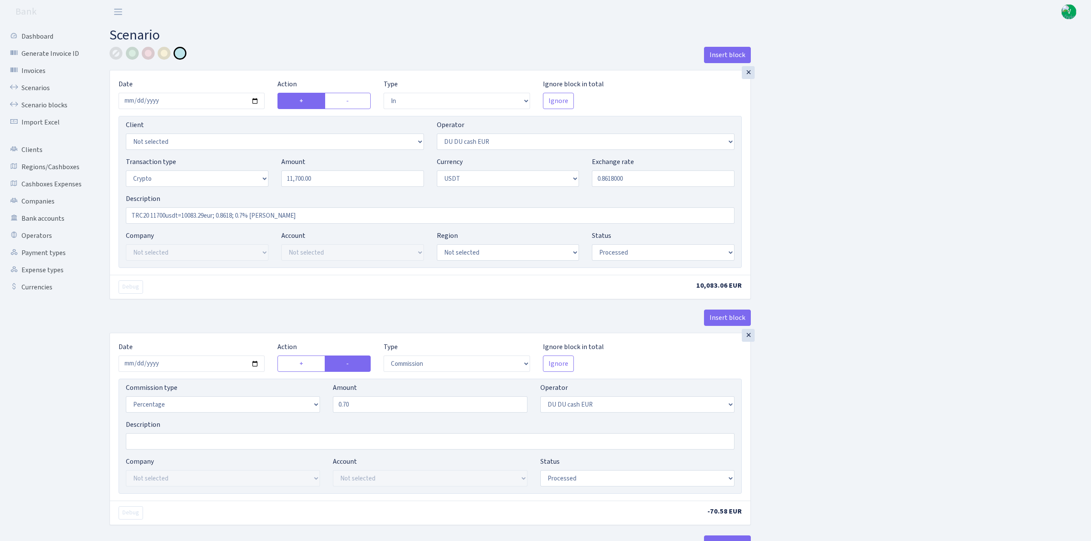
select select "in"
select select "419"
select select "3"
select select "6"
select select "processed"
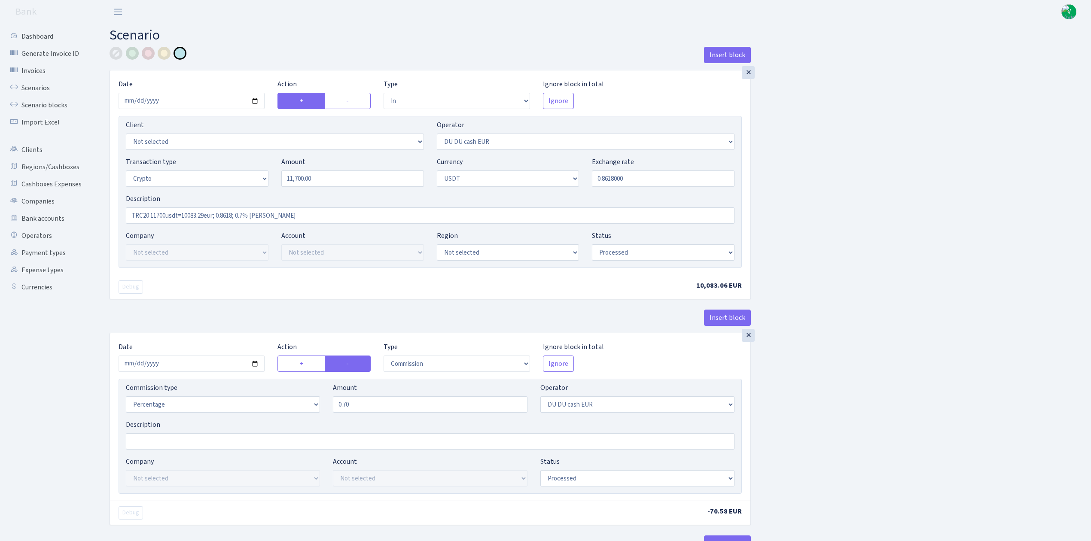
select select "commission"
select select "419"
select select "processed"
select select "in"
select select "417"
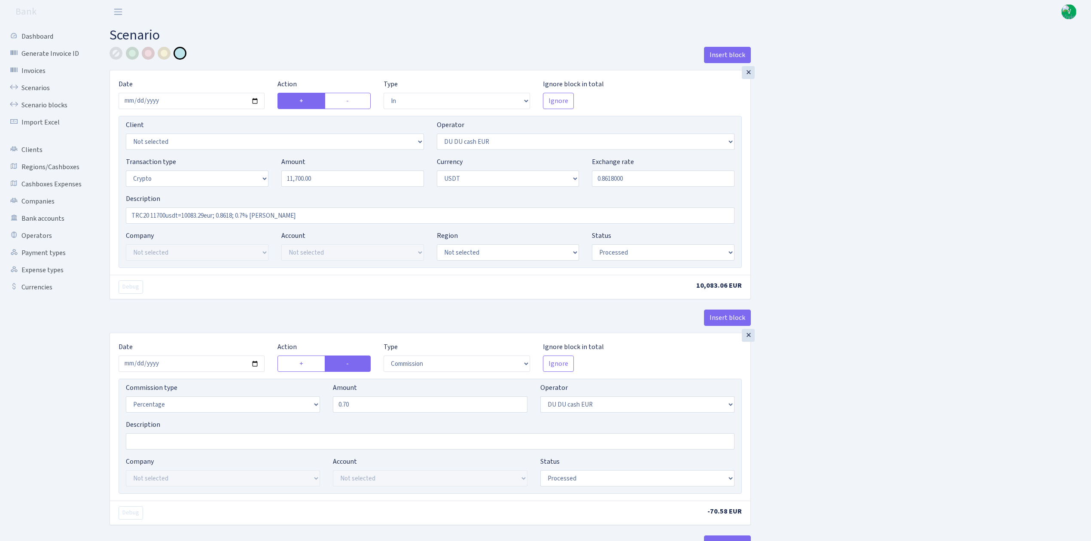
select select "2"
select select "6"
select select "21"
select select "62"
select select "processed"
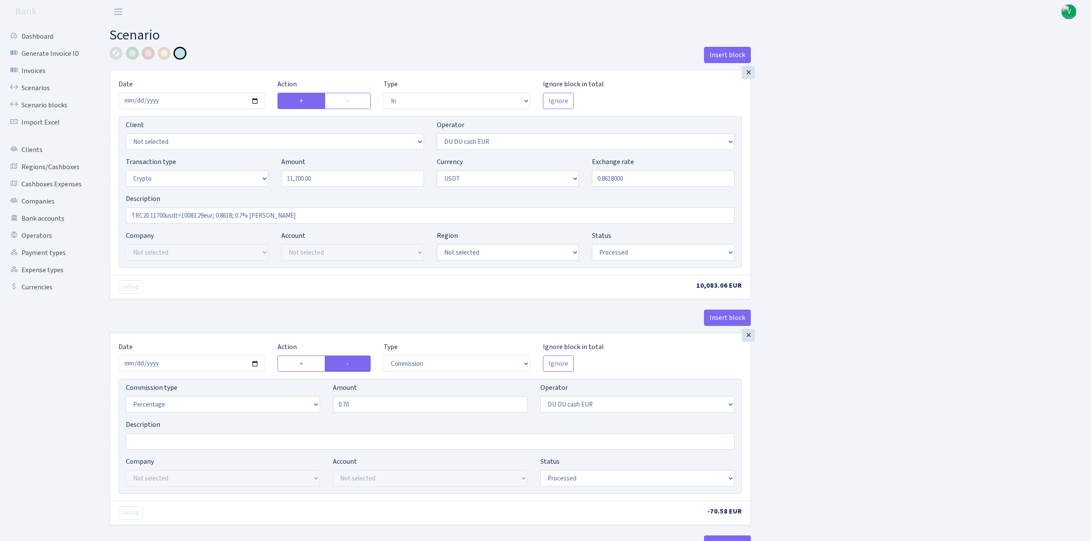
select select "out"
select select "417"
select select "15"
select select "6"
select select "processed"
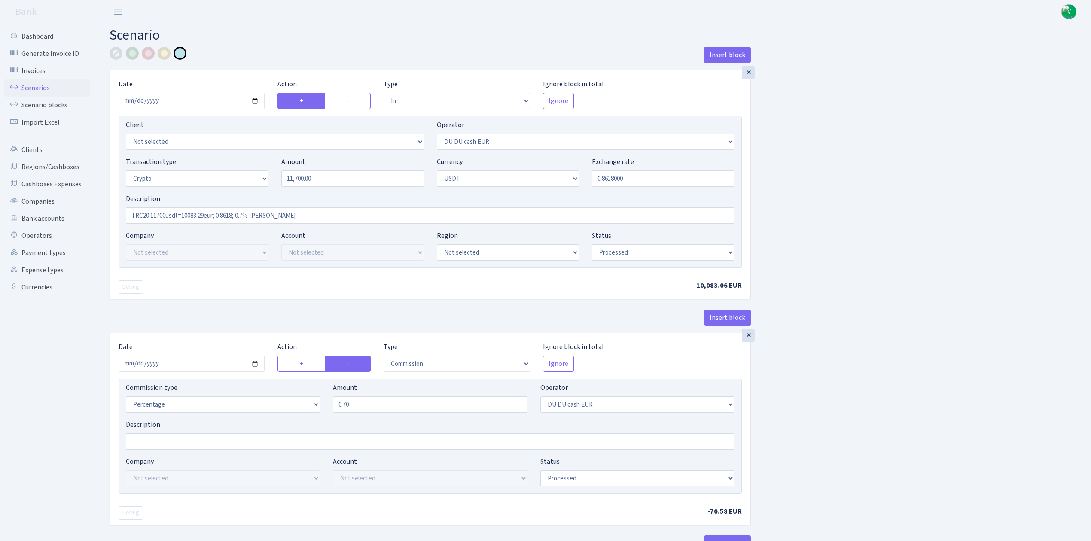
click at [46, 87] on link "Scenarios" at bounding box center [47, 87] width 86 height 17
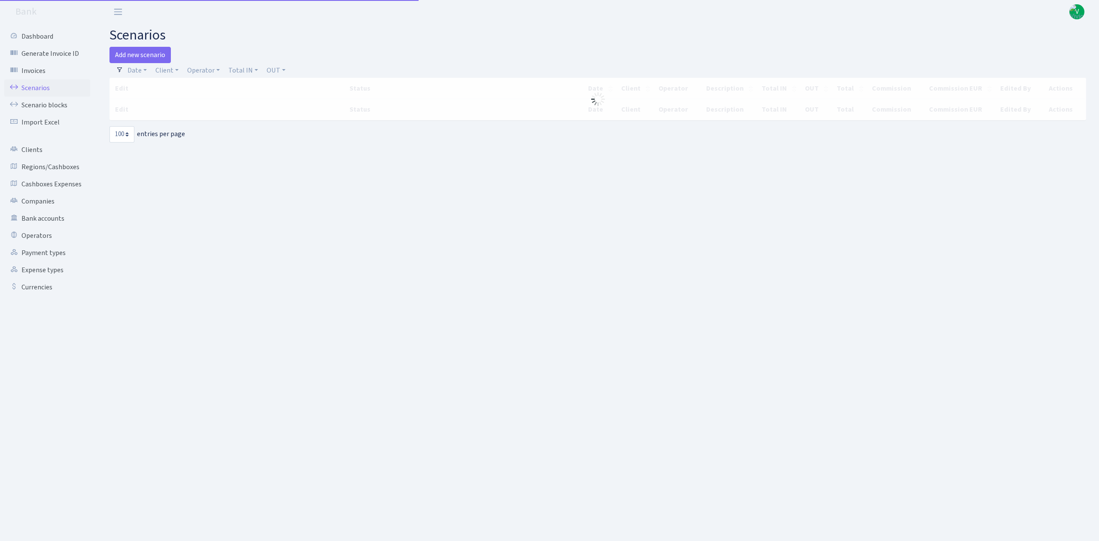
select select "100"
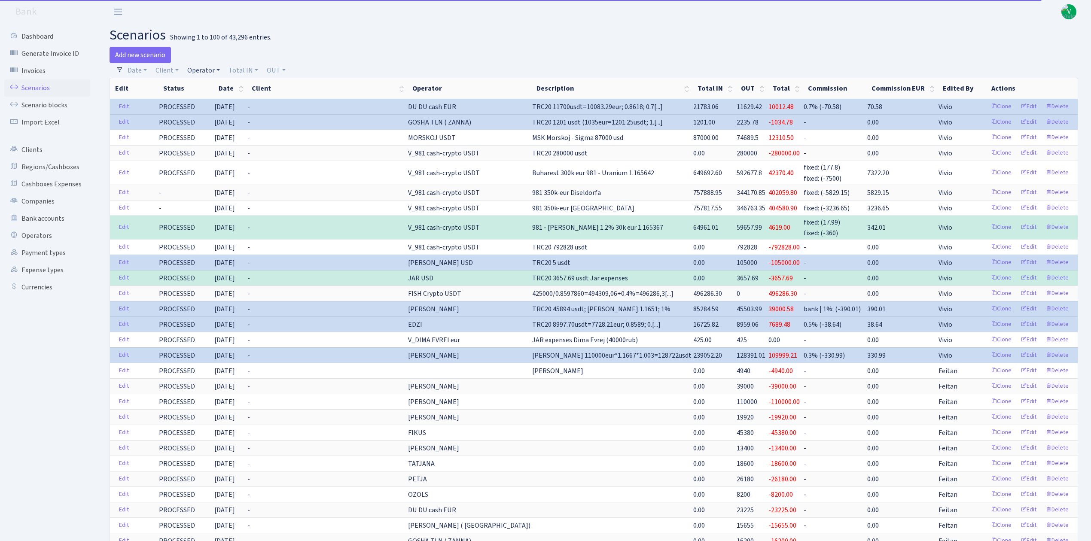
click at [207, 72] on link "Operator" at bounding box center [204, 70] width 40 height 15
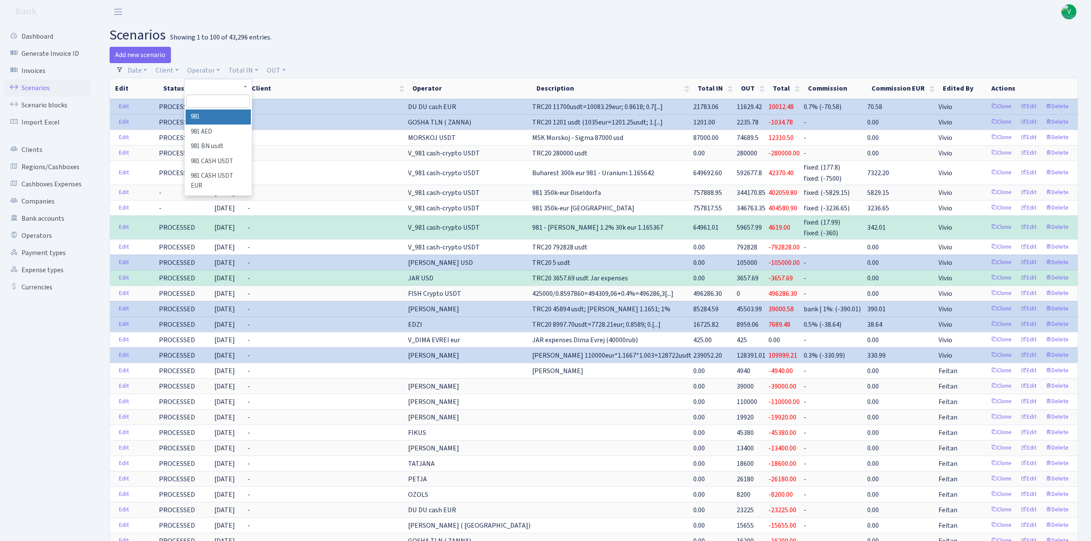
click at [212, 99] on input "search" at bounding box center [217, 100] width 63 height 13
type input "du"
click at [548, 42] on h2 "scenarios Showing 1 to 100 of 43,296 entries." at bounding box center [594, 35] width 968 height 16
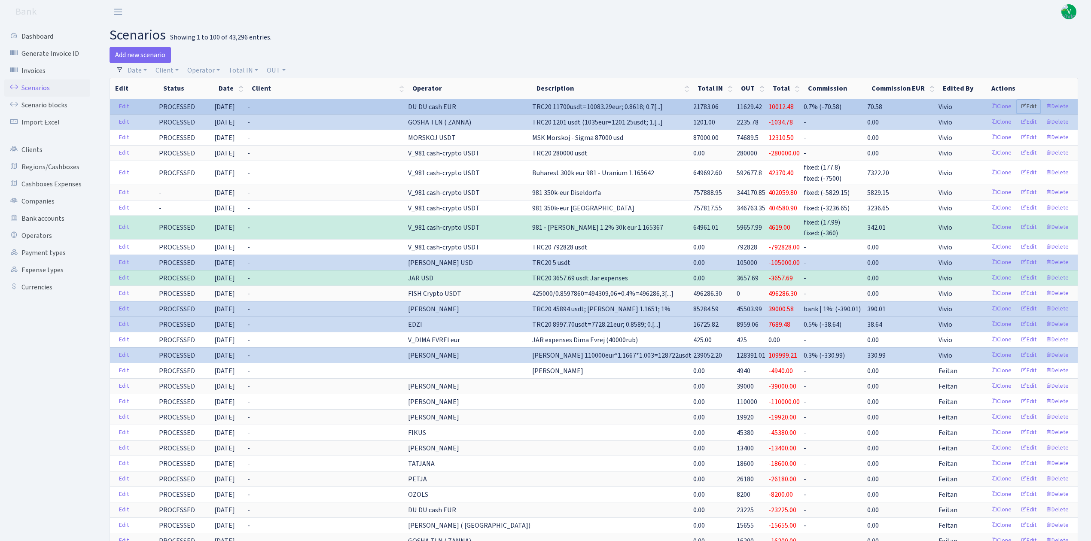
click at [1029, 104] on link "Edit" at bounding box center [1029, 106] width 24 height 13
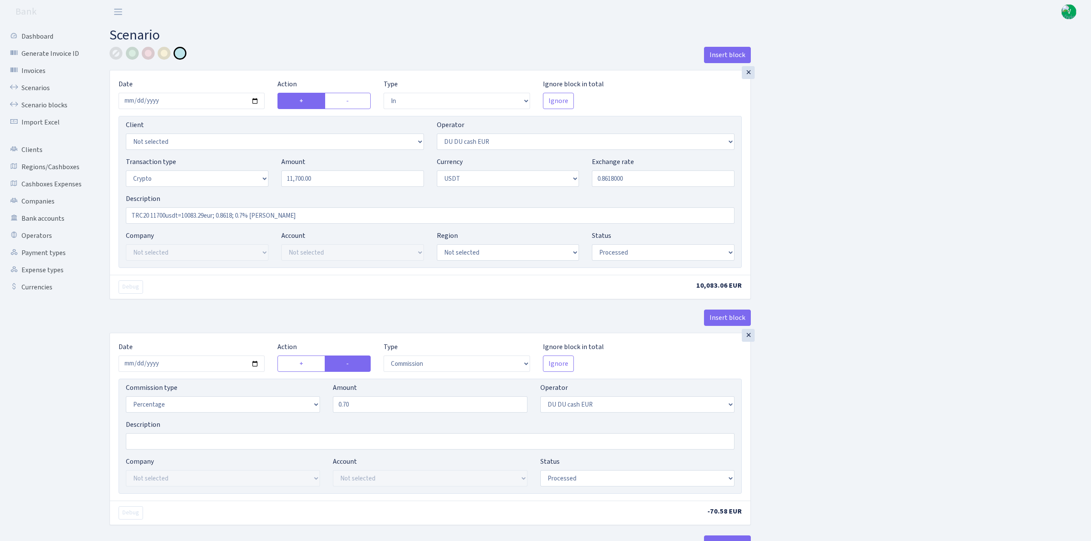
select select "in"
select select "419"
select select "3"
select select "6"
select select "processed"
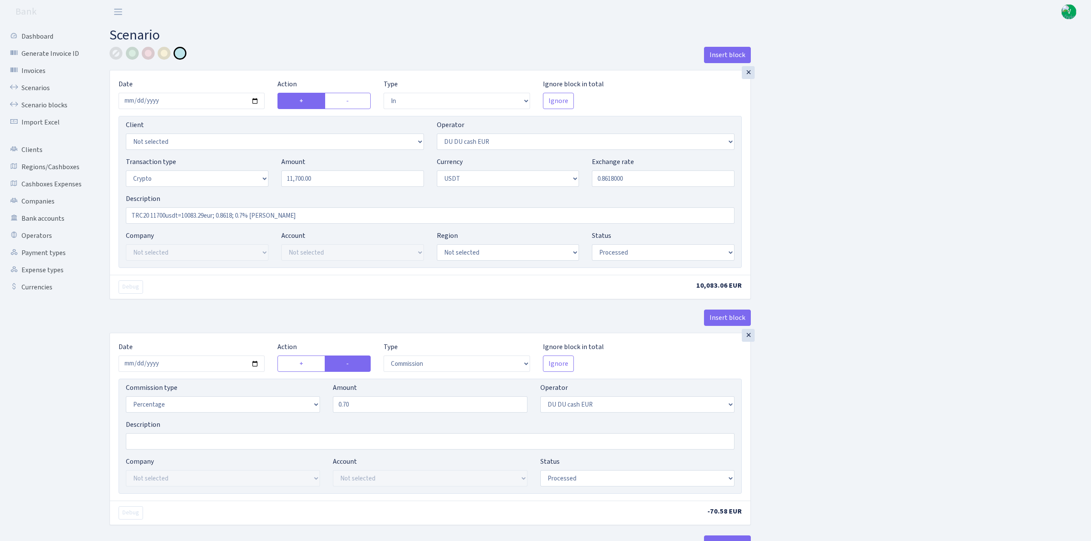
select select "commission"
select select "419"
select select "processed"
select select "in"
select select "417"
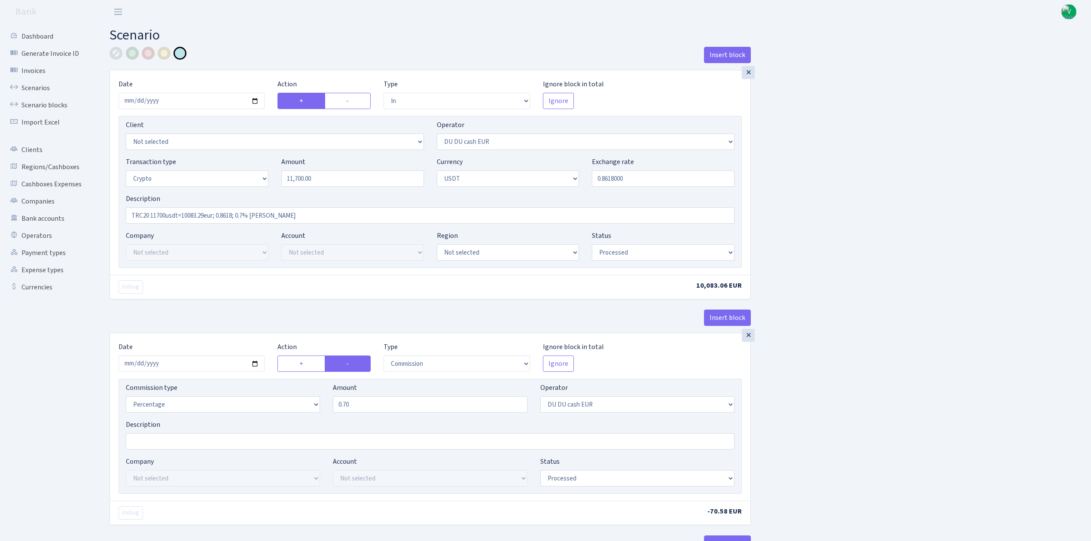
select select "2"
select select "6"
select select "21"
select select "62"
select select "processed"
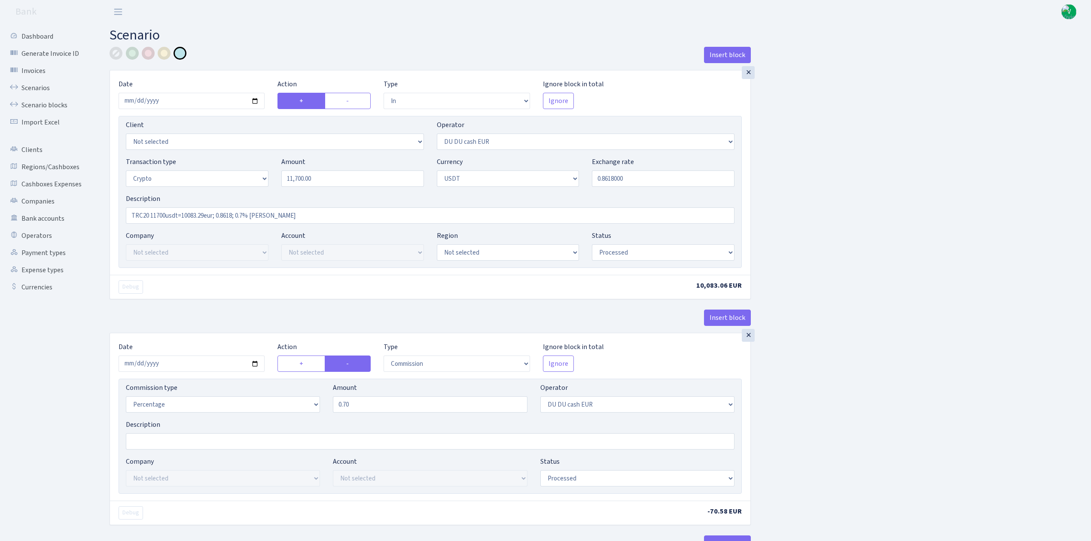
select select "out"
select select "417"
select select "15"
select select "6"
select select "processed"
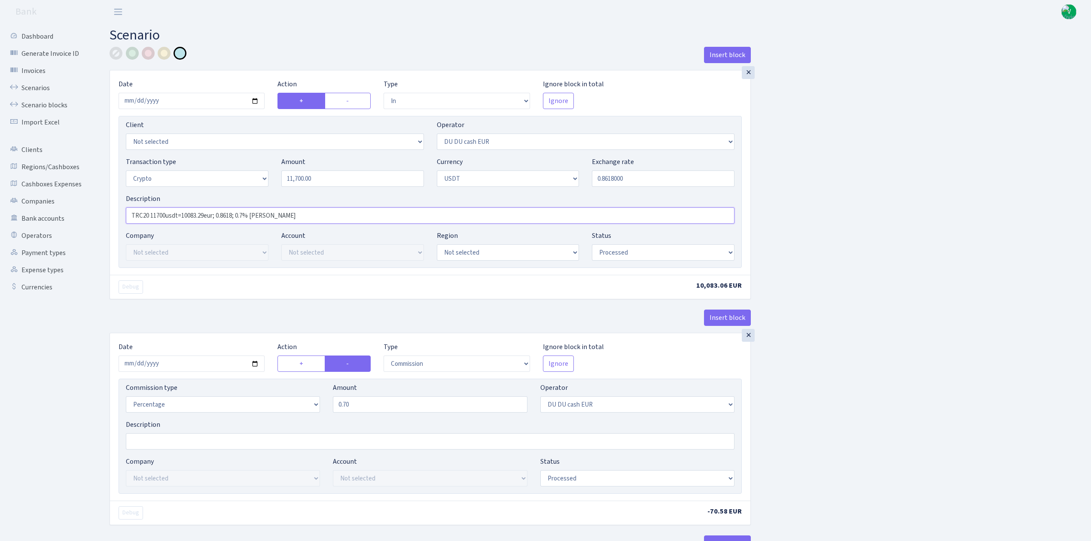
drag, startPoint x: 140, startPoint y: 215, endPoint x: 94, endPoint y: 205, distance: 46.5
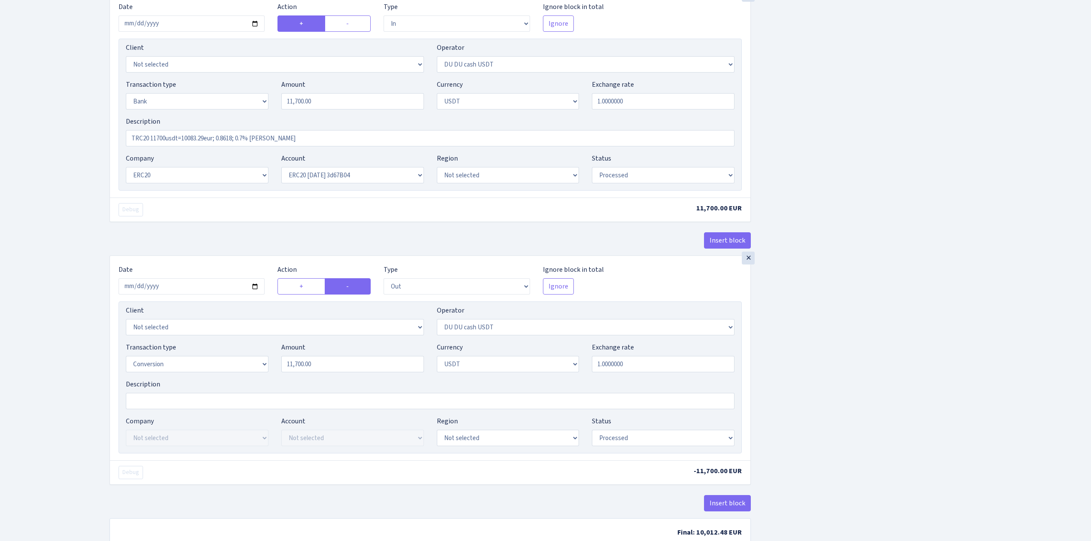
scroll to position [627, 0]
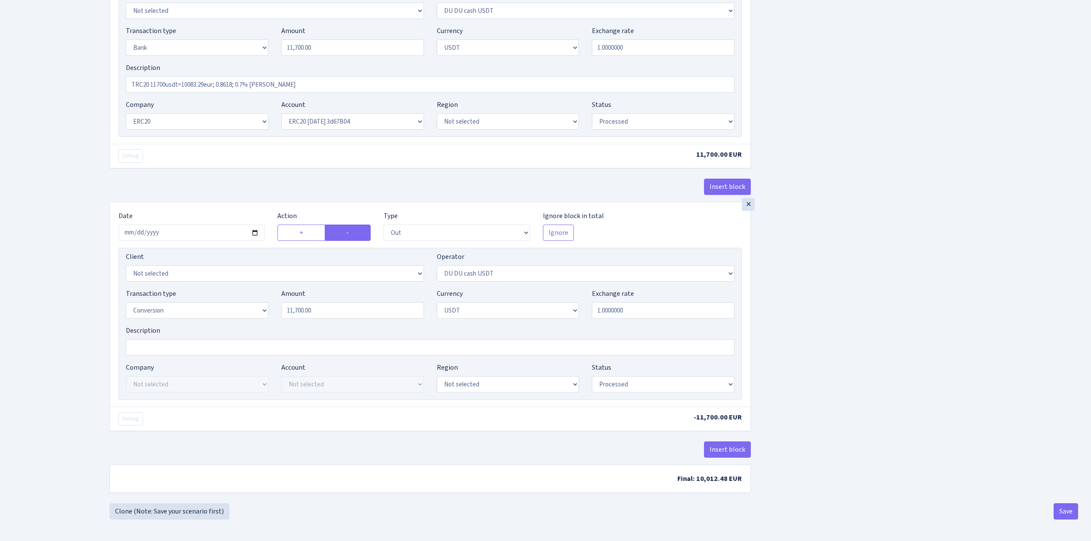
type input "ERC20 11700usdt=10083.29eur; 0.8618; 0.7% RIX"
drag, startPoint x: 141, startPoint y: 78, endPoint x: 117, endPoint y: 71, distance: 25.4
click at [117, 71] on div "× Date 2025-08-21 Action + - Type --- In Out Commission Field required. Ignore …" at bounding box center [430, 41] width 640 height 204
type input "ERC20 11700usdt=10083.29eur; 0.8618; 0.7% RIX"
click at [1064, 510] on button "Save" at bounding box center [1065, 511] width 24 height 16
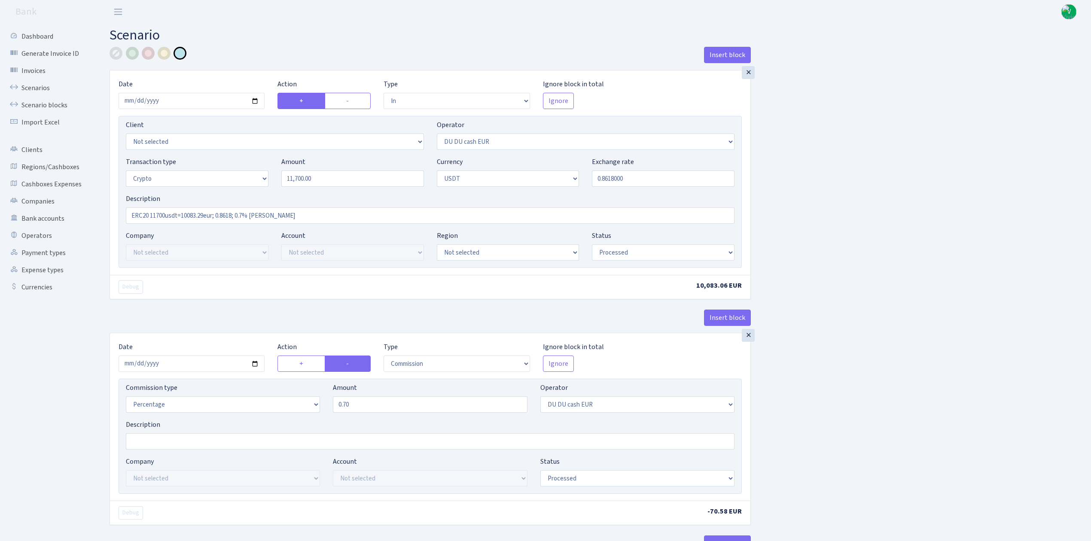
select select "in"
select select "419"
select select "3"
select select "6"
select select "processed"
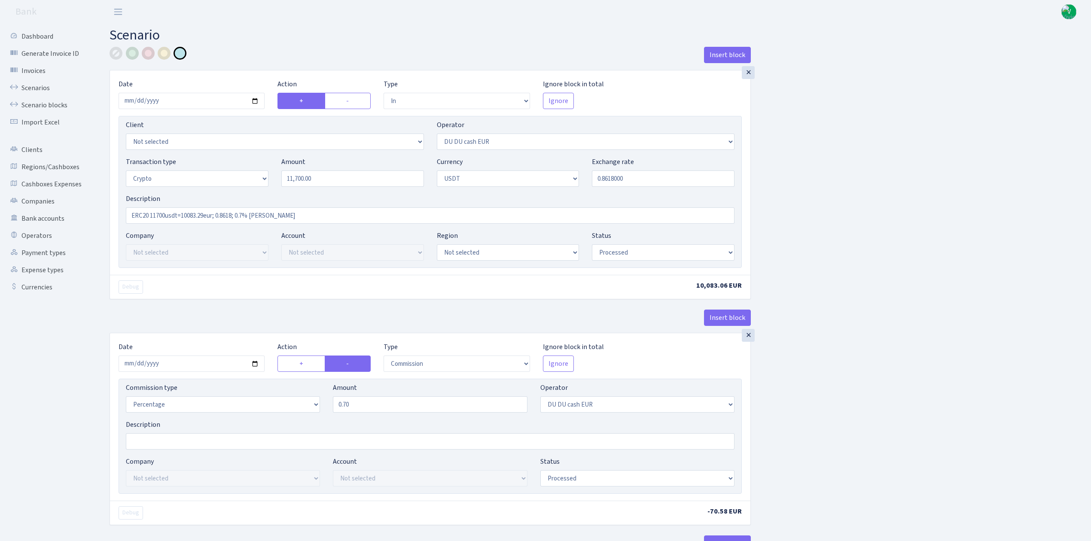
select select "commission"
select select "419"
select select "processed"
select select "in"
select select "417"
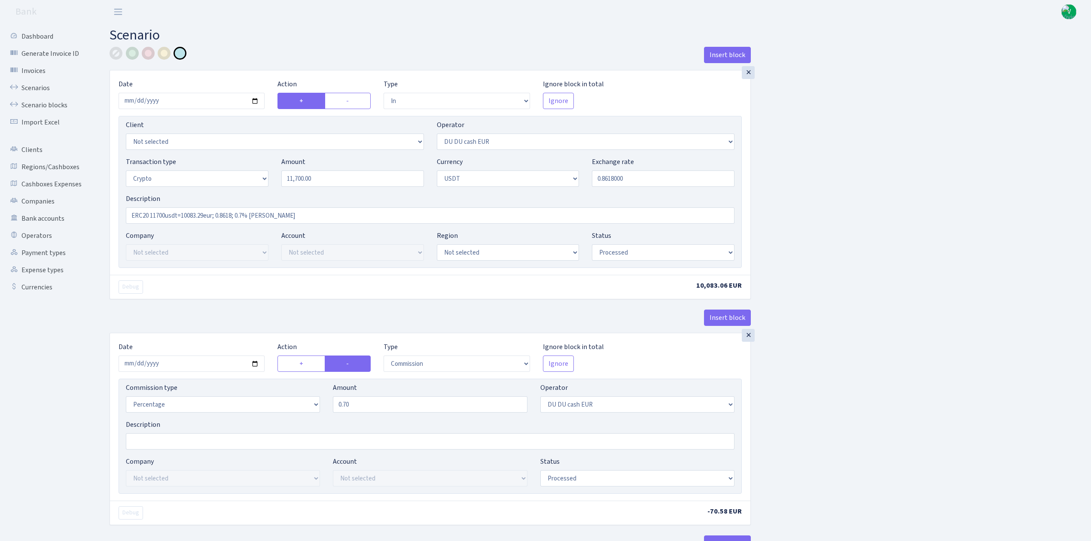
select select "2"
select select "6"
select select "21"
select select "62"
select select "processed"
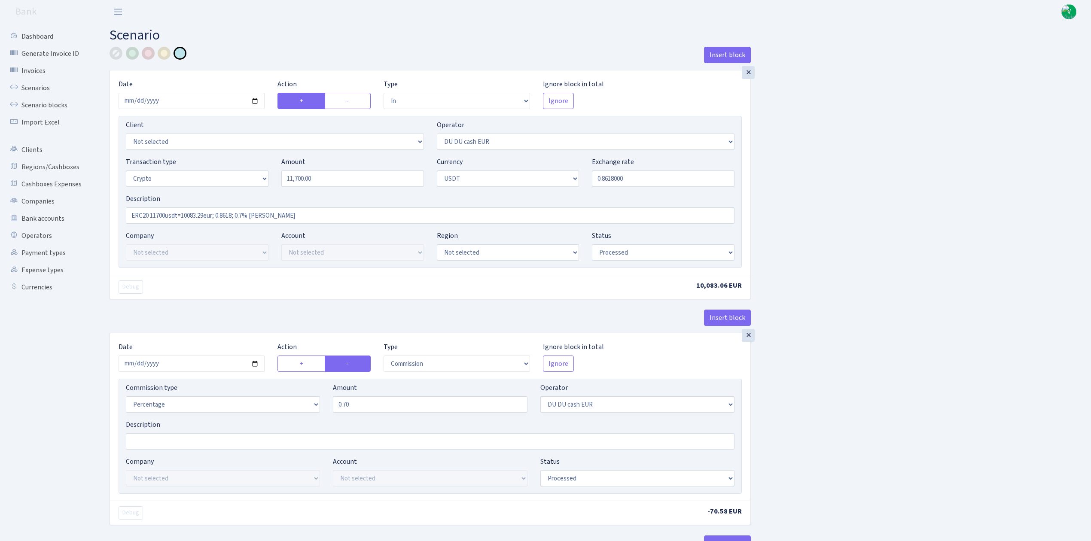
select select "out"
select select "417"
select select "15"
select select "6"
select select "processed"
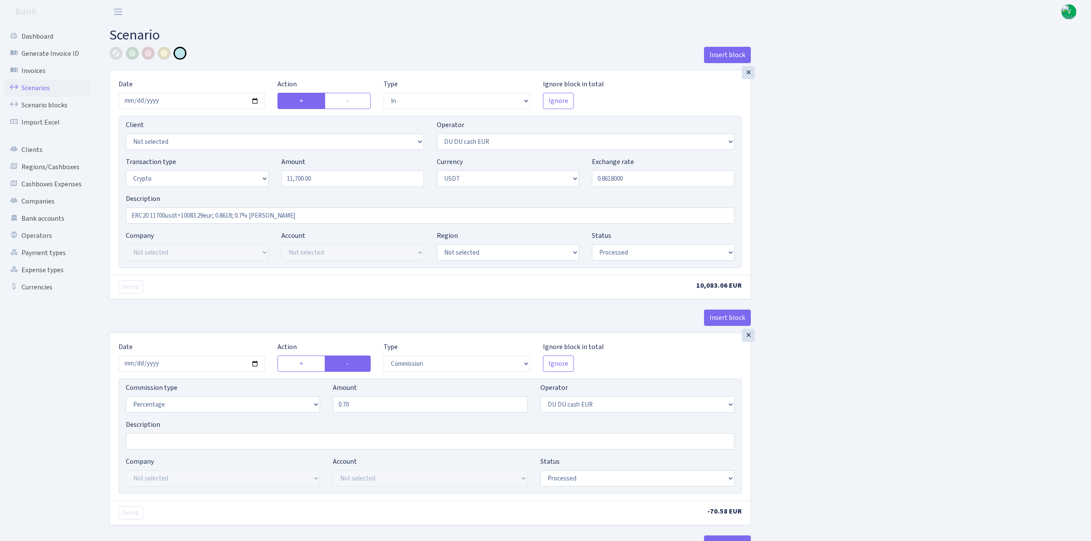
click at [49, 88] on link "Scenarios" at bounding box center [47, 87] width 86 height 17
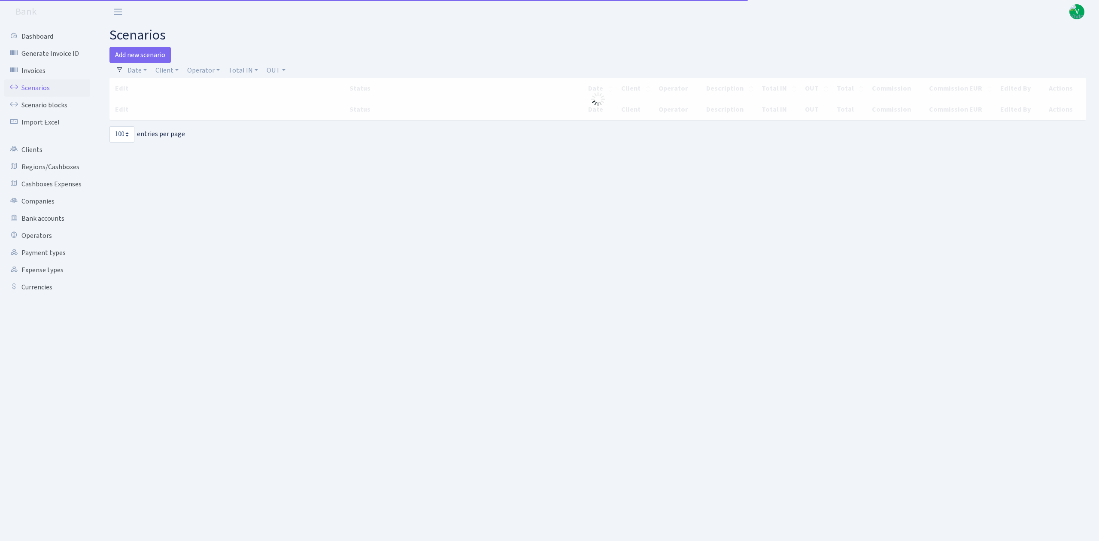
select select "100"
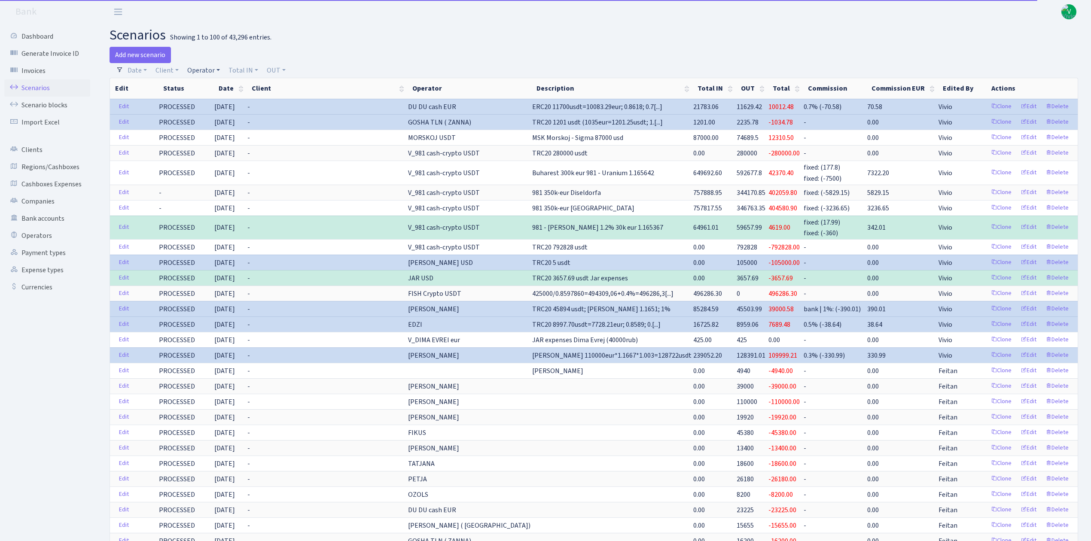
click at [207, 67] on link "Operator" at bounding box center [204, 70] width 40 height 15
click at [210, 98] on input "search" at bounding box center [217, 100] width 63 height 13
type input "du"
click at [225, 123] on li "DU DU cash EUR" at bounding box center [218, 116] width 65 height 15
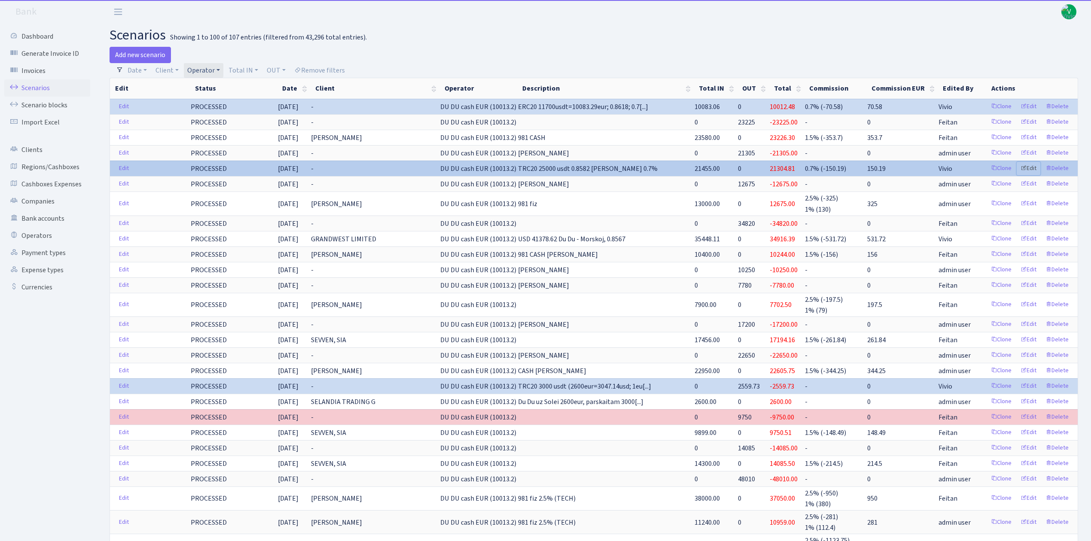
click at [1029, 169] on link "Edit" at bounding box center [1029, 168] width 24 height 13
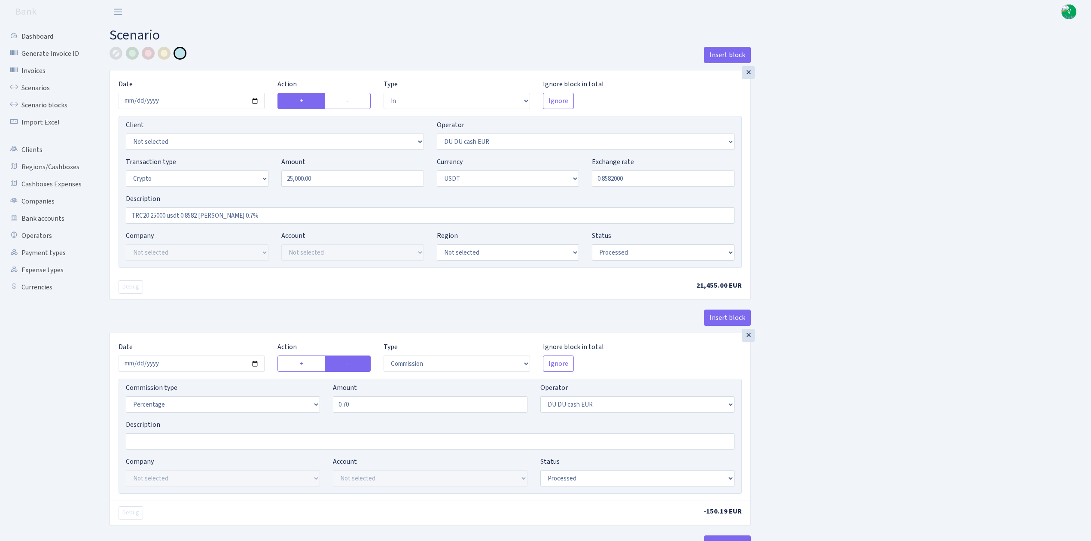
select select "in"
select select "419"
select select "3"
select select "6"
select select "processed"
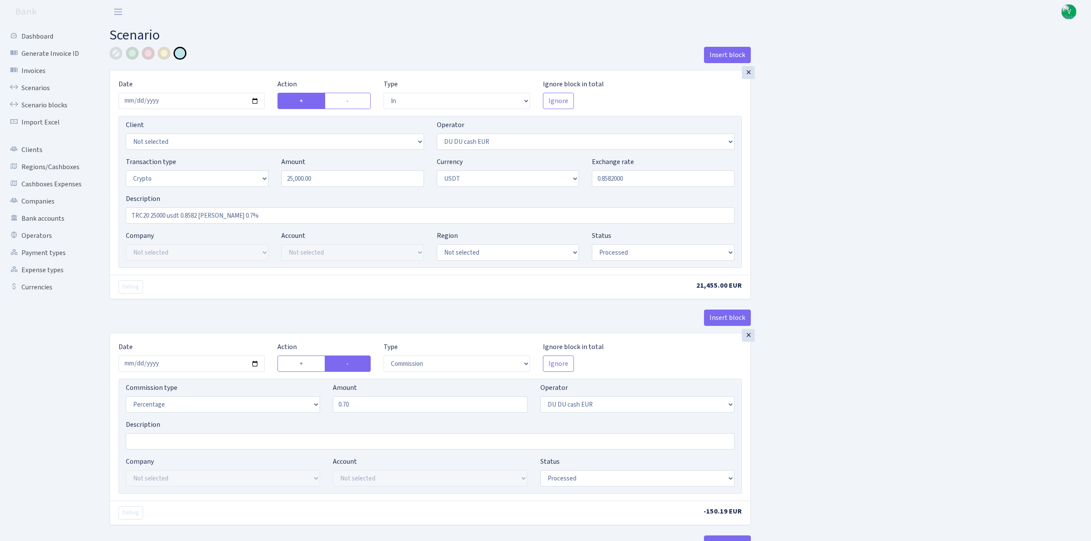
select select "commission"
select select "419"
select select "processed"
select select "in"
select select "417"
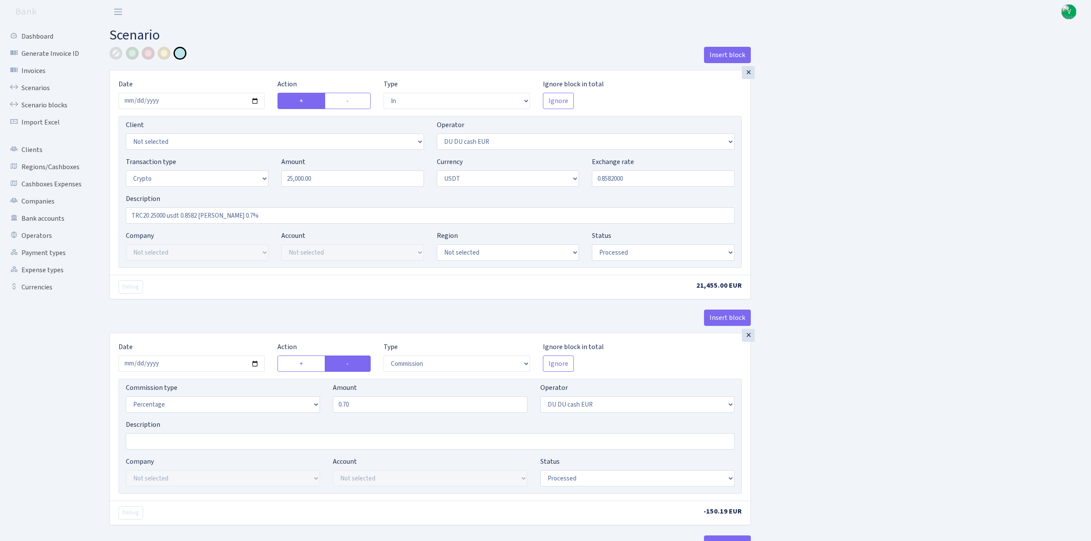
select select "2"
select select "6"
select select "20"
select select "61"
select select "processed"
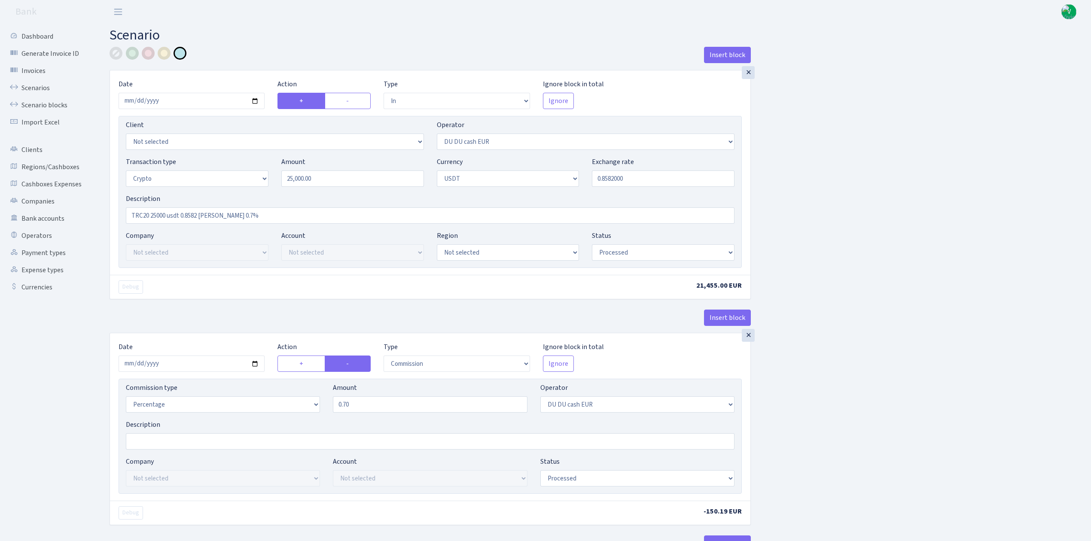
select select "out"
select select "417"
select select "15"
select select "6"
select select "processed"
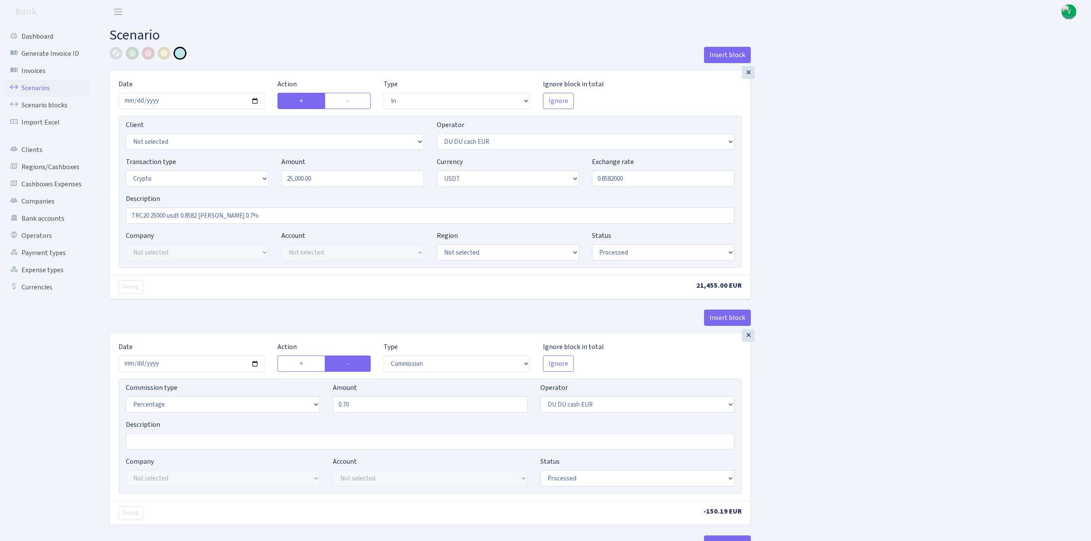
click at [38, 90] on link "Scenarios" at bounding box center [47, 87] width 86 height 17
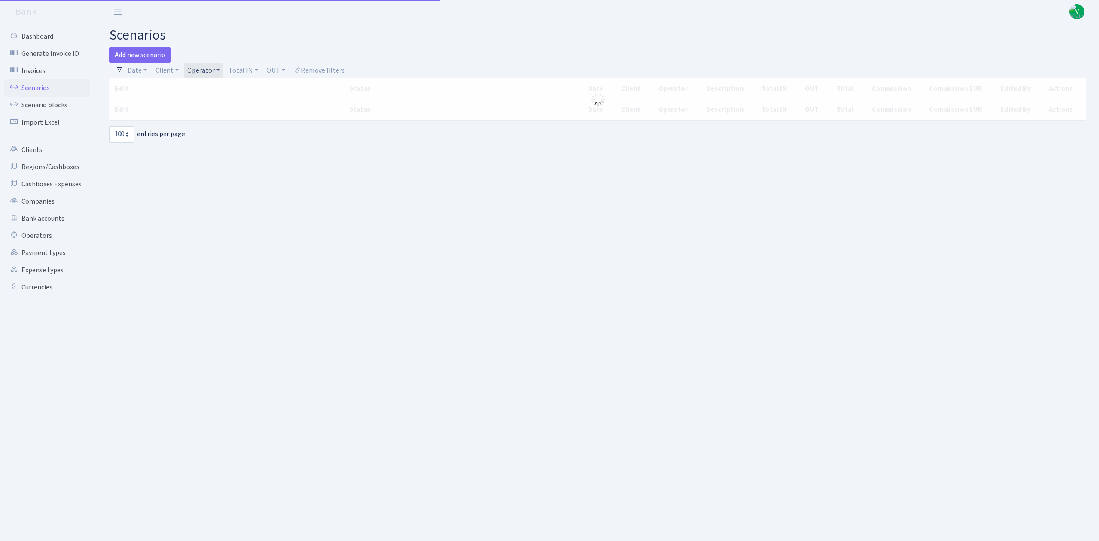
select select "100"
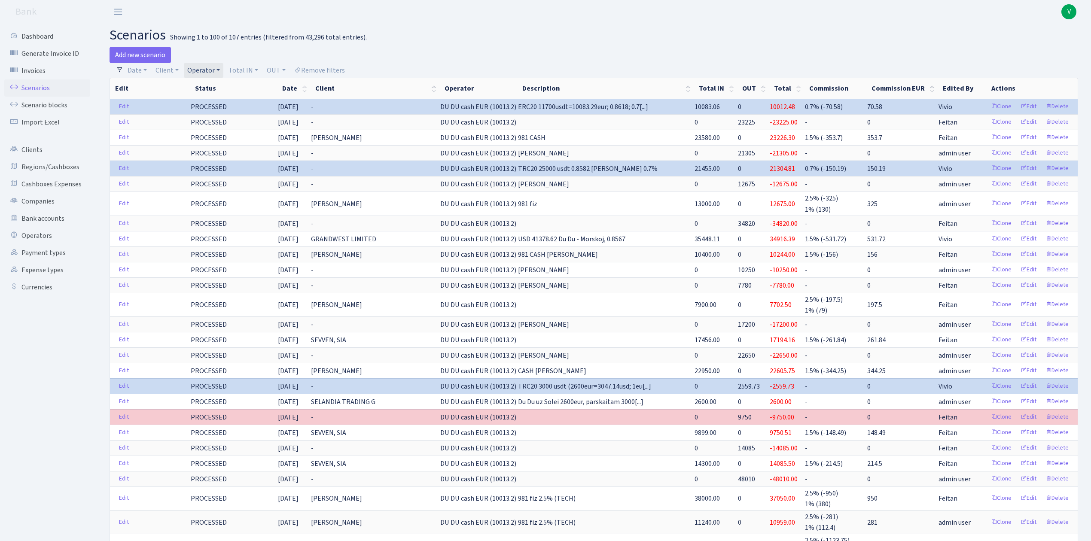
drag, startPoint x: 198, startPoint y: 71, endPoint x: 203, endPoint y: 71, distance: 4.7
click at [199, 71] on link "Operator" at bounding box center [204, 70] width 40 height 15
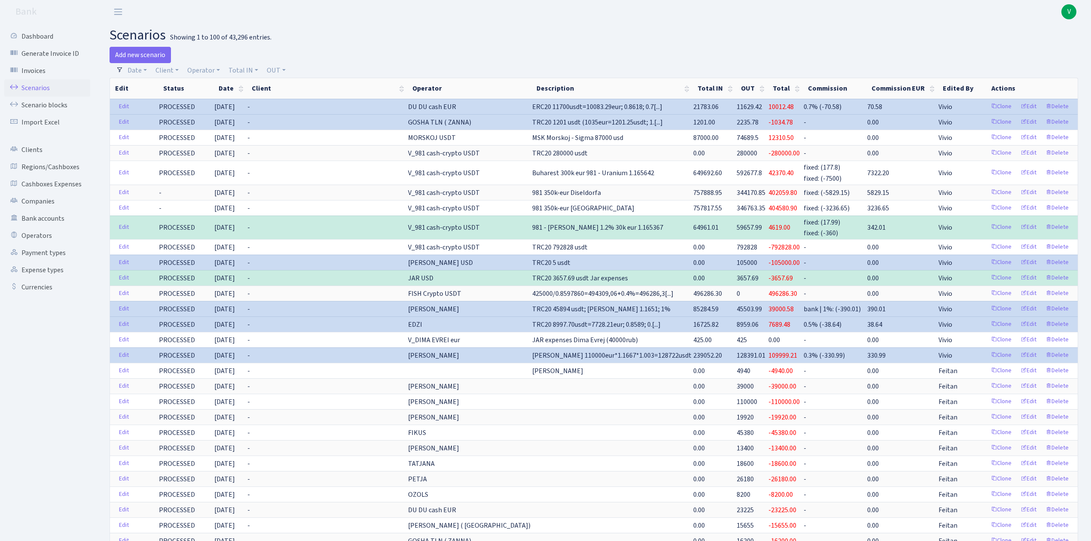
click at [1071, 11] on span "V" at bounding box center [1068, 11] width 15 height 15
click at [1035, 48] on link "Logout" at bounding box center [1041, 49] width 77 height 13
